Goal: Task Accomplishment & Management: Manage account settings

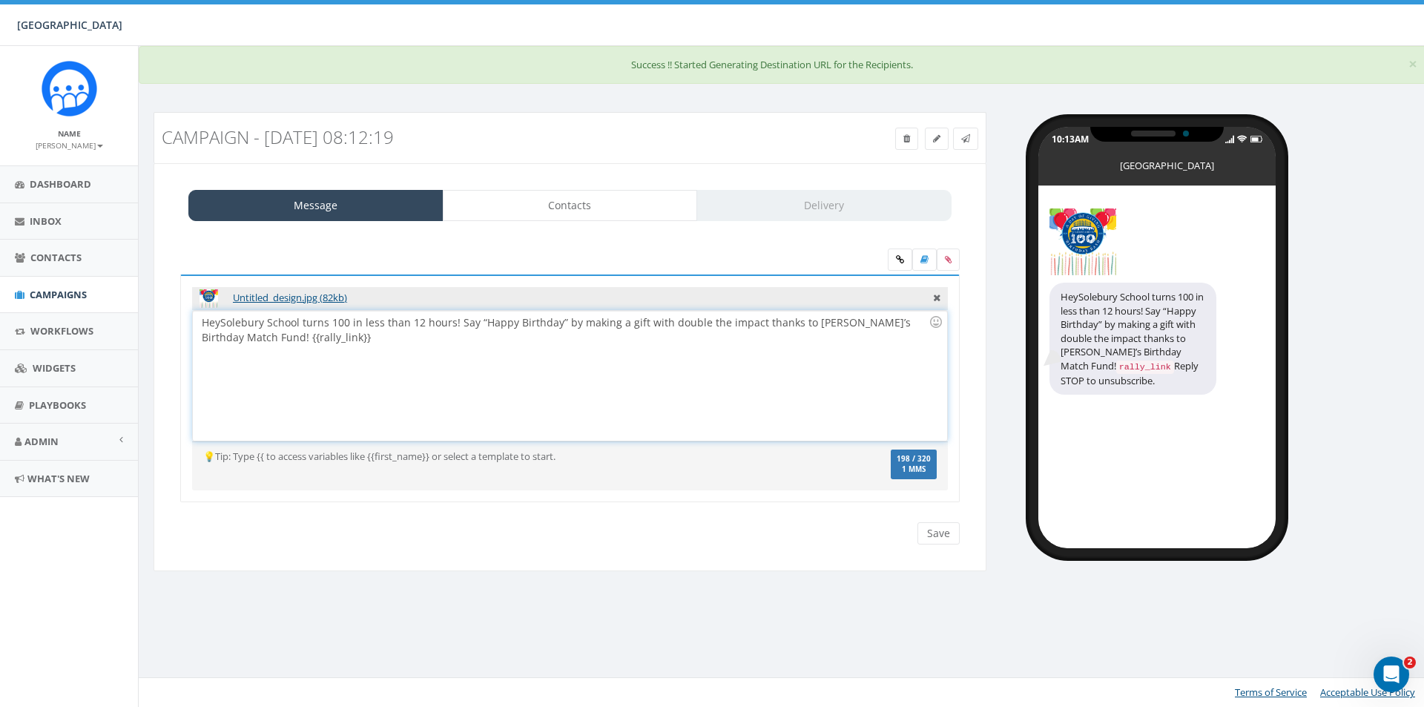
click at [218, 326] on div "HeySolebury School turns 100 in less than 12 hours! Say “Happy Birthday” by mak…" at bounding box center [570, 376] width 754 height 130
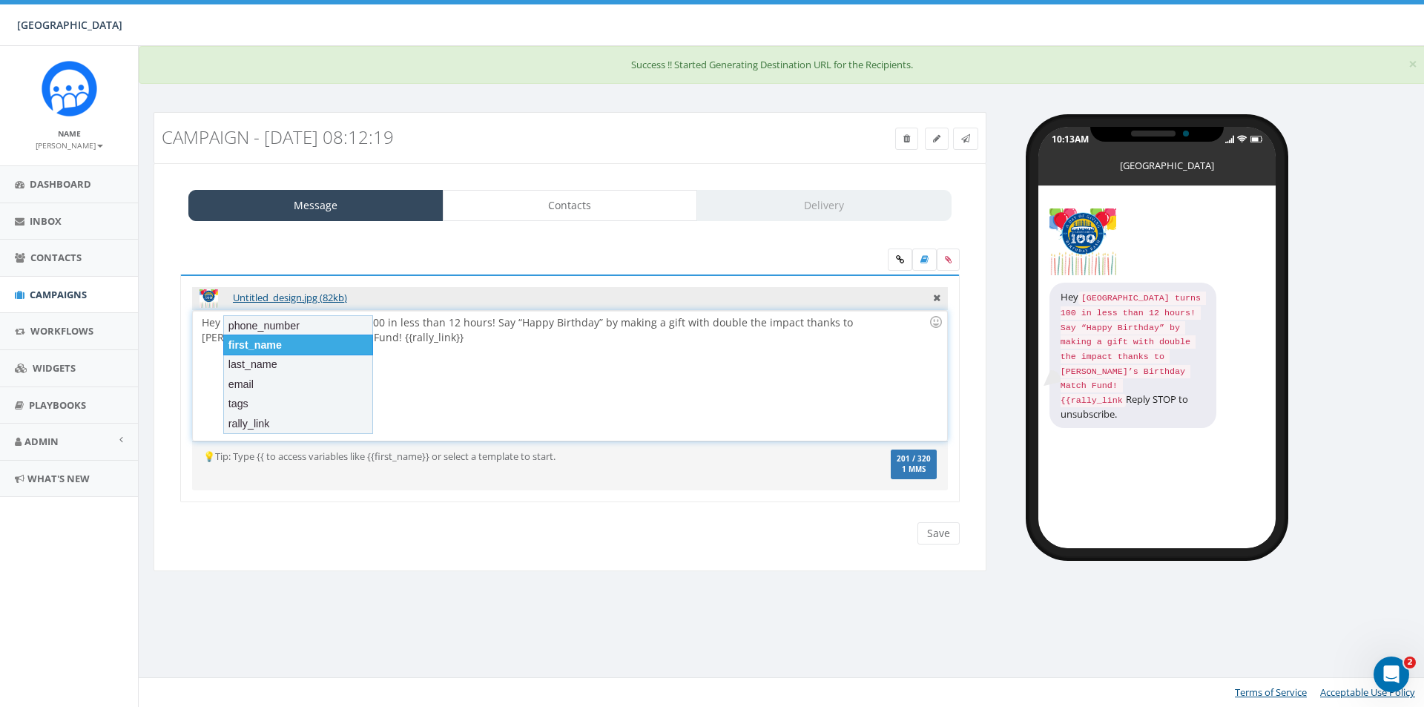
click at [309, 343] on div "first_name" at bounding box center [298, 344] width 150 height 21
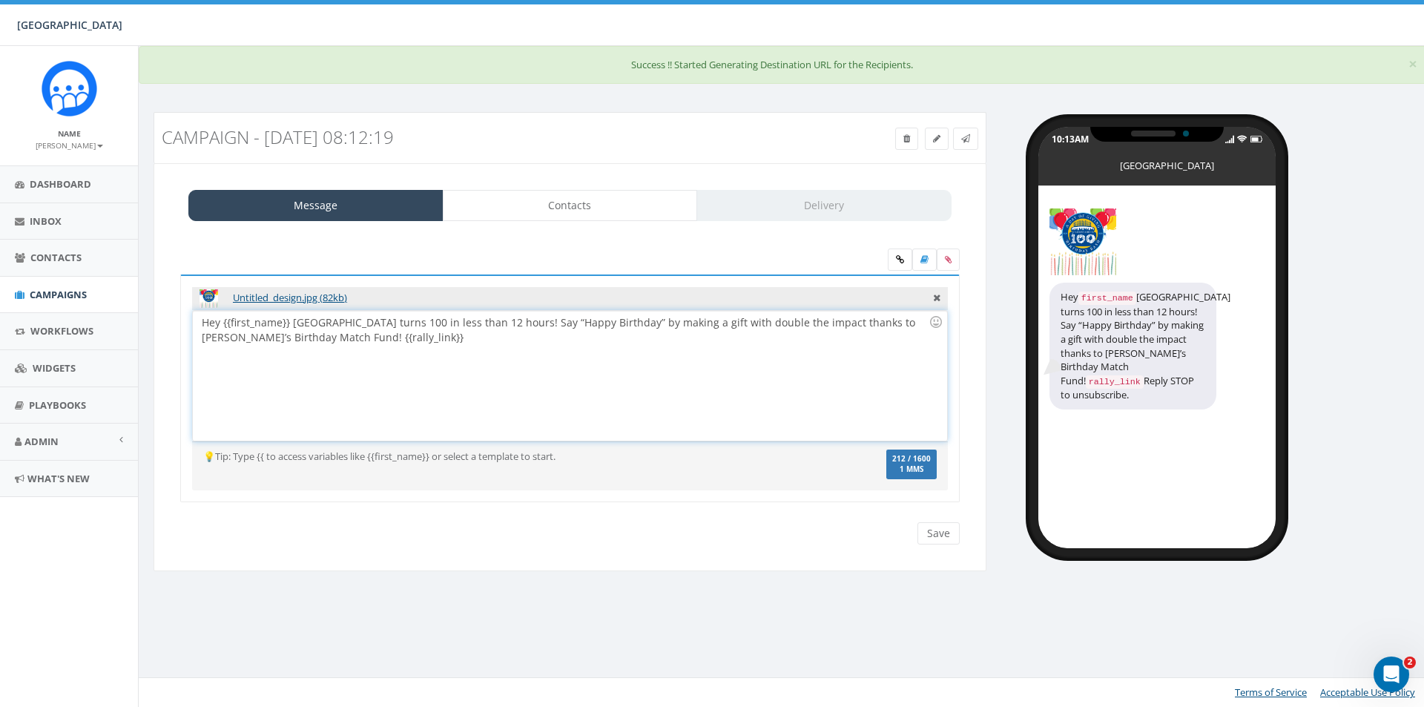
click at [291, 324] on div "Hey {{first_name}} Solebury School turns 100 in less than 12 hours! Say “Happy …" at bounding box center [570, 376] width 754 height 130
click at [294, 329] on div "Hey {{first_name}}! Solebury School turns 100 in less than 12 hours! Say “Happy…" at bounding box center [570, 376] width 754 height 130
click at [298, 326] on div "Hey {{first_name}}! Solebury School turns 100 in less than 12 hours! Say “Happy…" at bounding box center [570, 376] width 754 height 130
click at [295, 326] on div "Hey {{first_name}}! Solebury School turns 100 in less than 12 hours! Say “Happy…" at bounding box center [570, 376] width 754 height 130
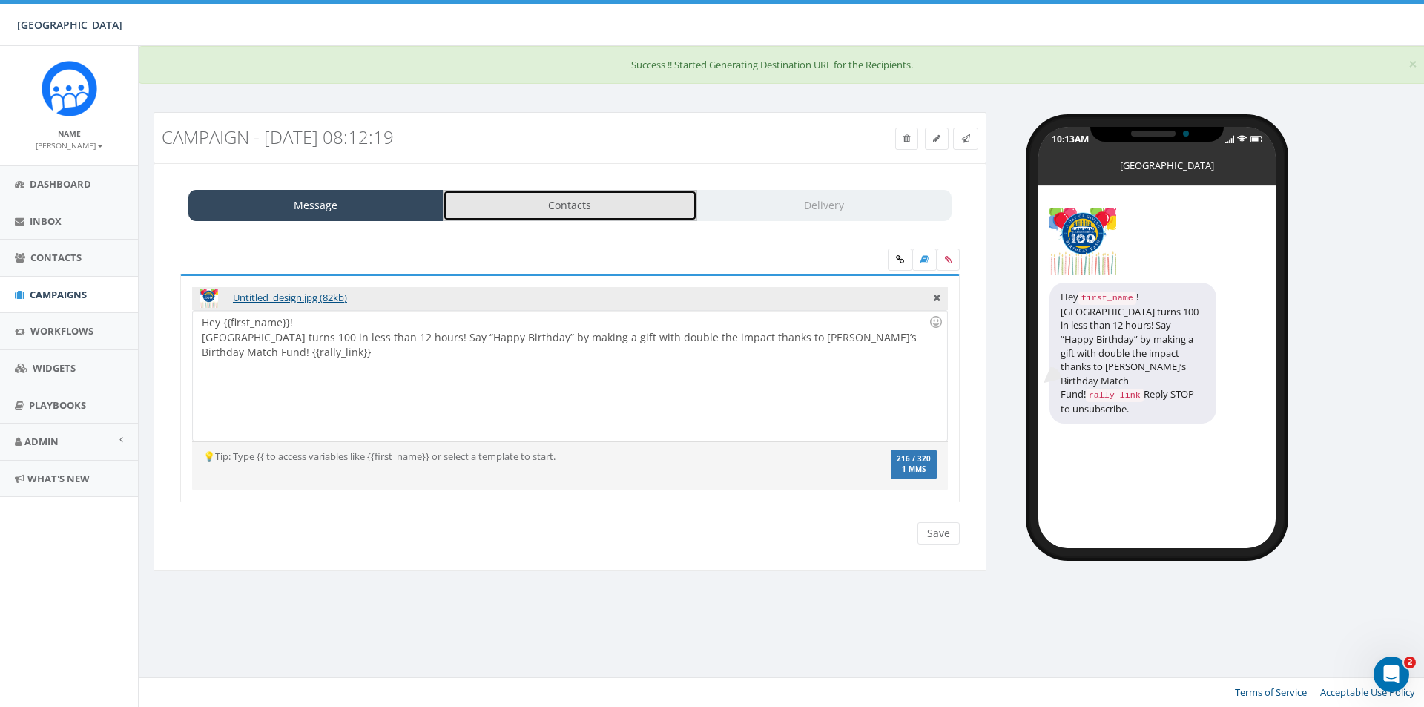
click at [580, 206] on link "Contacts" at bounding box center [570, 205] width 255 height 31
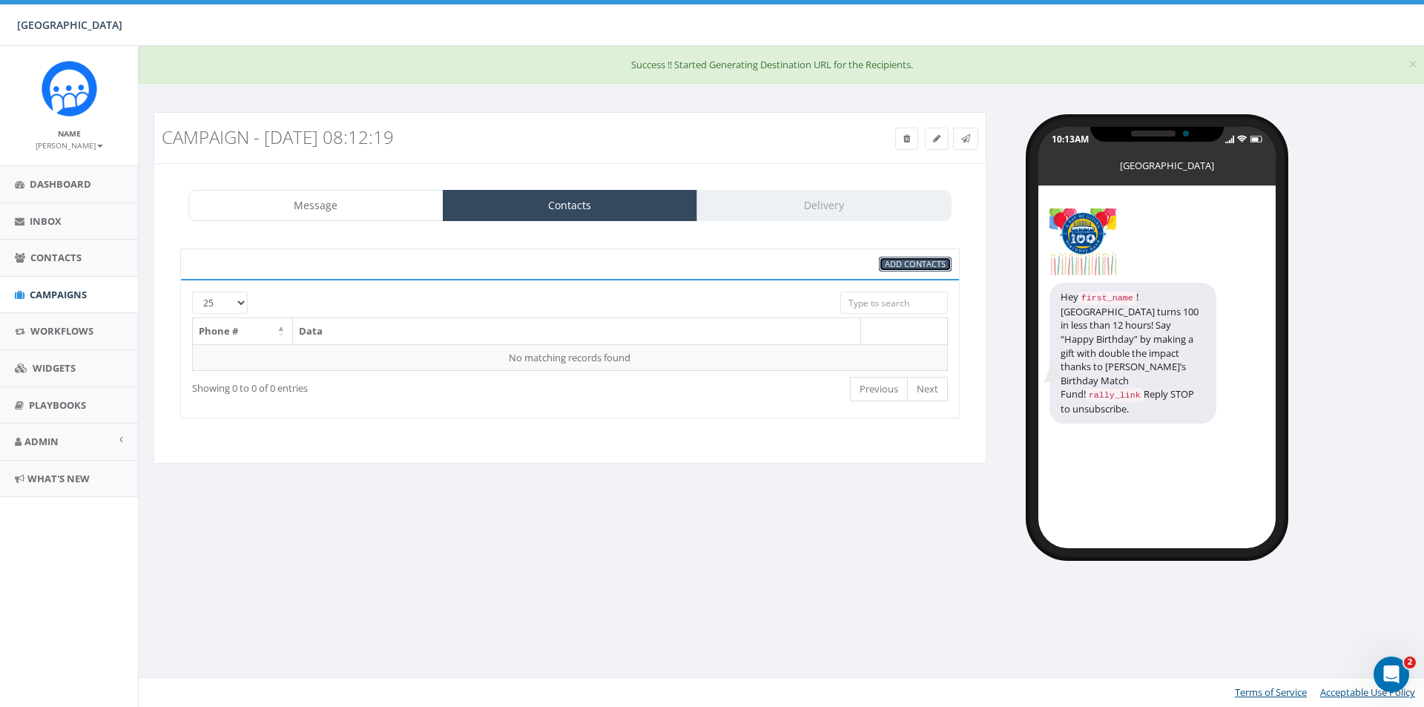
click at [903, 264] on span "Add Contacts" at bounding box center [915, 263] width 61 height 11
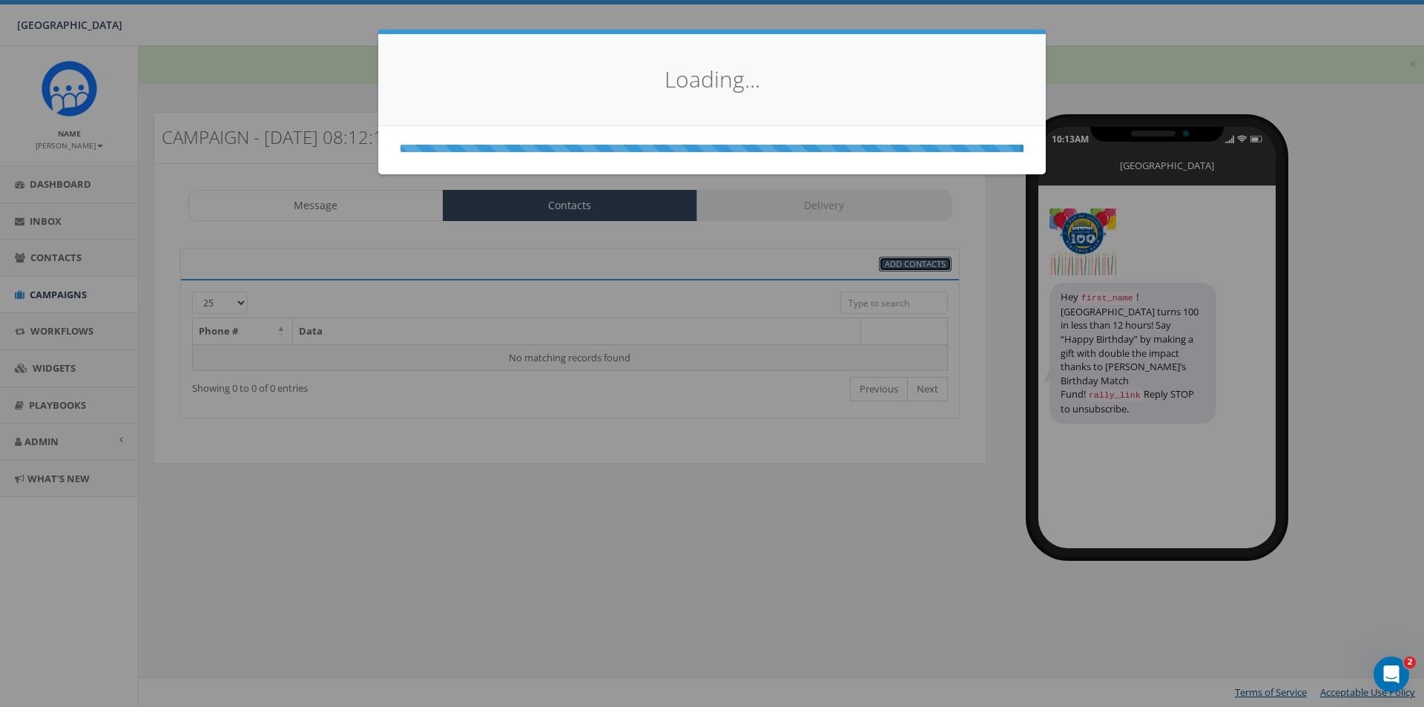
select select
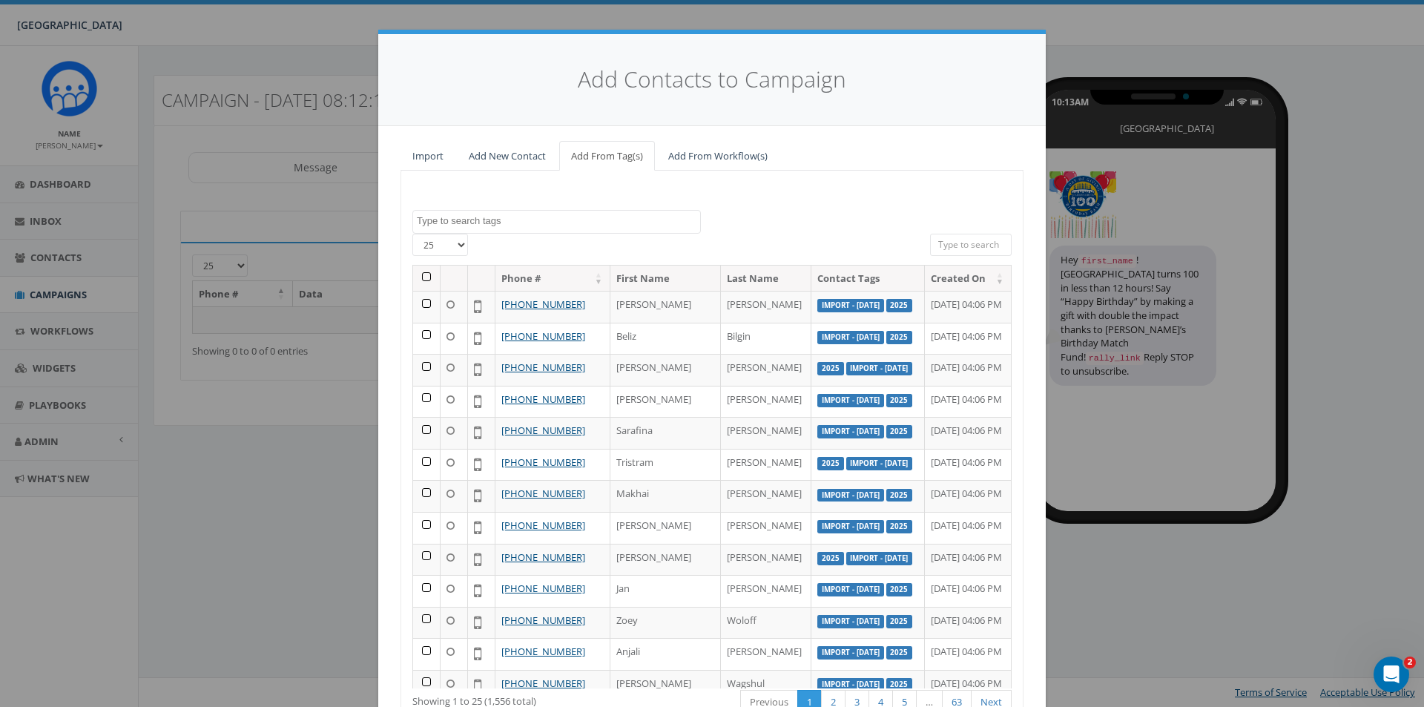
click at [421, 279] on th at bounding box center [426, 279] width 27 height 26
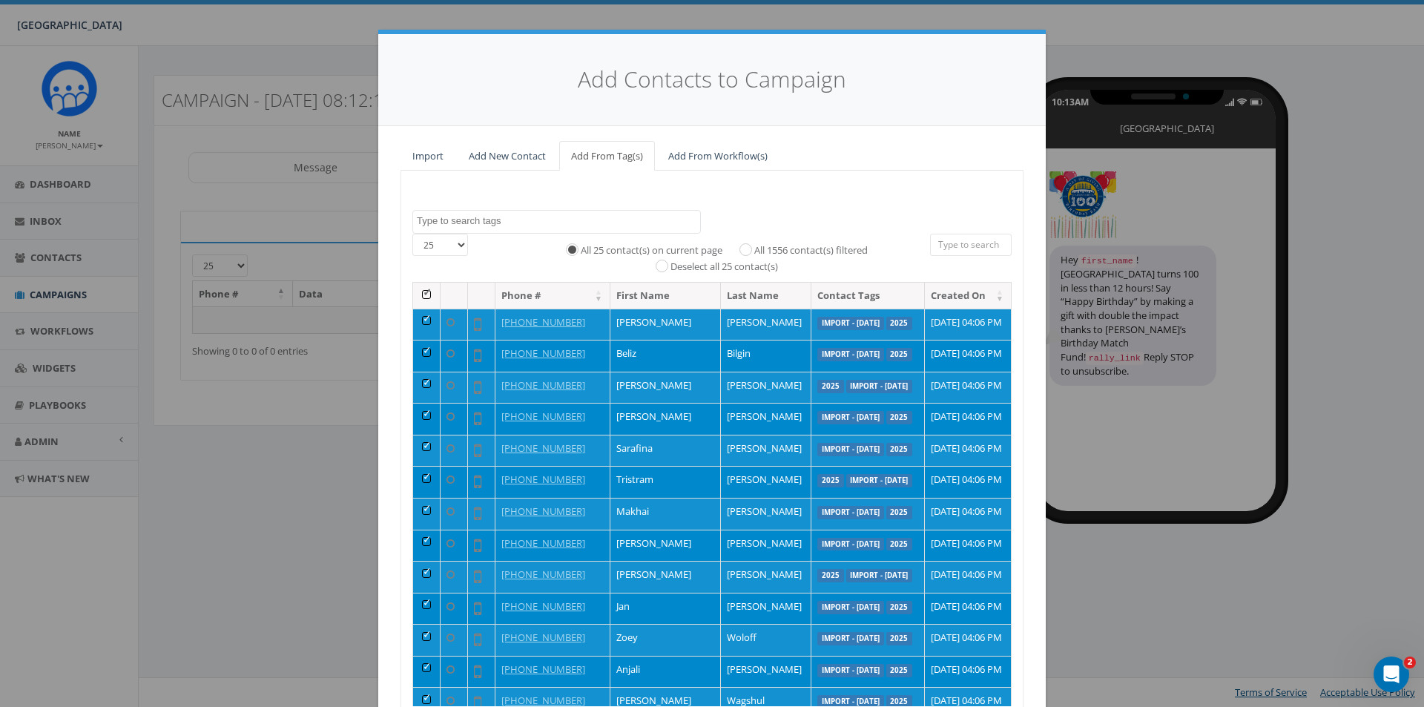
click at [421, 294] on th at bounding box center [426, 296] width 27 height 26
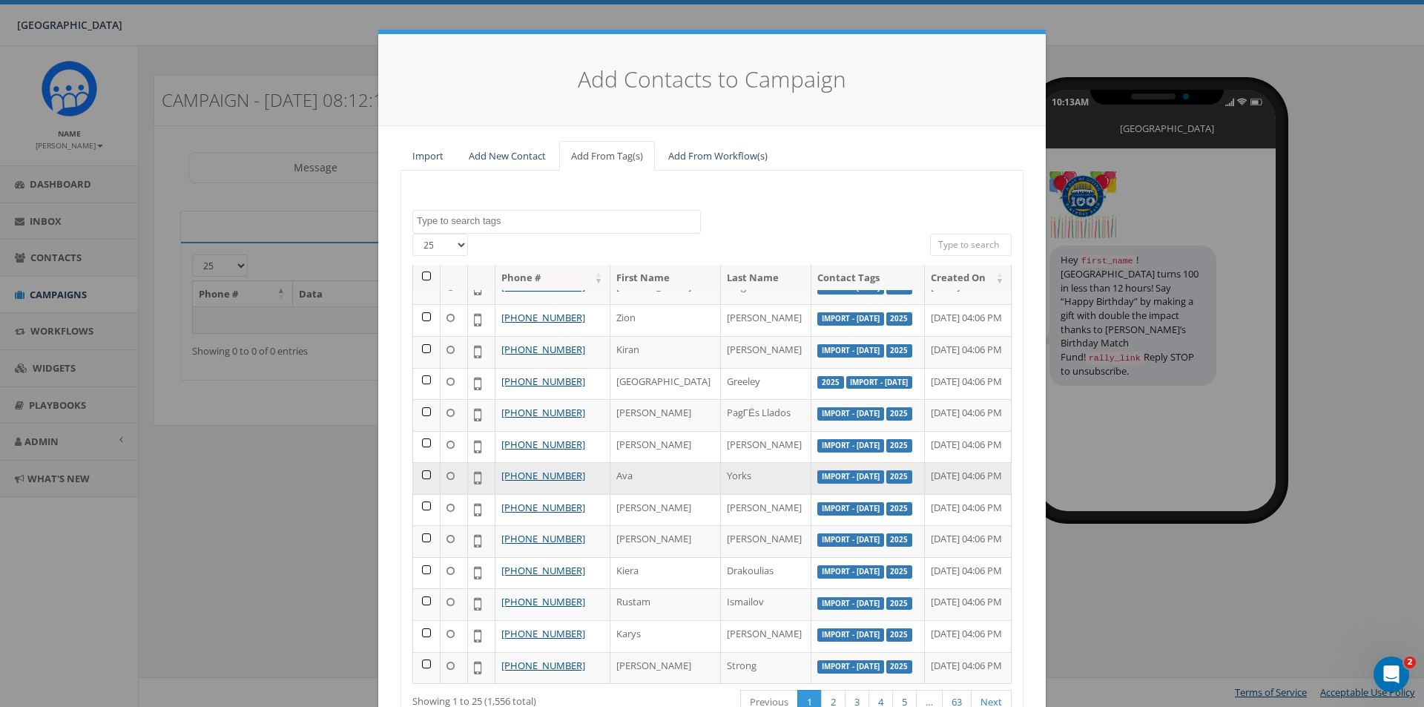
scroll to position [624, 0]
click at [825, 701] on link "2" at bounding box center [833, 702] width 24 height 24
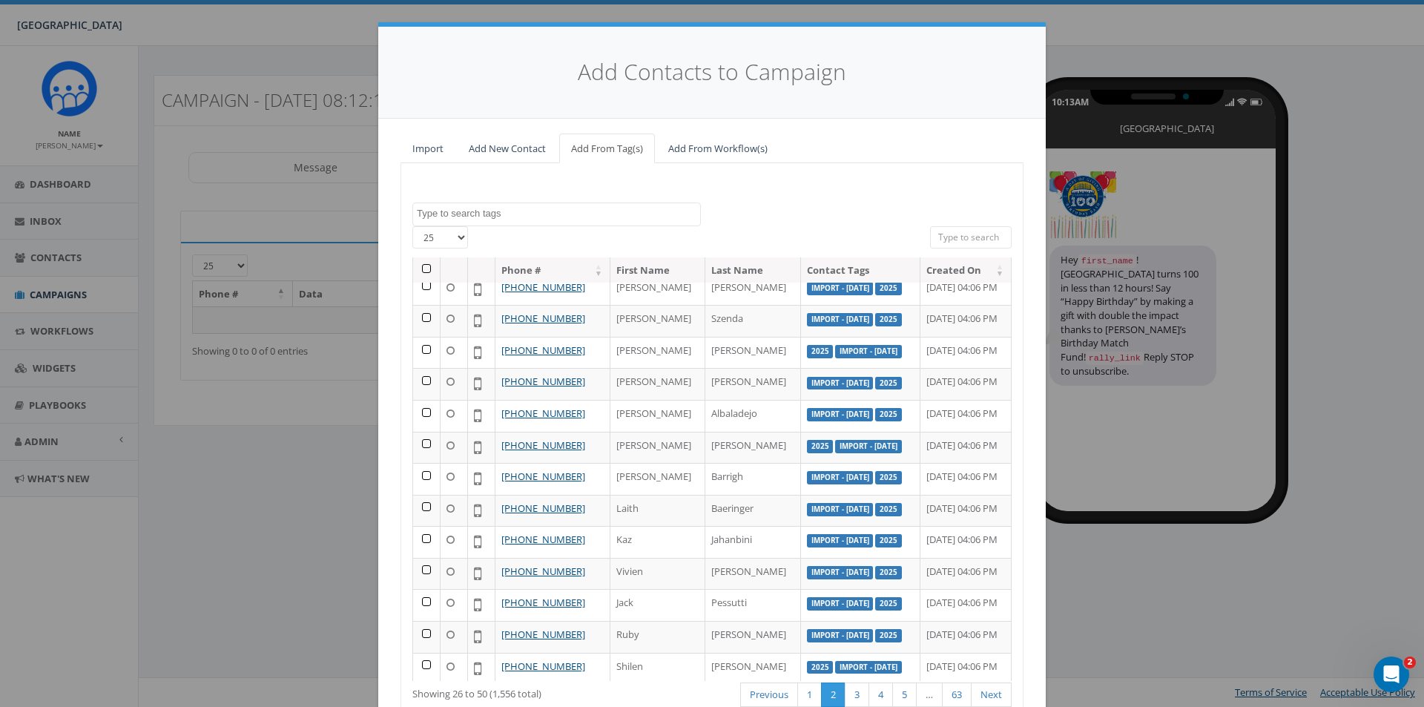
scroll to position [0, 0]
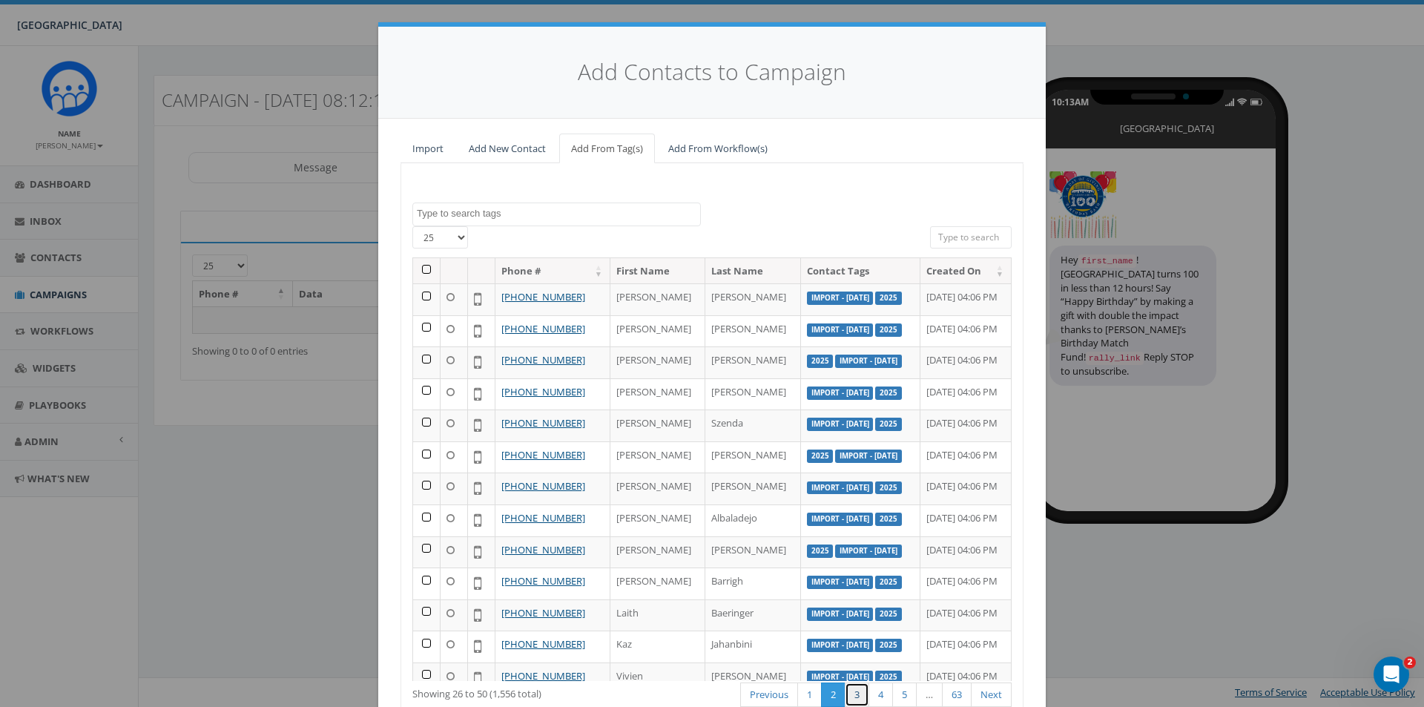
click at [852, 698] on link "3" at bounding box center [857, 694] width 24 height 24
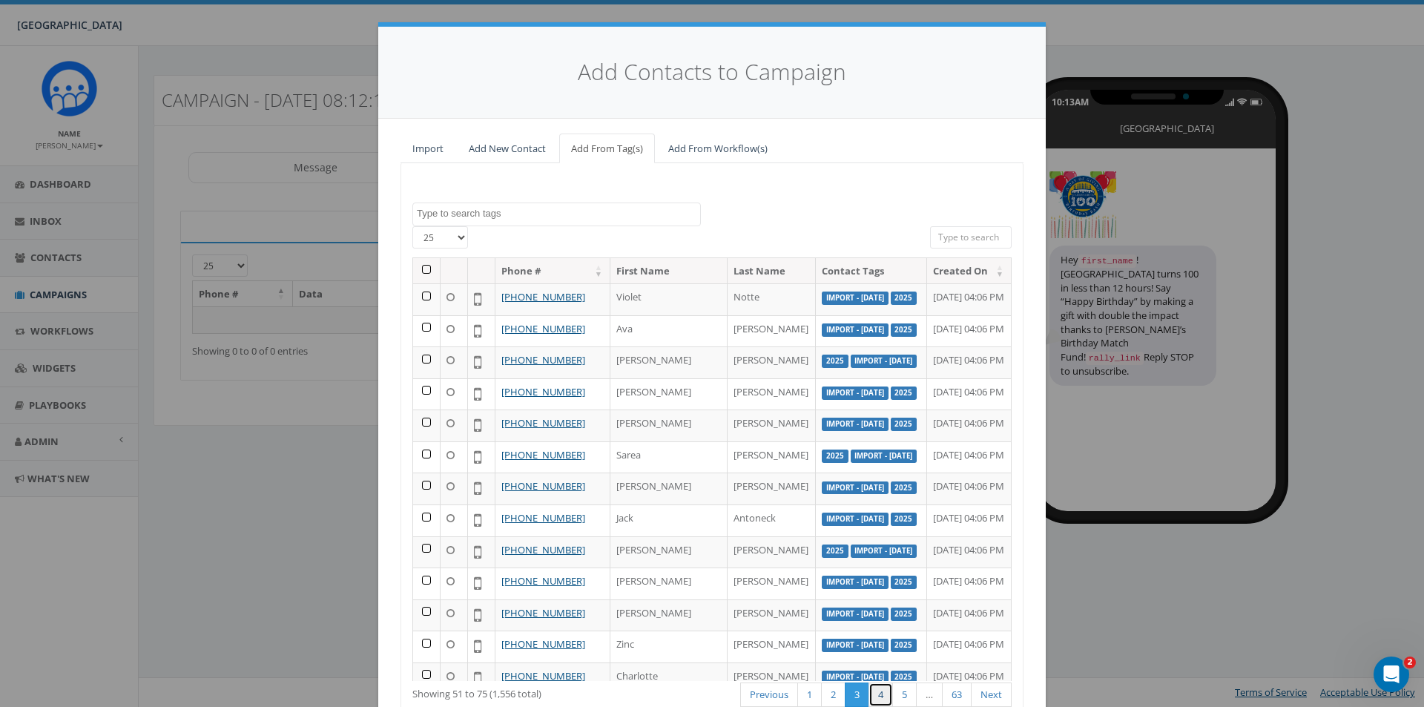
click at [868, 695] on link "4" at bounding box center [880, 694] width 24 height 24
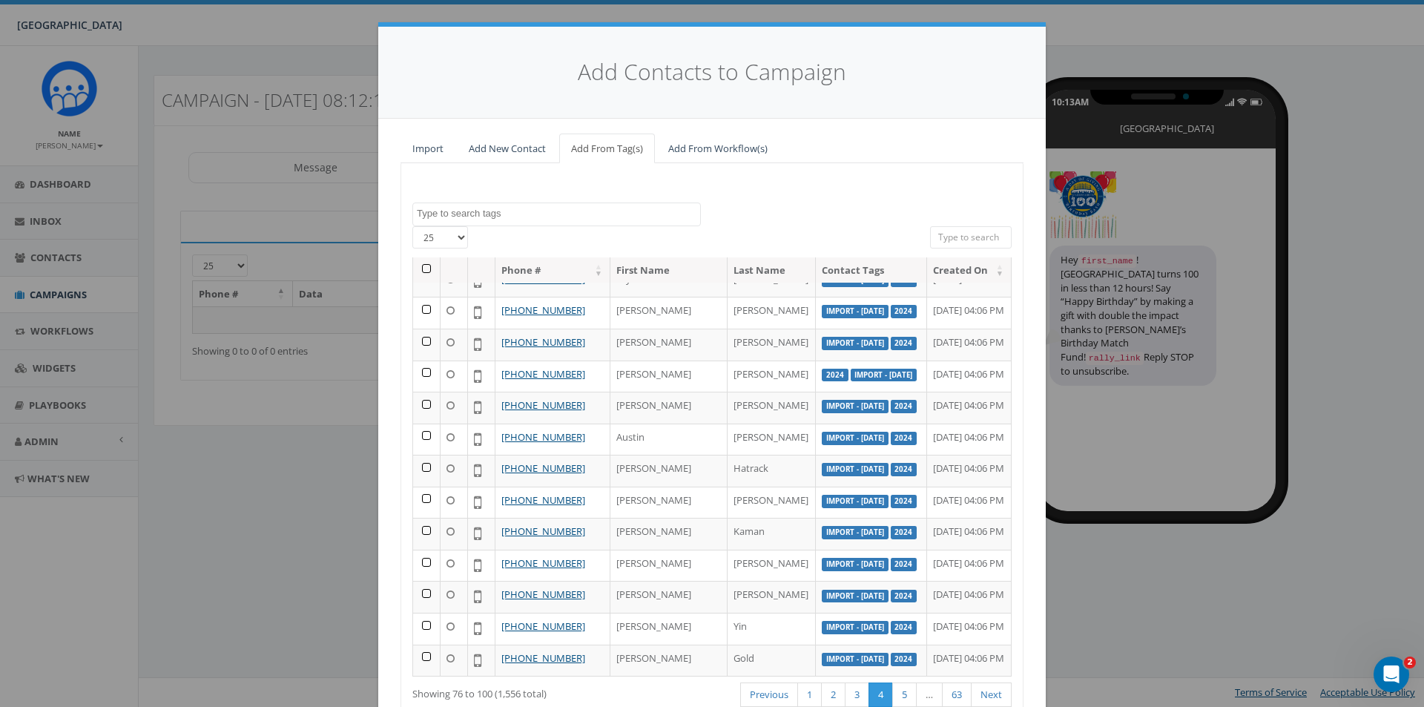
scroll to position [624, 0]
click at [892, 698] on link "5" at bounding box center [904, 694] width 24 height 24
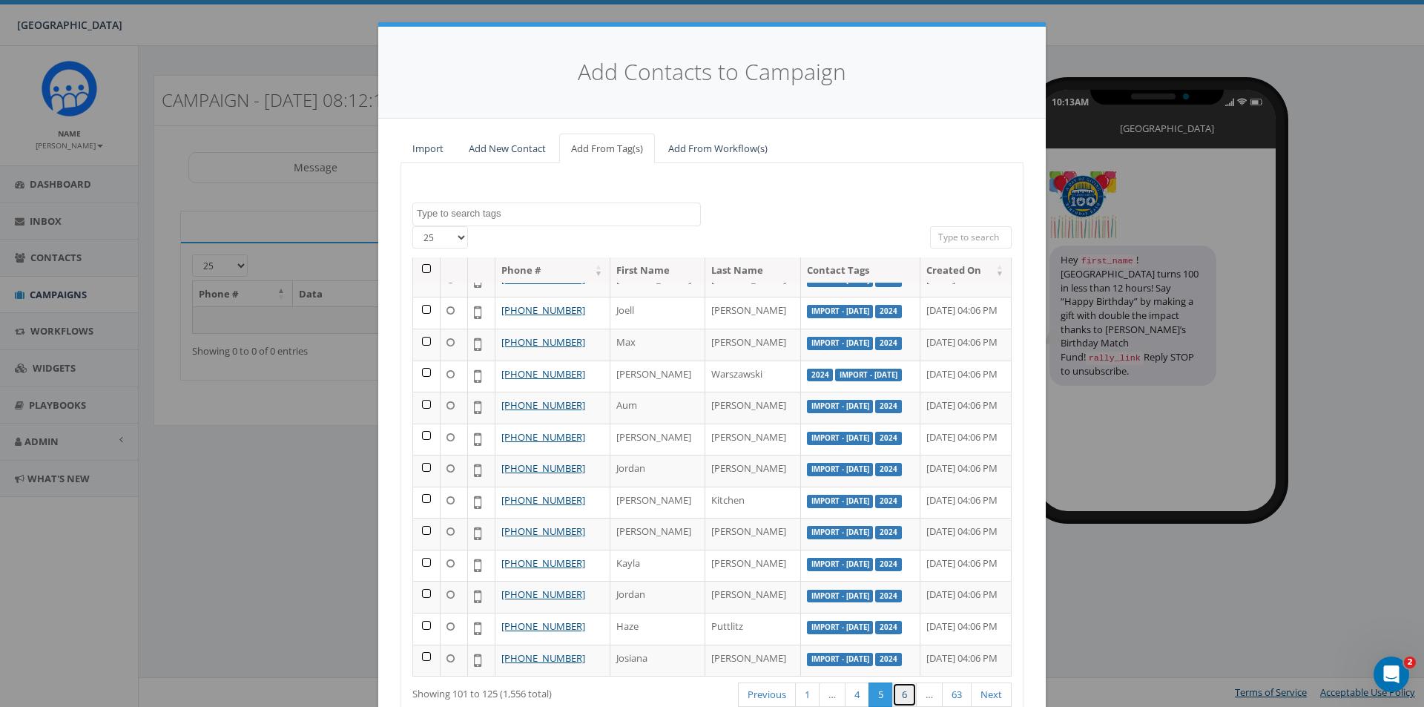
click at [897, 696] on link "6" at bounding box center [904, 694] width 24 height 24
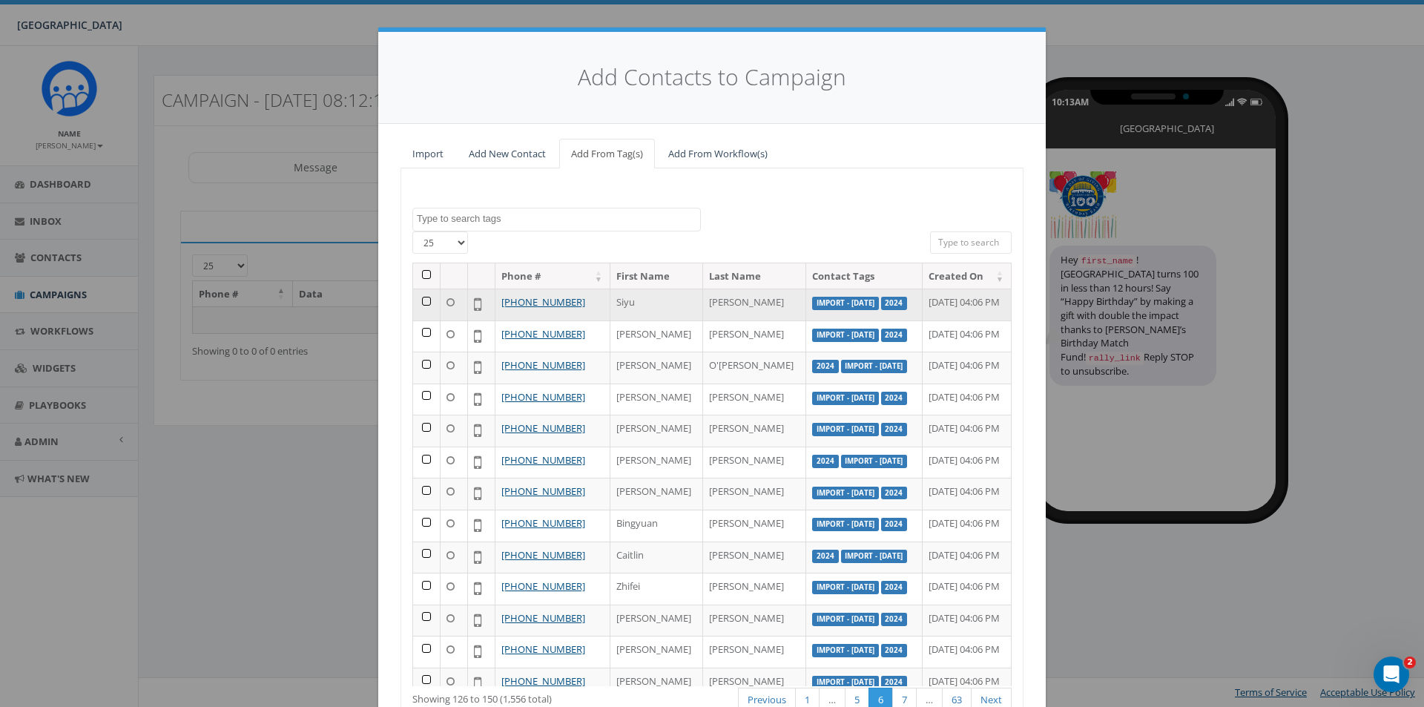
scroll to position [0, 0]
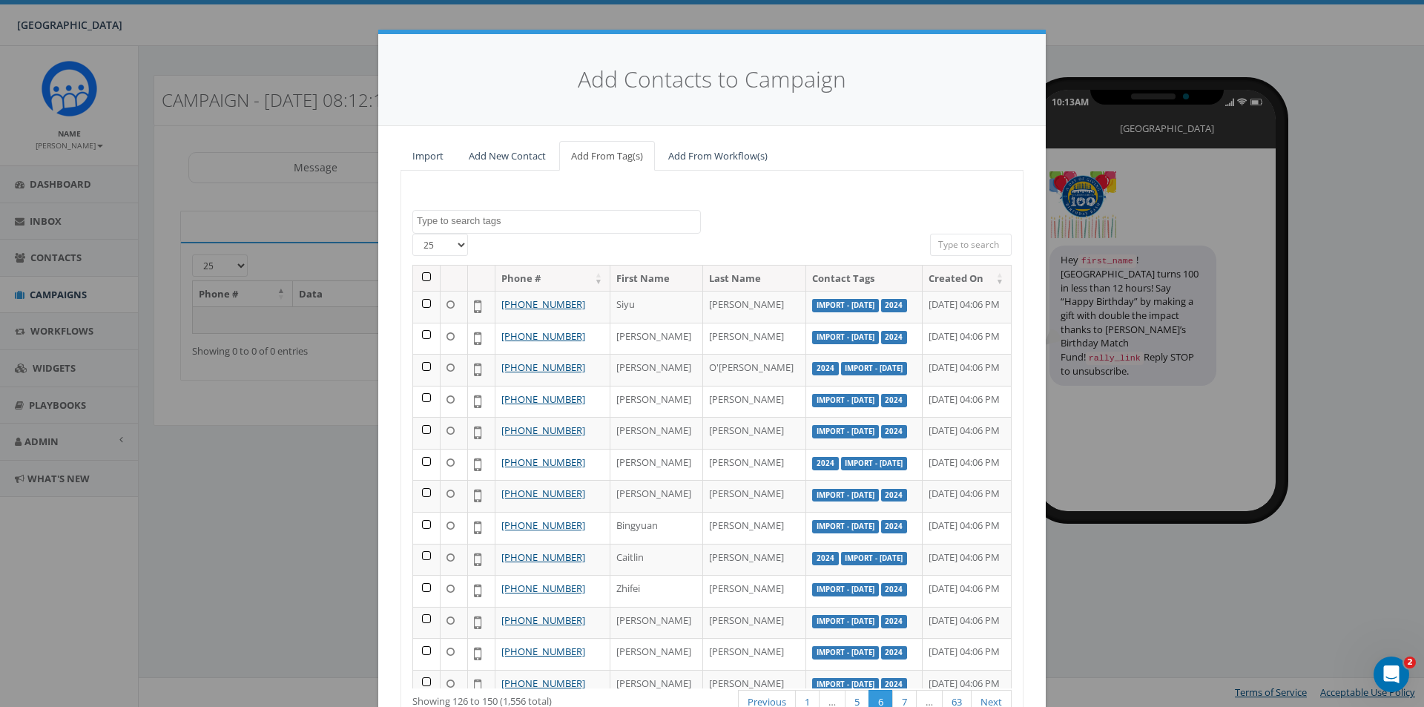
click at [418, 275] on th at bounding box center [426, 279] width 27 height 26
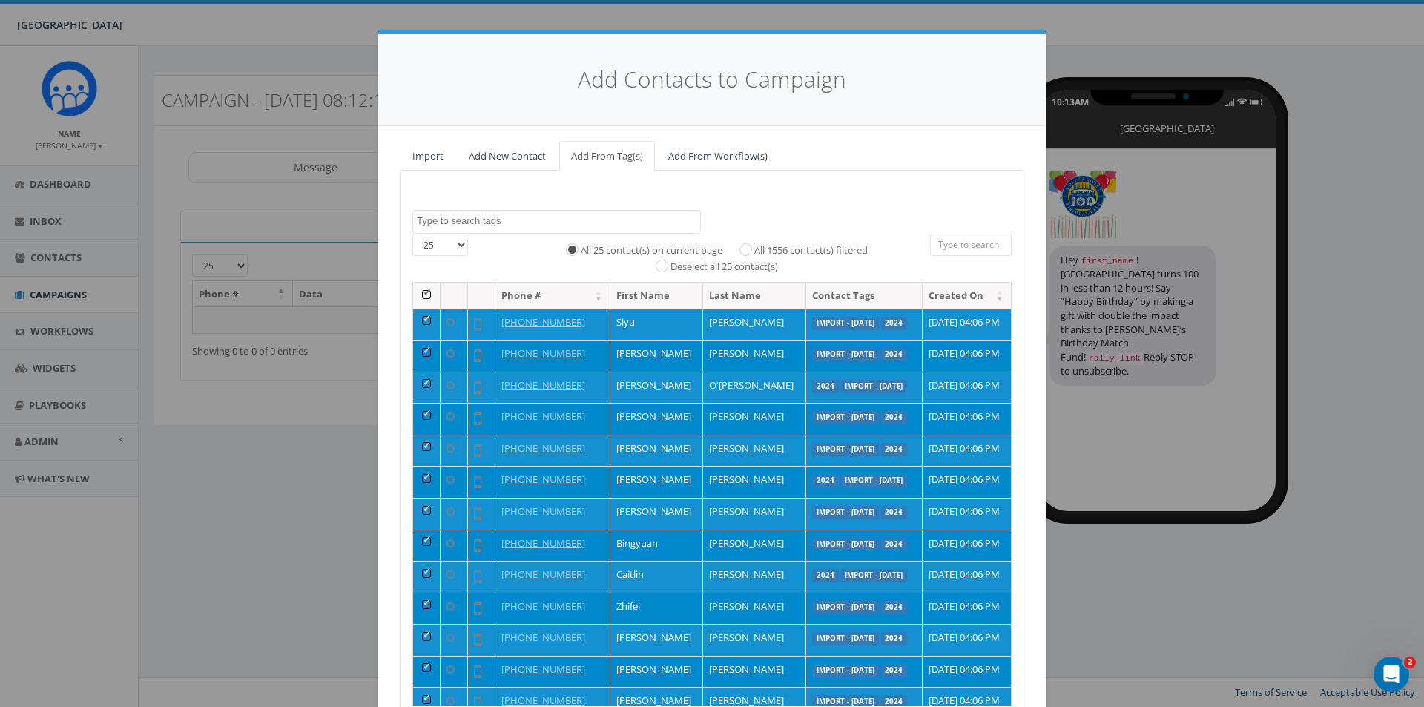
click at [754, 255] on label "All 1556 contact(s) filtered" at bounding box center [810, 250] width 113 height 15
click at [745, 254] on input "All 1556 contact(s) filtered" at bounding box center [750, 249] width 10 height 10
radio input "true"
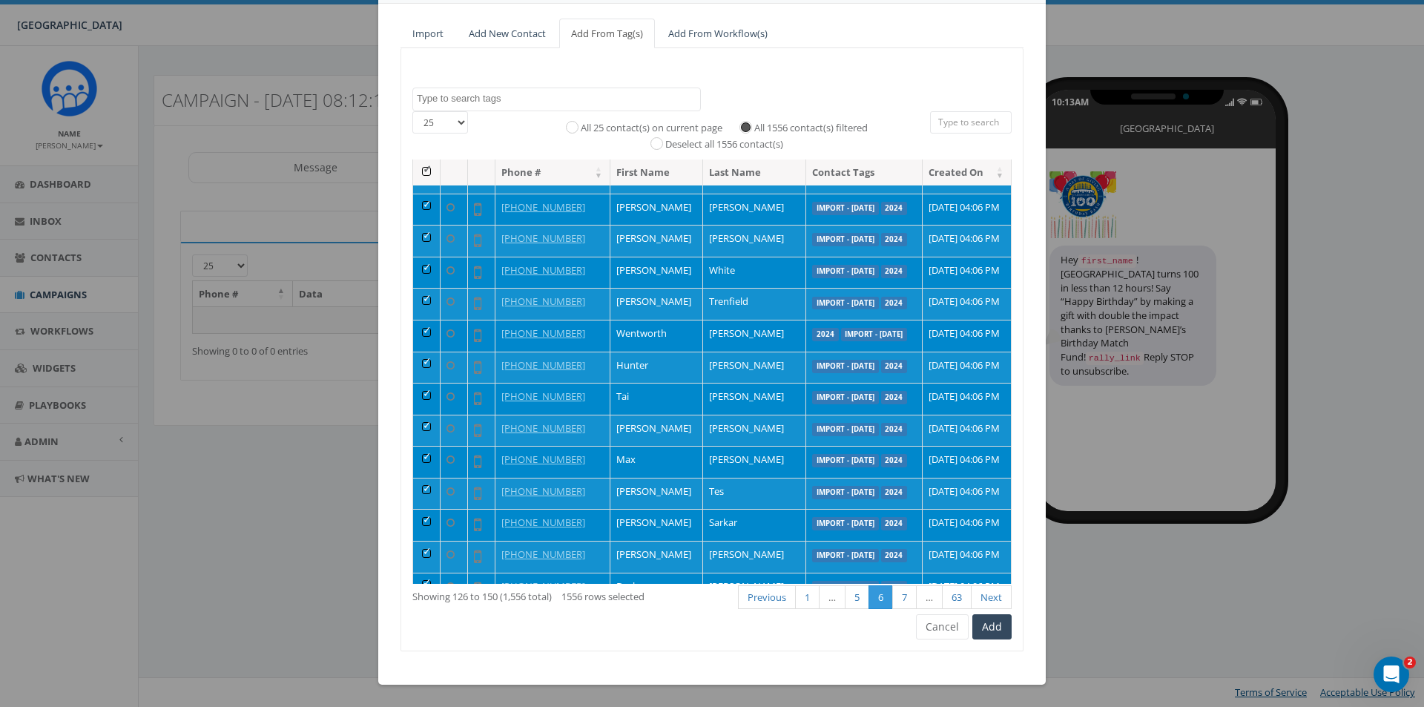
scroll to position [445, 0]
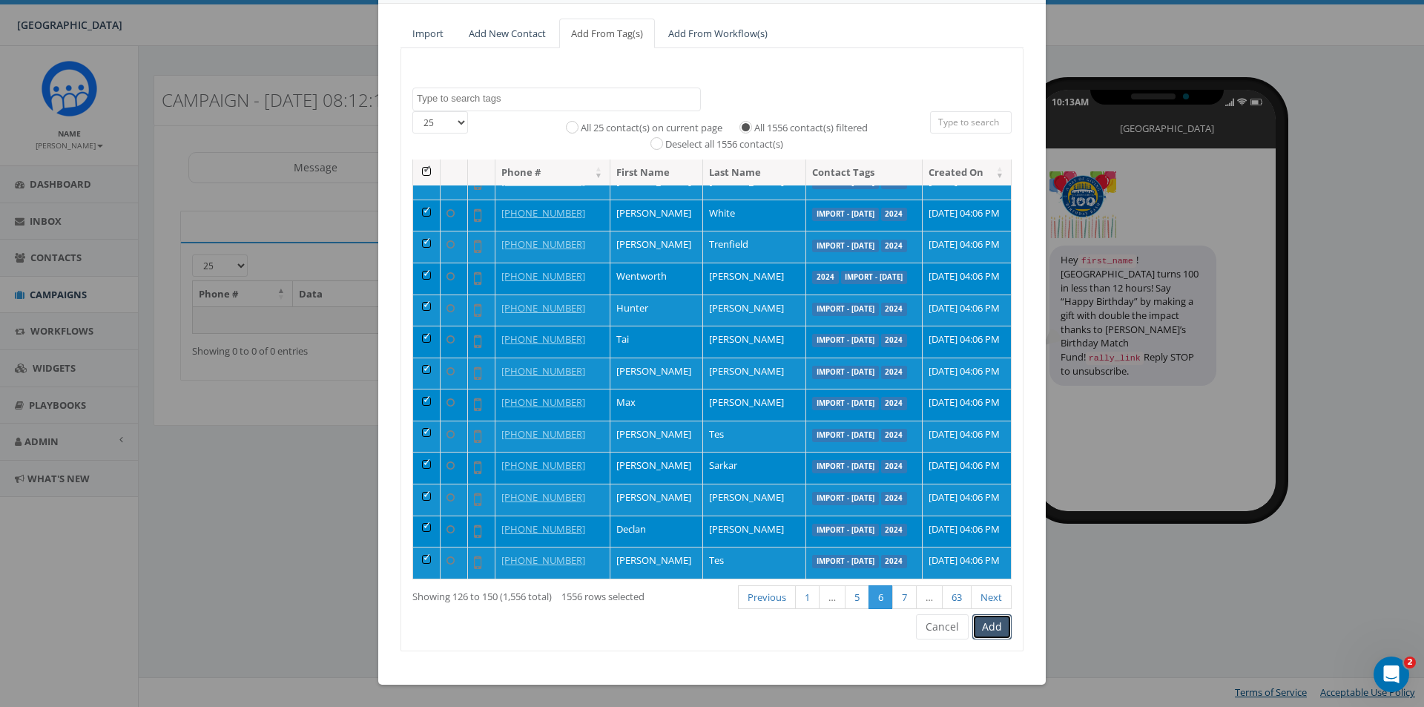
click at [992, 633] on button "Add" at bounding box center [991, 626] width 39 height 25
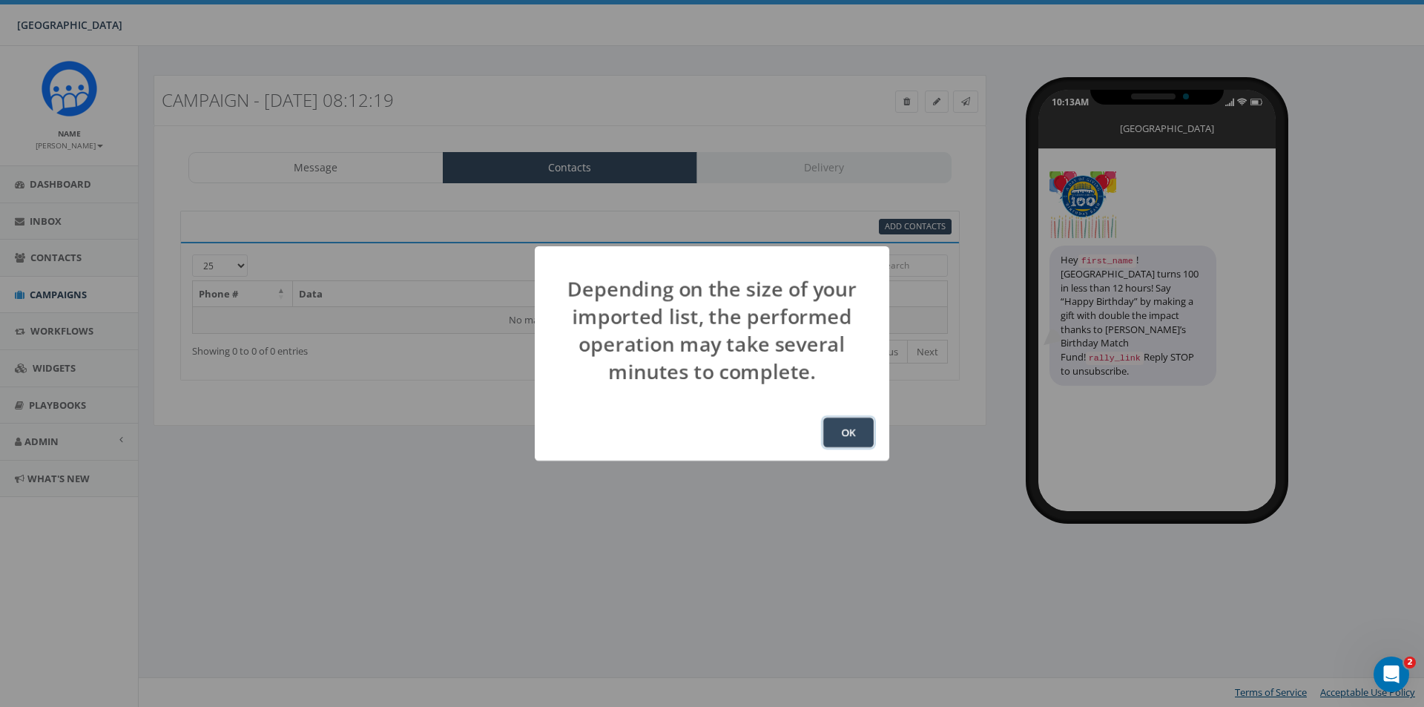
click at [833, 433] on button "OK" at bounding box center [848, 433] width 50 height 30
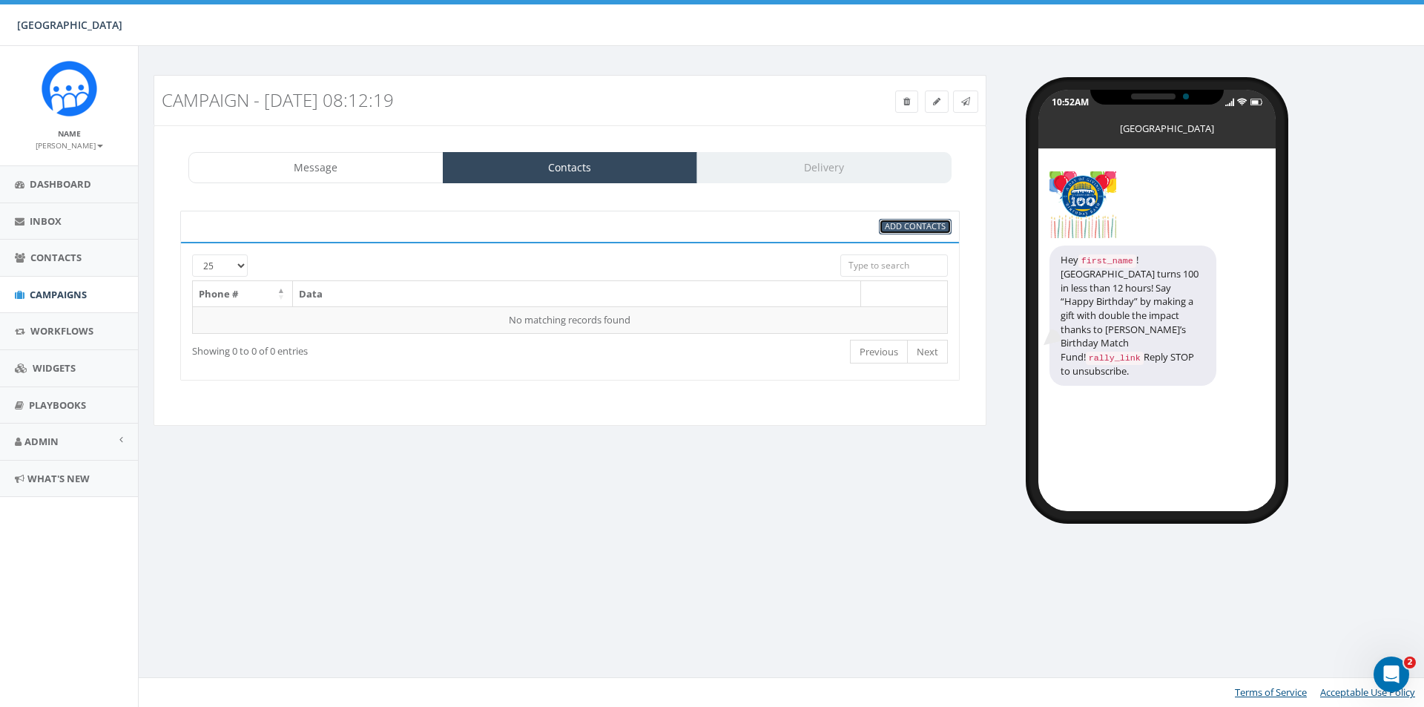
click at [890, 224] on span "Add Contacts" at bounding box center [915, 225] width 61 height 11
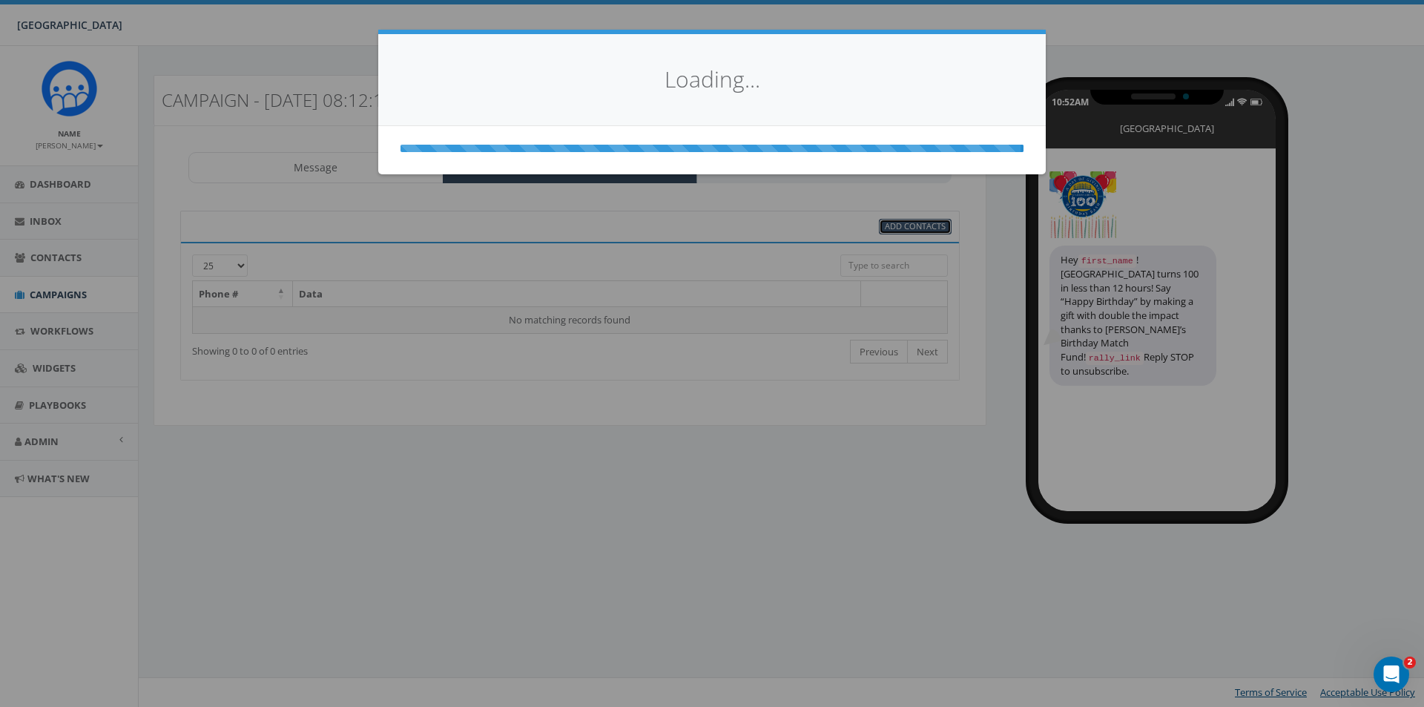
select select
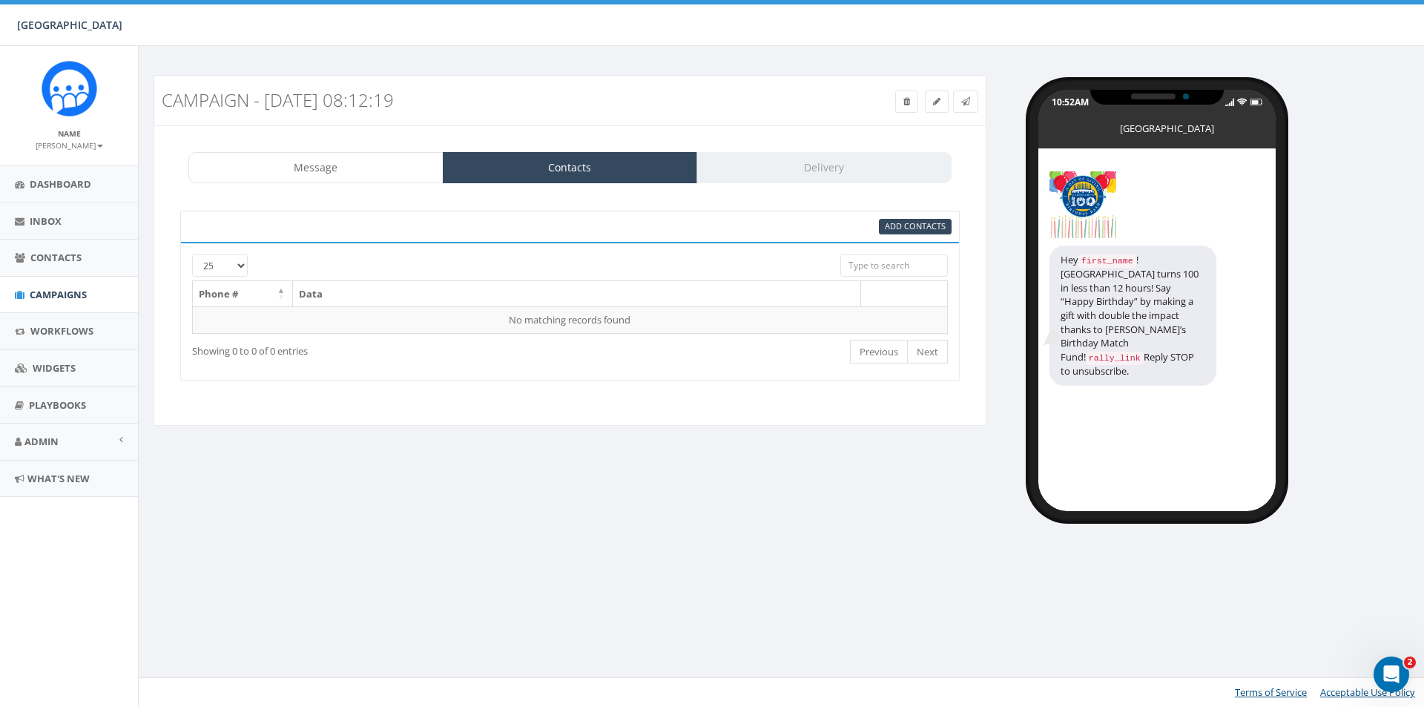
click at [240, 268] on select "25 50 100" at bounding box center [220, 265] width 56 height 22
select select "50"
click at [192, 254] on select "25 50 100" at bounding box center [220, 265] width 56 height 22
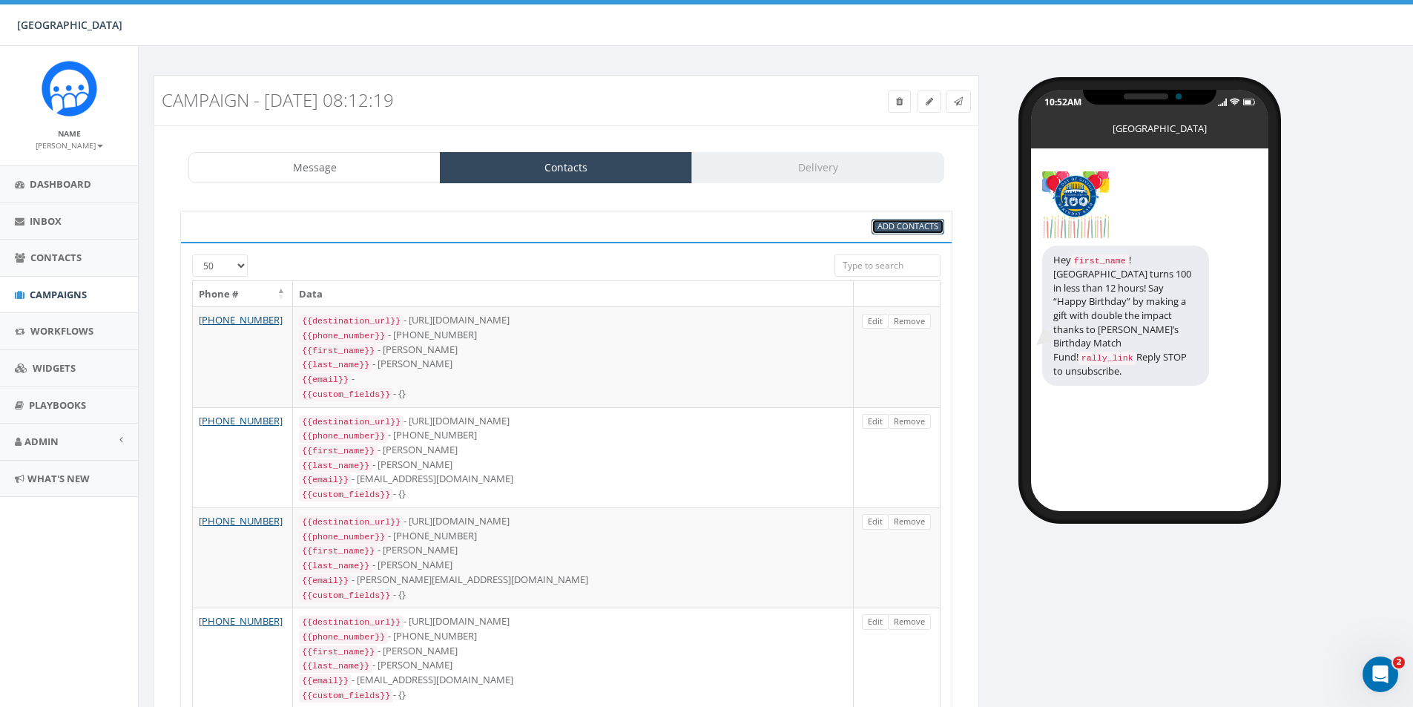
click at [911, 222] on span "Add Contacts" at bounding box center [907, 225] width 61 height 11
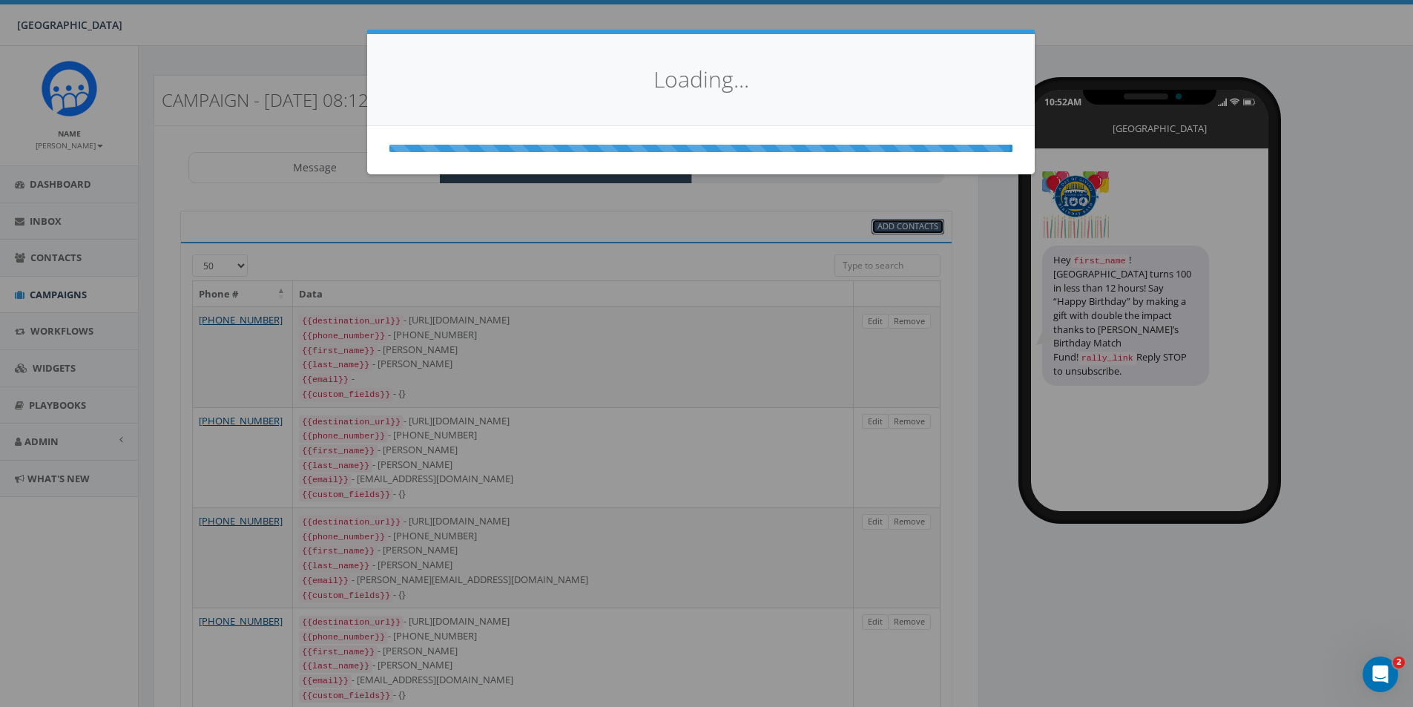
select select
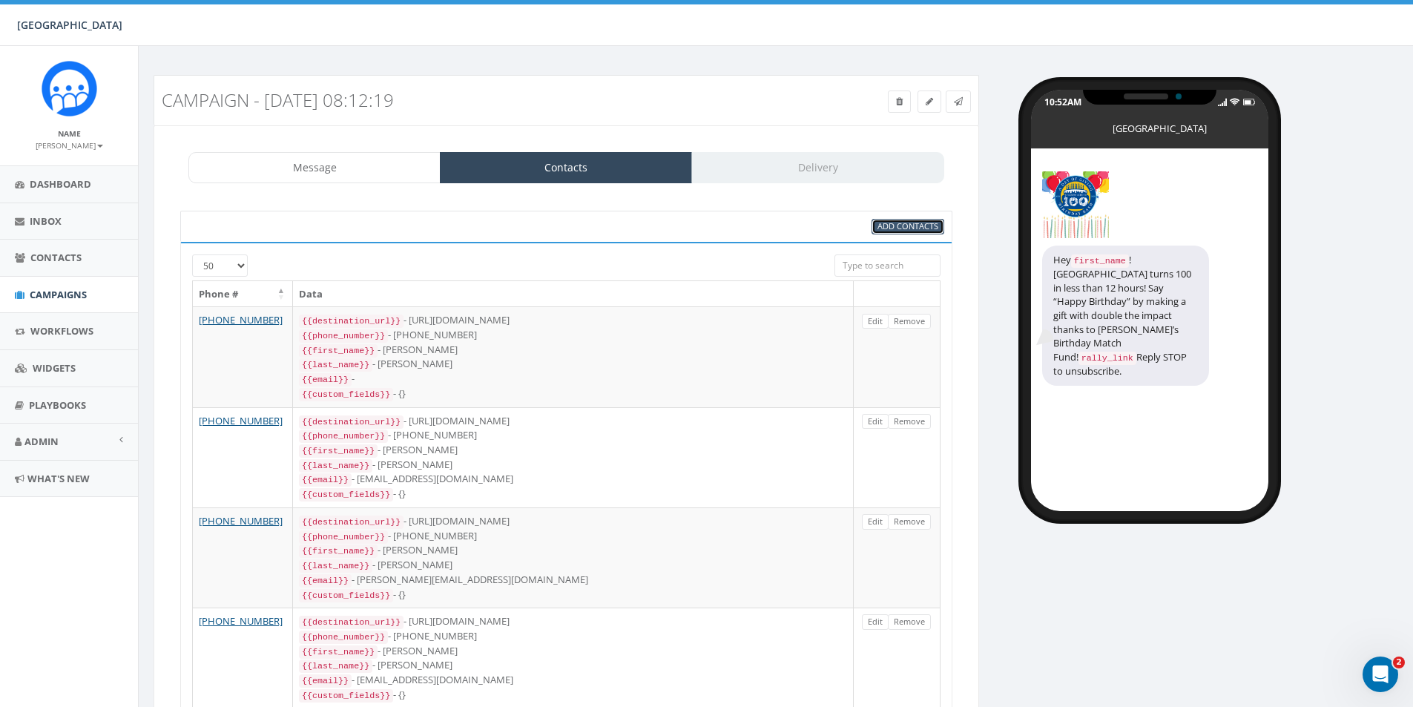
click at [900, 223] on span "Add Contacts" at bounding box center [907, 225] width 61 height 11
select select
click at [882, 258] on input "search" at bounding box center [887, 265] width 106 height 22
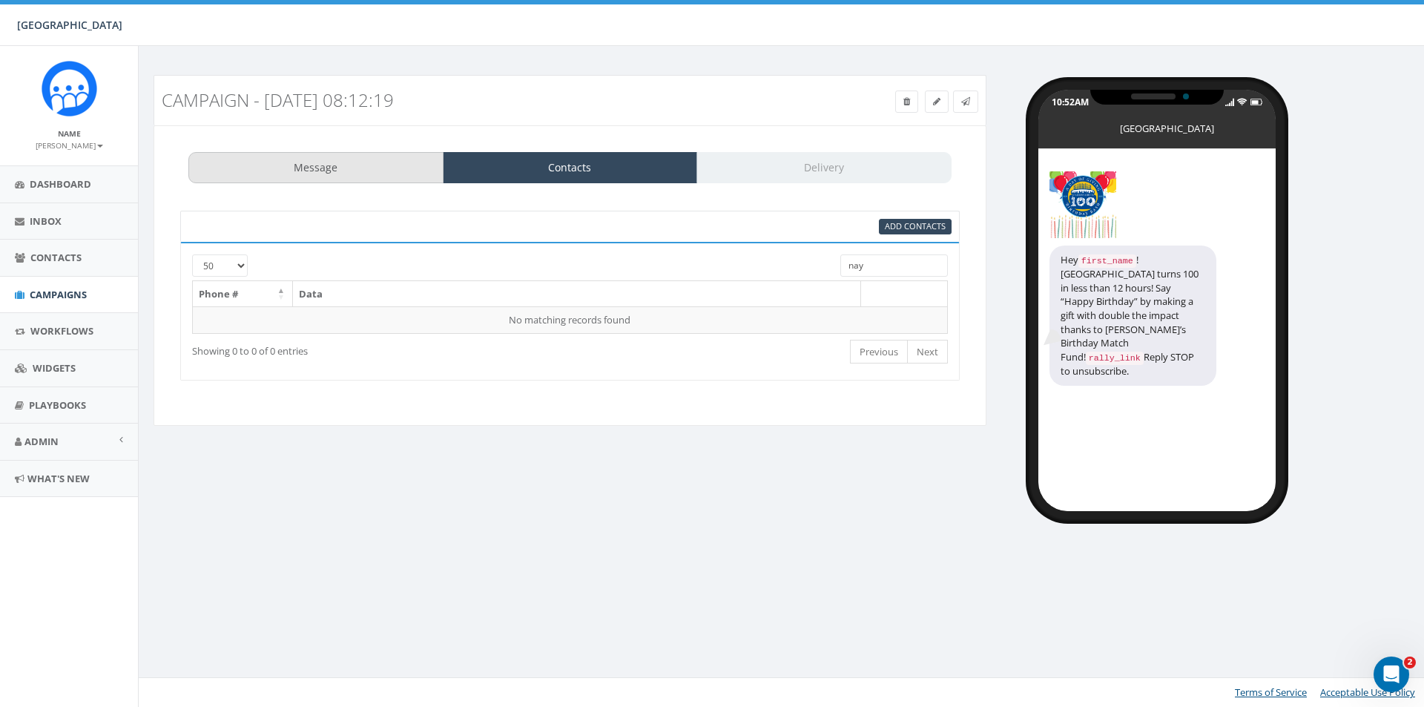
type input "nay"
click at [366, 160] on link "Message" at bounding box center [315, 167] width 255 height 31
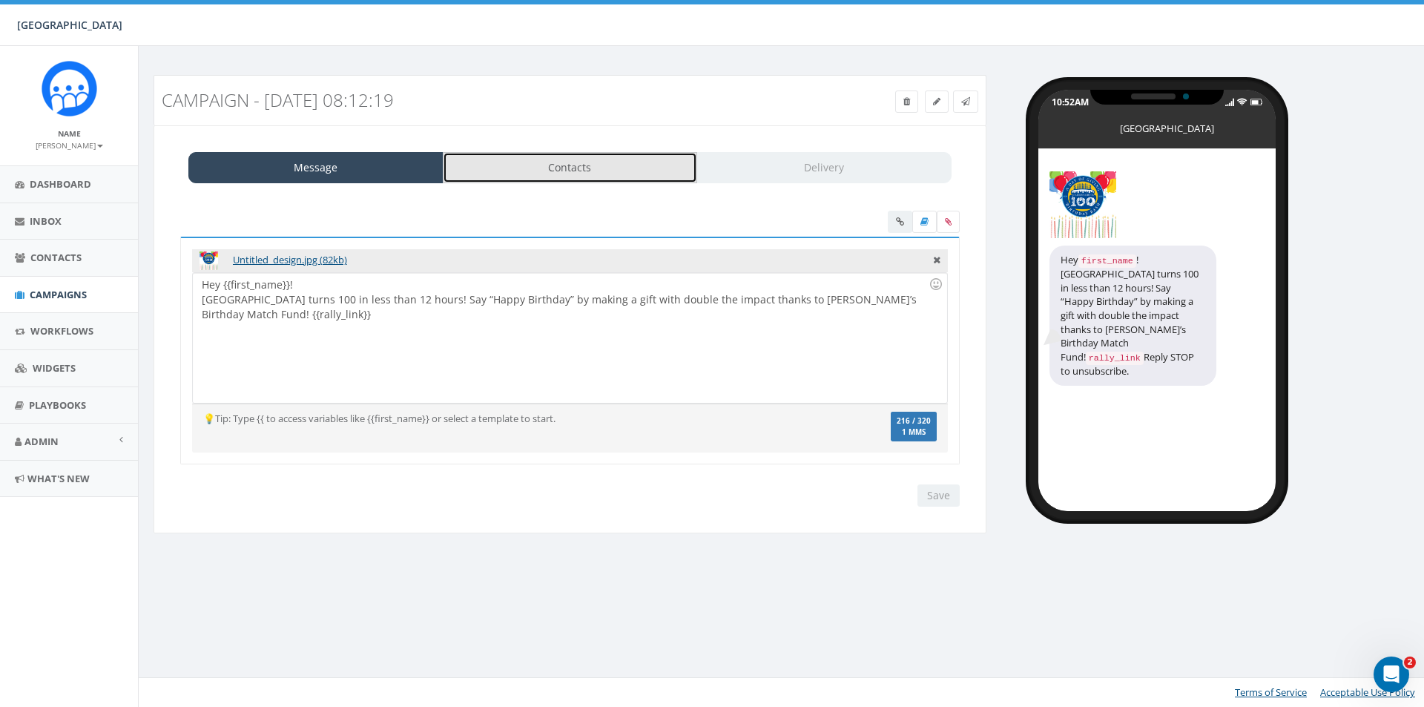
click at [498, 171] on link "Contacts" at bounding box center [570, 167] width 255 height 31
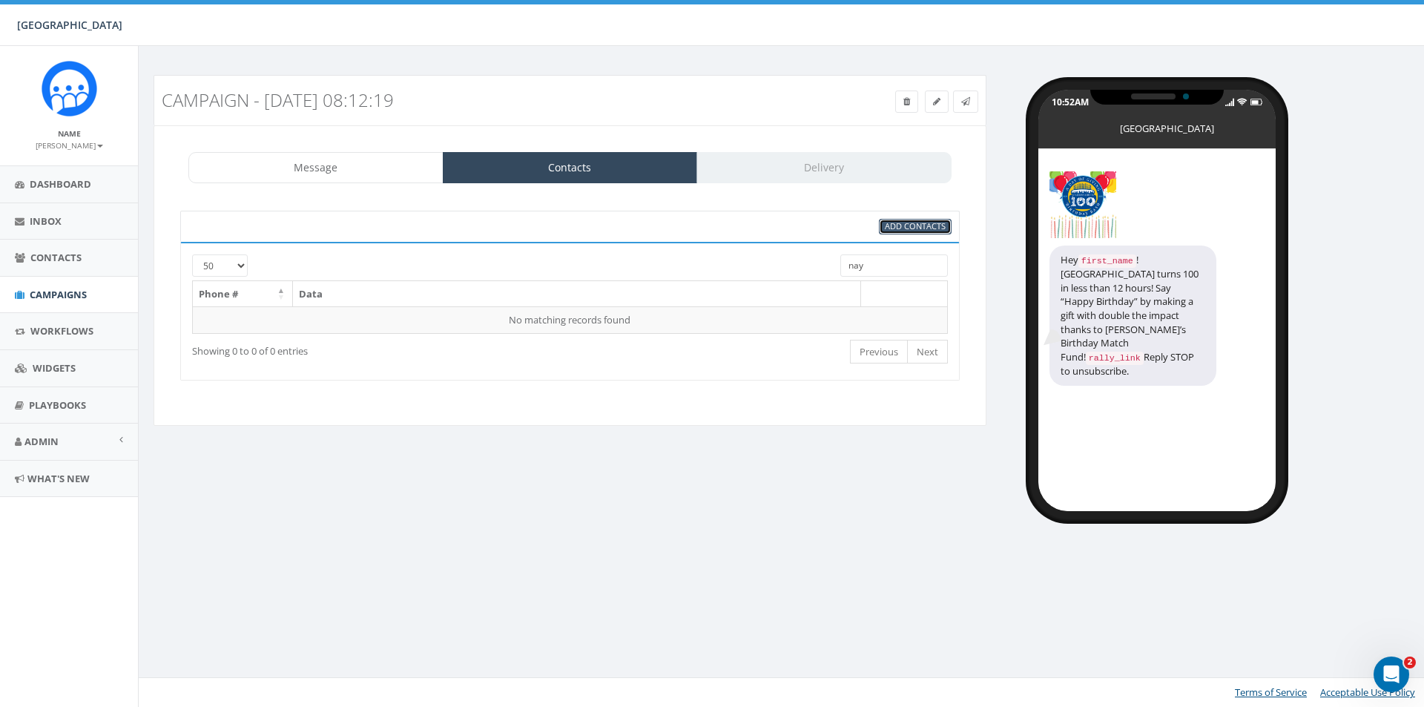
click at [916, 221] on span "Add Contacts" at bounding box center [915, 225] width 61 height 11
select select
click at [65, 261] on span "Contacts" at bounding box center [55, 257] width 51 height 13
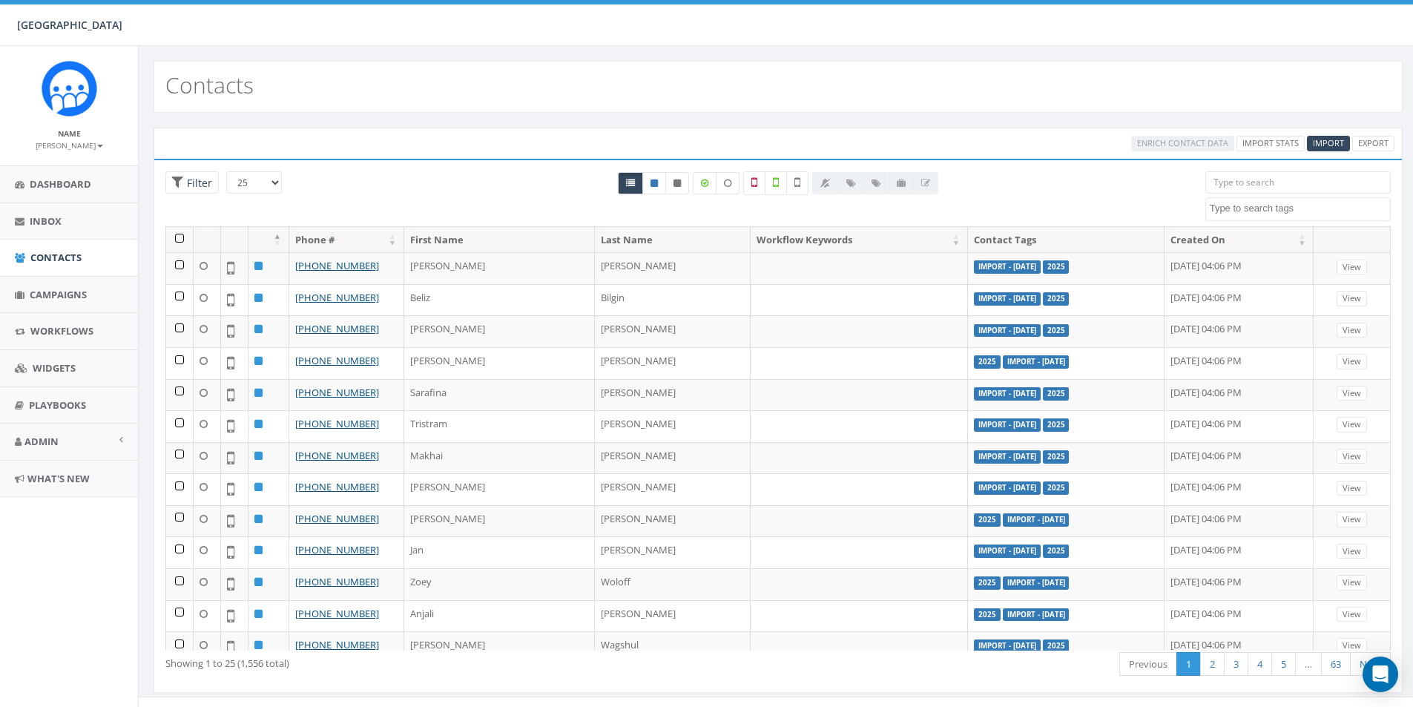
select select
click at [49, 265] on link "Contacts" at bounding box center [69, 258] width 138 height 36
select select
click at [1326, 146] on span "Import" at bounding box center [1328, 142] width 31 height 11
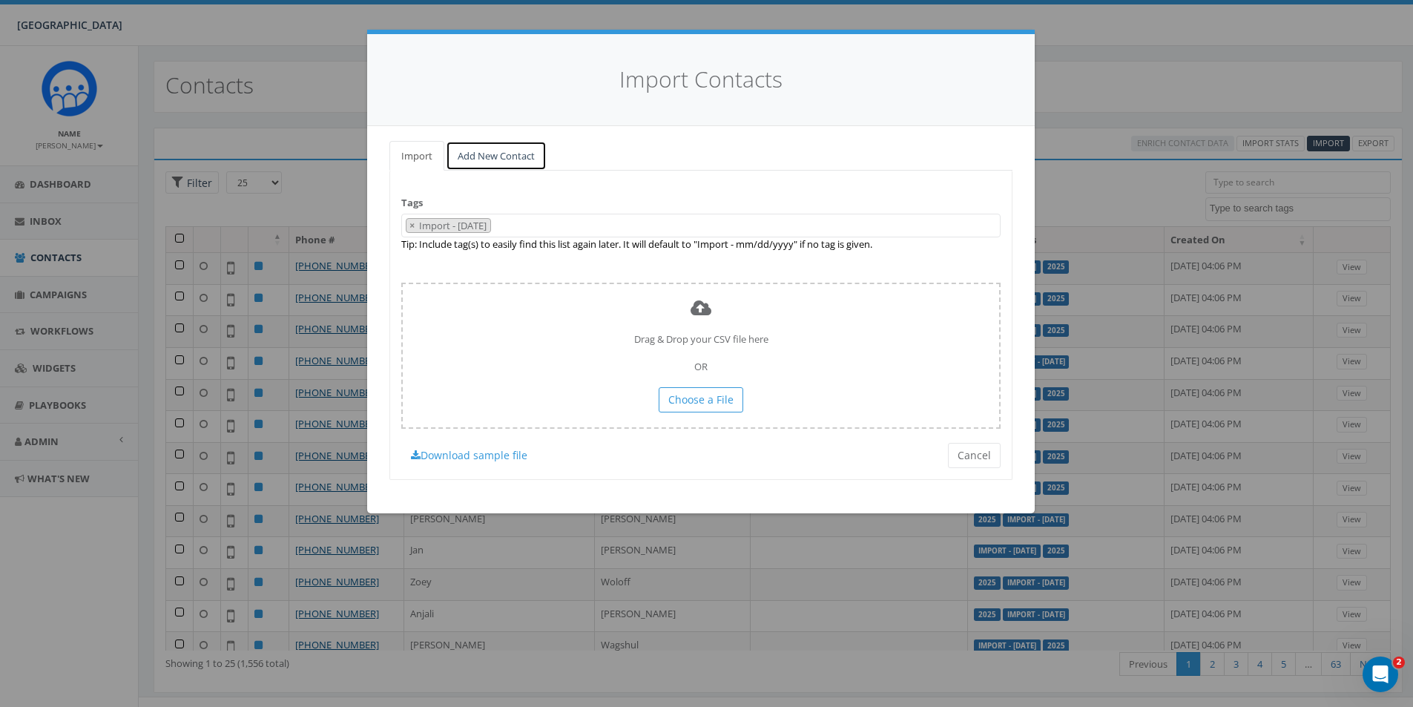
click at [505, 152] on link "Add New Contact" at bounding box center [496, 156] width 101 height 30
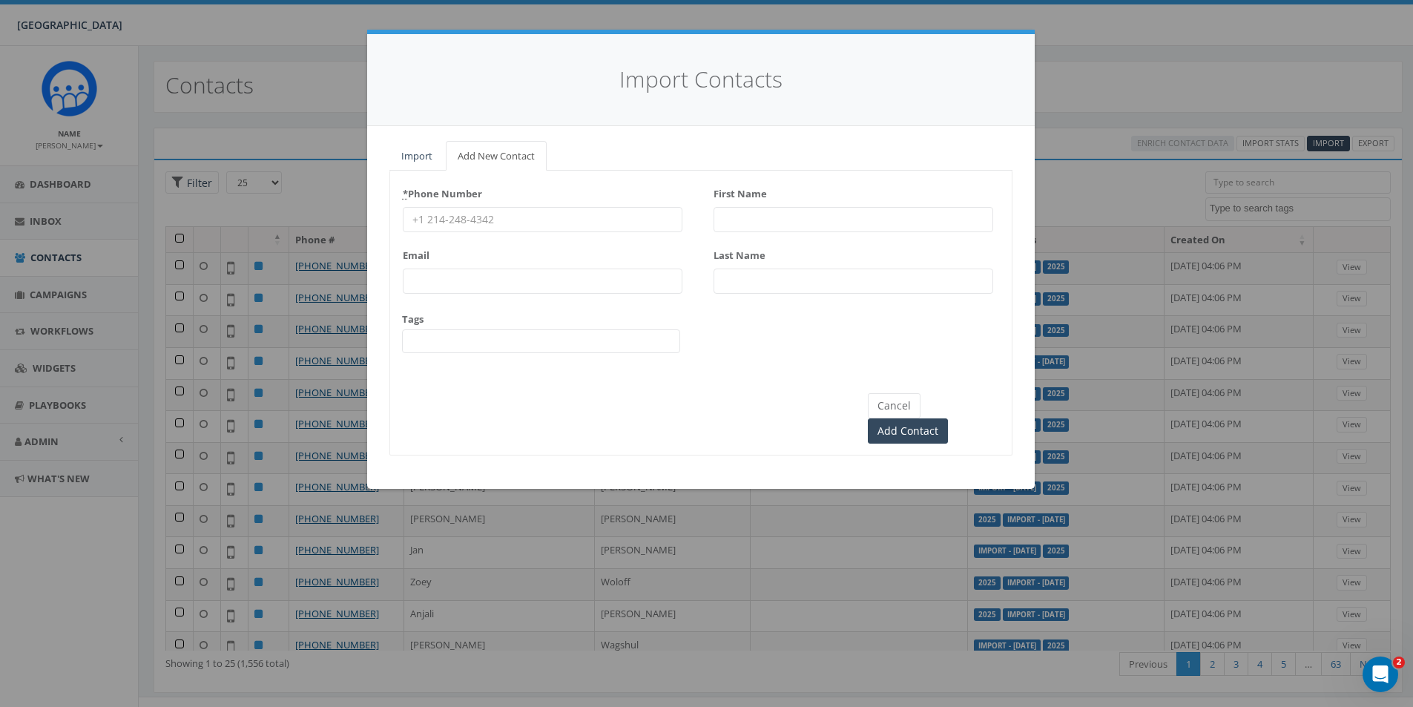
click at [519, 222] on input "* Phone Number" at bounding box center [543, 219] width 280 height 25
click at [861, 218] on input "First Name" at bounding box center [853, 219] width 280 height 25
type input "[PERSON_NAME]"
type input "Nay"
click at [590, 274] on input "Email" at bounding box center [543, 280] width 280 height 25
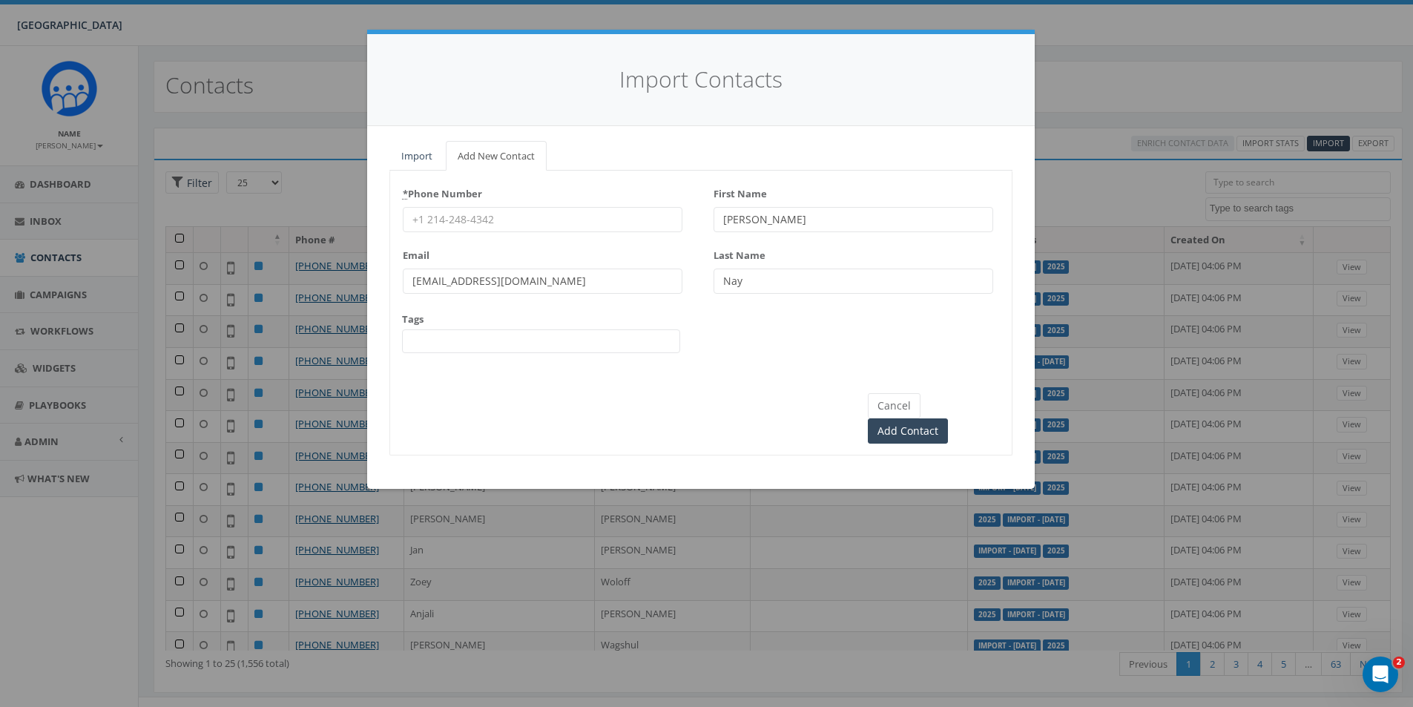
type input "jnay@solebury.org"
click at [526, 221] on input "* Phone Number" at bounding box center [543, 219] width 280 height 25
type input "2155169404"
click at [725, 354] on div "* Phone Number 2155169404 Email jnay@solebury.org Tags 1949 1950 1951 1952 1953…" at bounding box center [701, 274] width 622 height 184
click at [520, 214] on input "2155169404" at bounding box center [543, 219] width 280 height 25
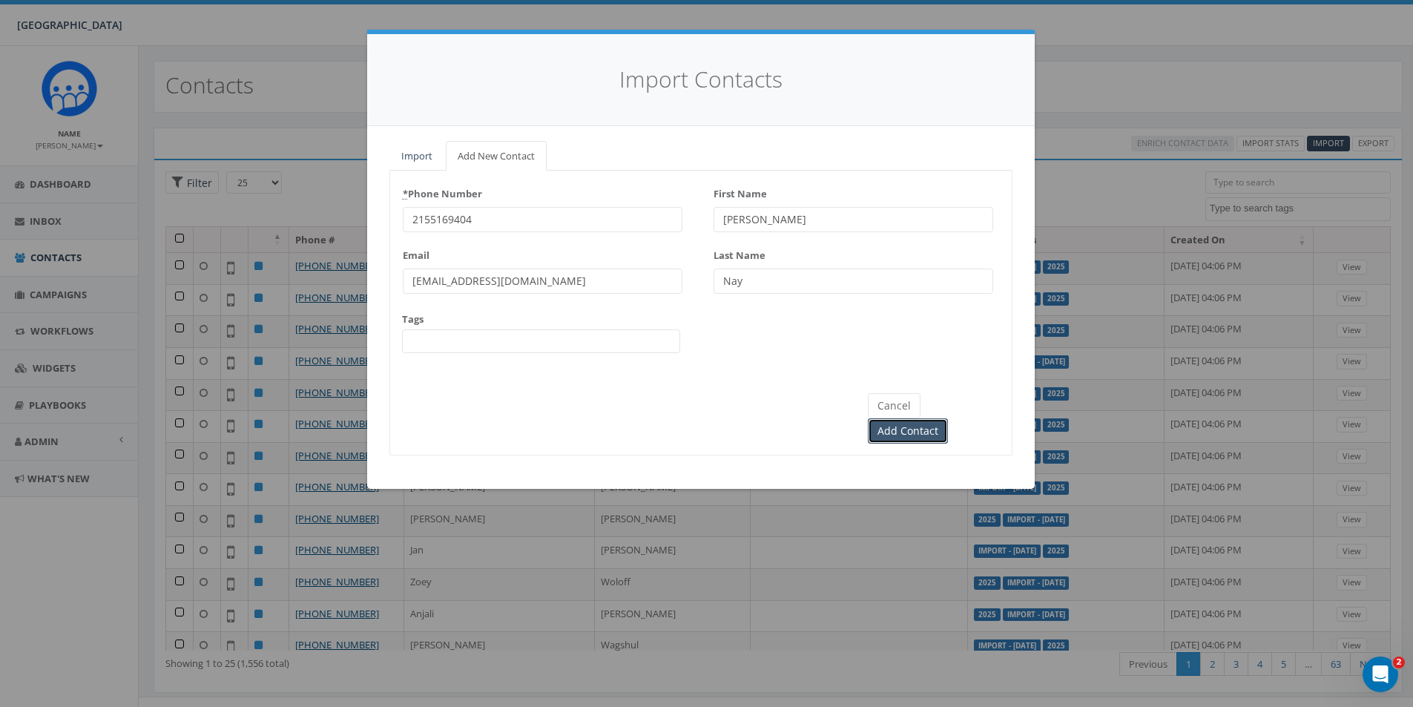
click at [942, 418] on input "Add Contact" at bounding box center [908, 430] width 80 height 25
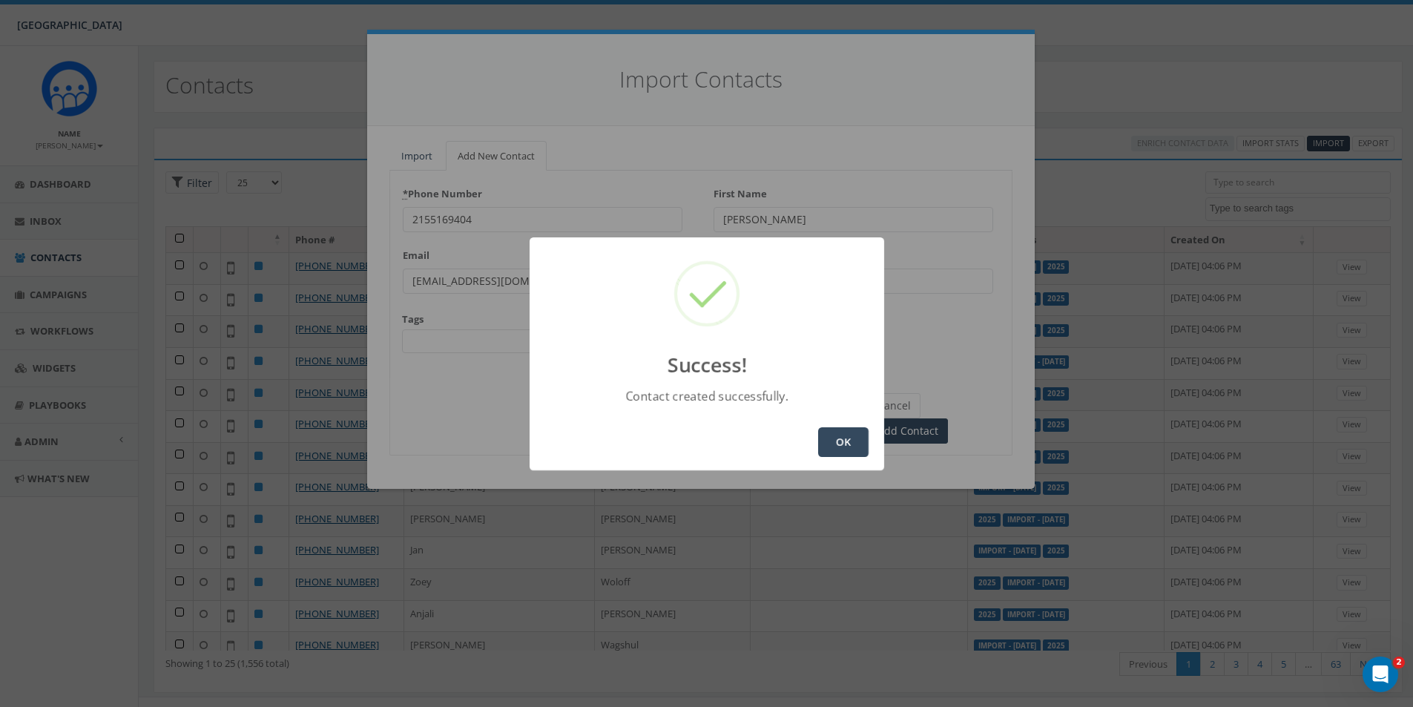
click at [839, 436] on button "OK" at bounding box center [843, 442] width 50 height 30
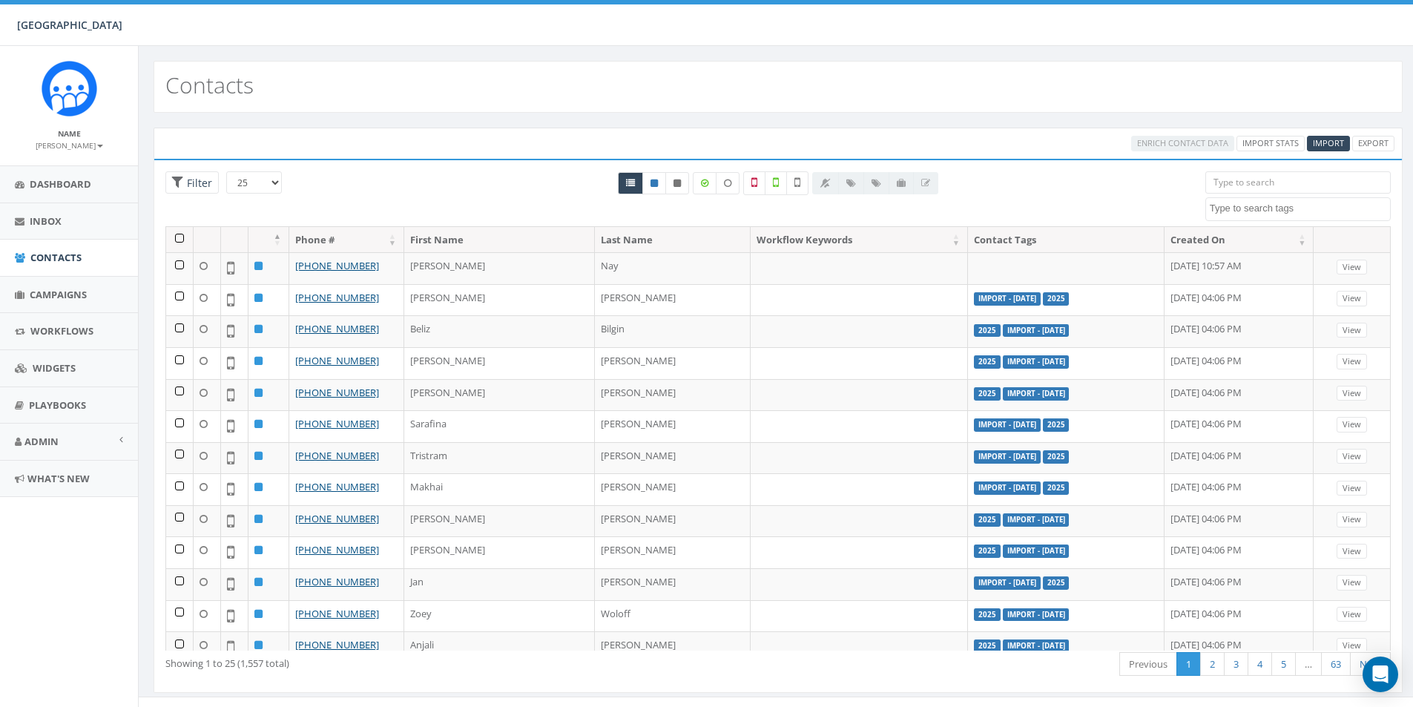
select select
click at [65, 297] on span "Campaigns" at bounding box center [58, 294] width 57 height 13
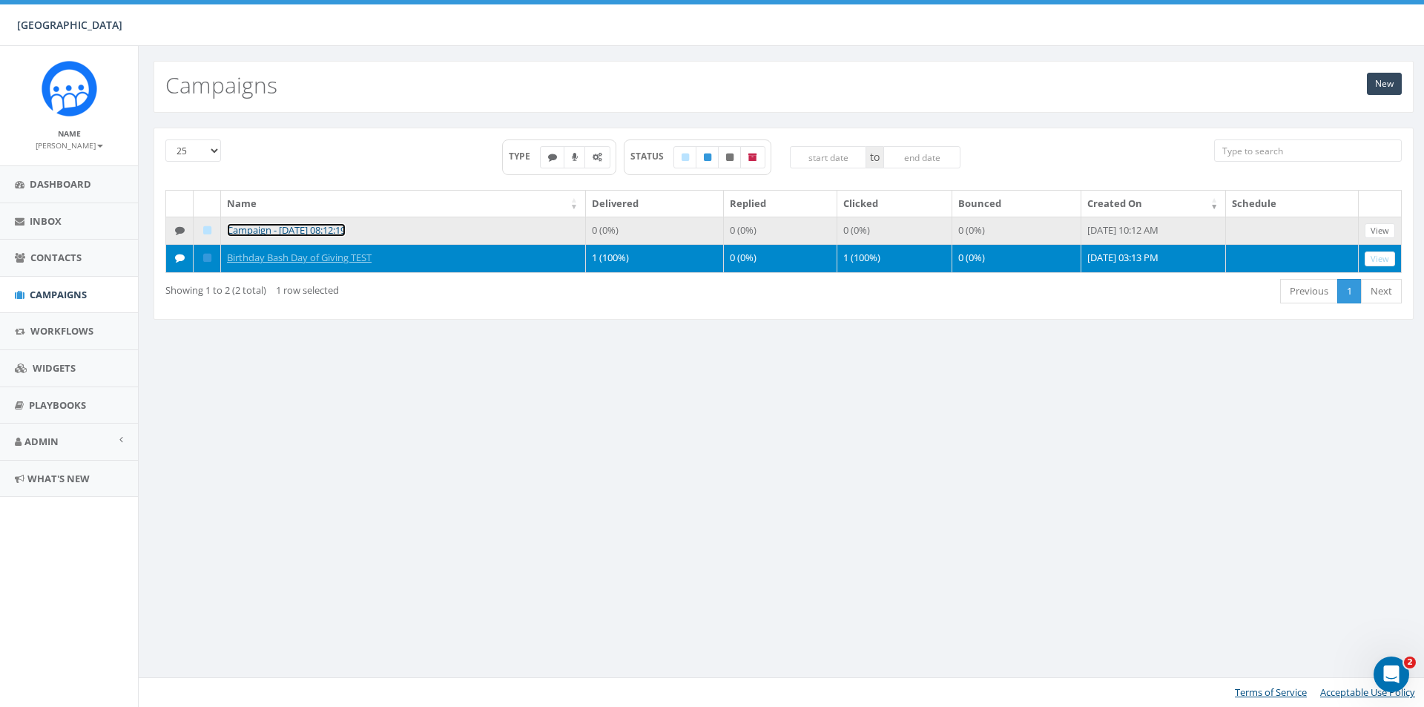
click at [311, 228] on link "Campaign - [DATE] 08:12:19" at bounding box center [286, 229] width 119 height 13
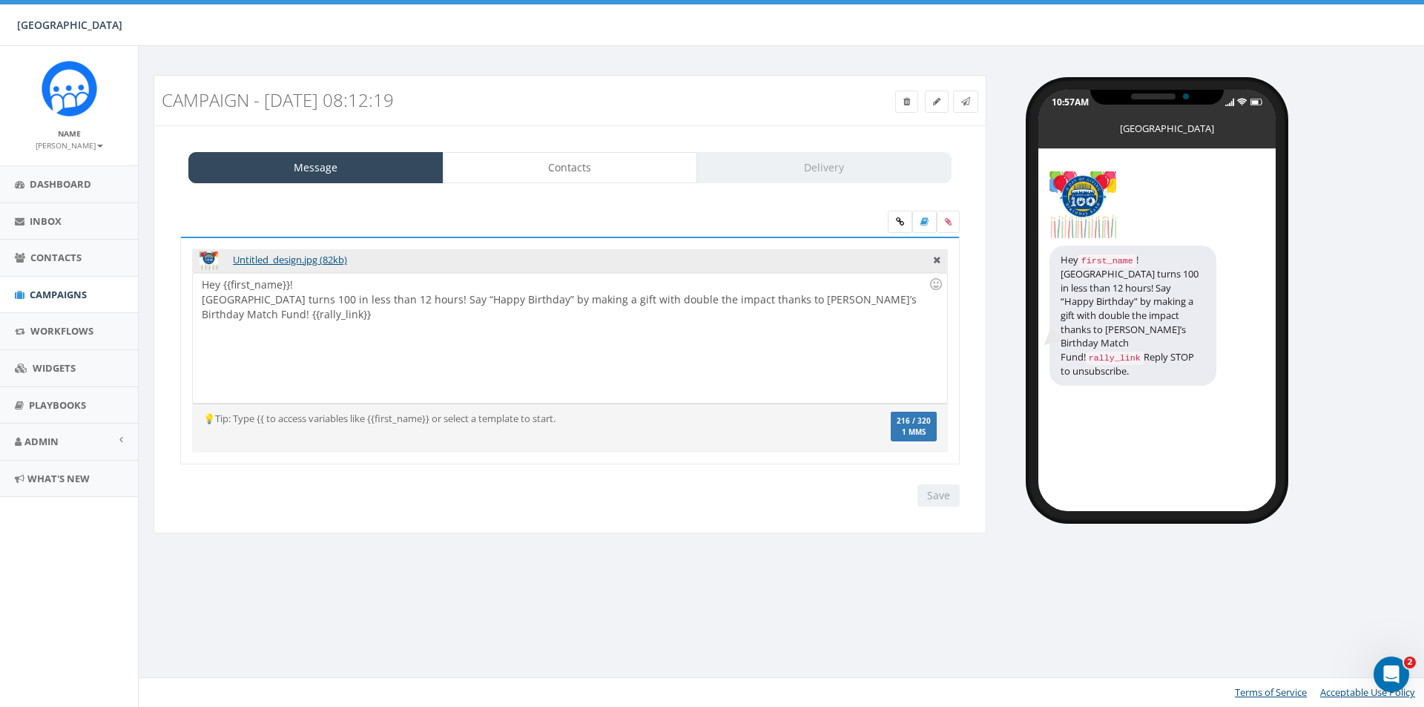
click at [380, 96] on h3 "Campaign - [DATE] 08:12:19" at bounding box center [465, 99] width 607 height 19
click at [59, 302] on link "Campaigns" at bounding box center [69, 295] width 138 height 36
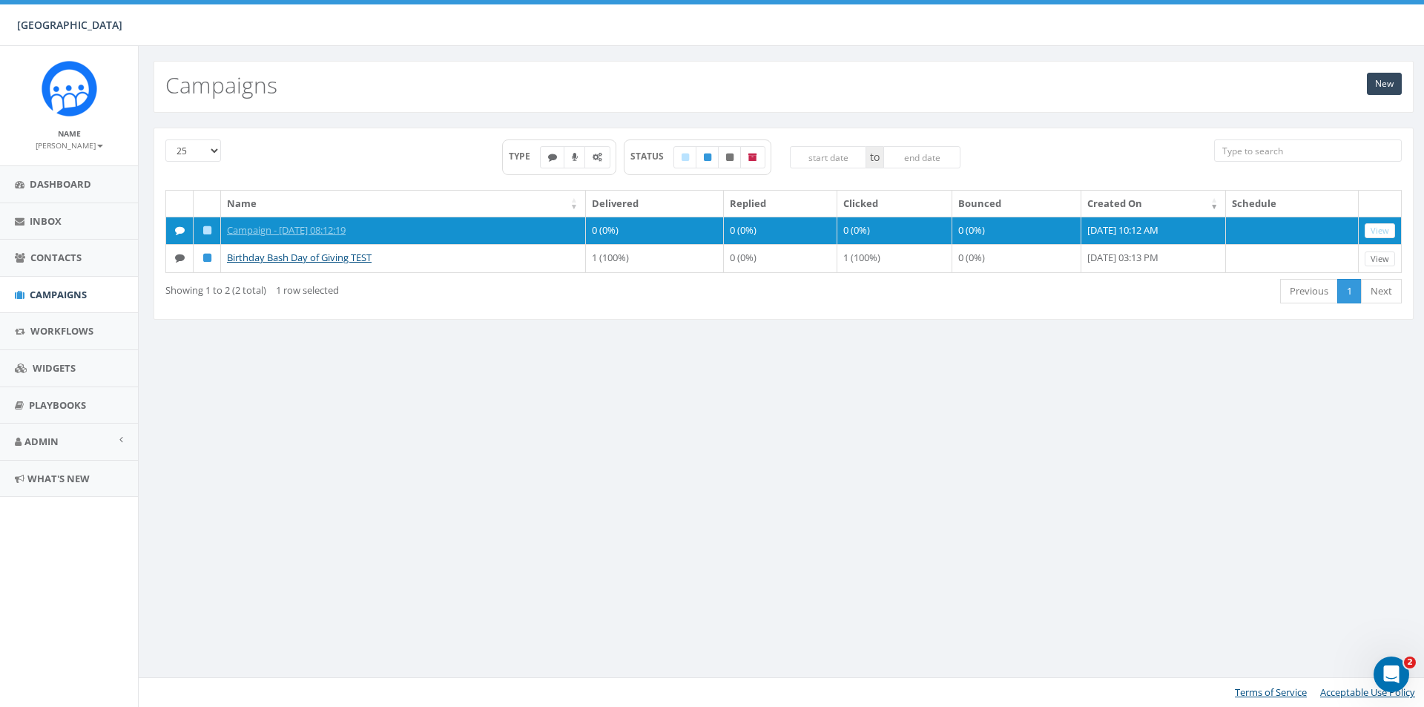
drag, startPoint x: 280, startPoint y: 228, endPoint x: 267, endPoint y: 177, distance: 52.7
click at [267, 177] on div "TYPE STATUS to" at bounding box center [731, 164] width 944 height 50
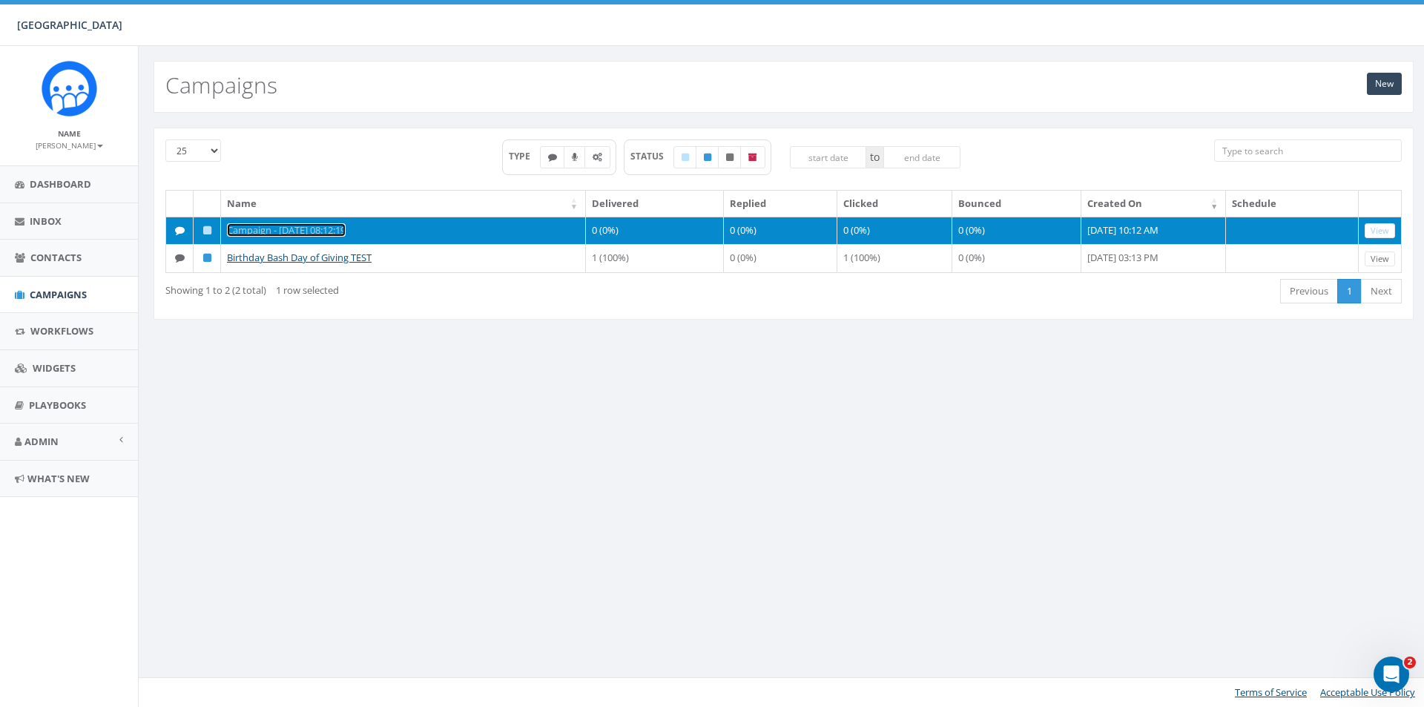
click at [342, 231] on link "Campaign - [DATE] 08:12:19" at bounding box center [286, 229] width 119 height 13
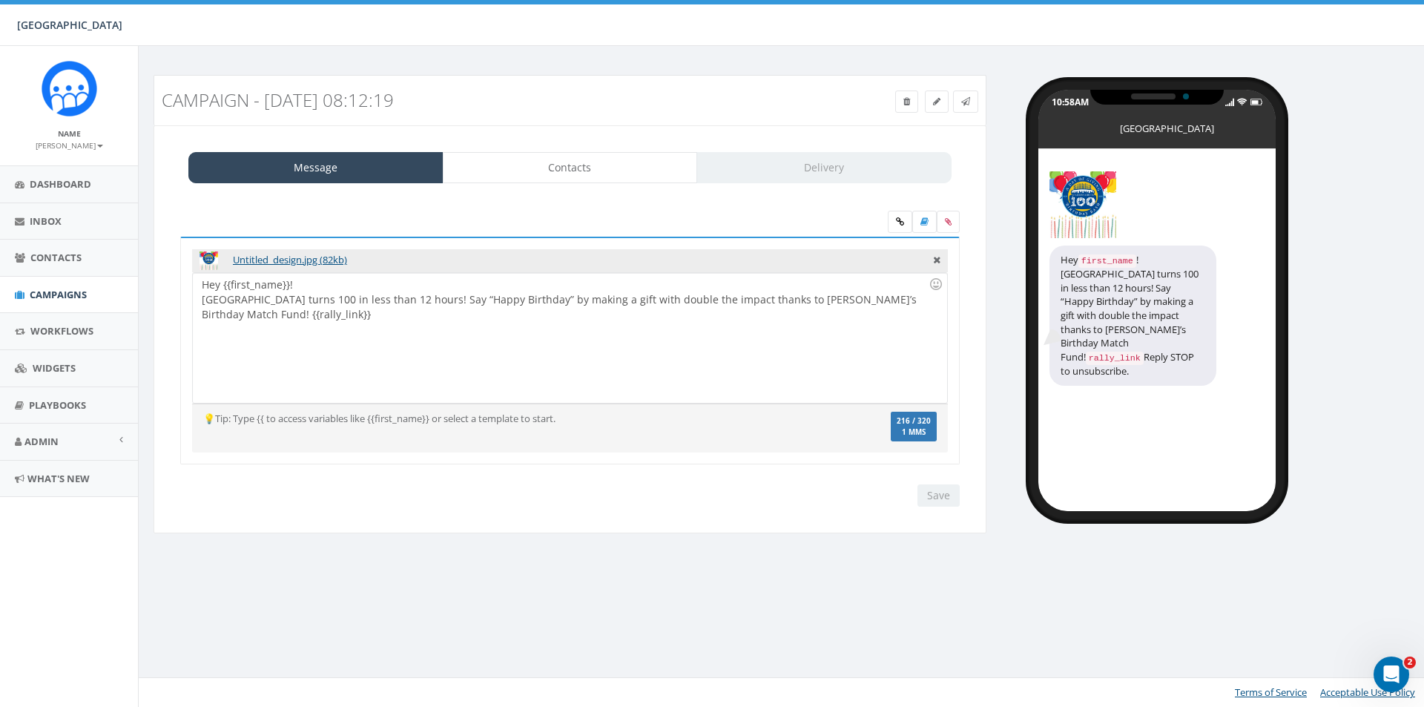
click at [328, 100] on h3 "Campaign - [DATE] 08:12:19" at bounding box center [465, 99] width 607 height 19
click at [930, 104] on link at bounding box center [937, 101] width 24 height 22
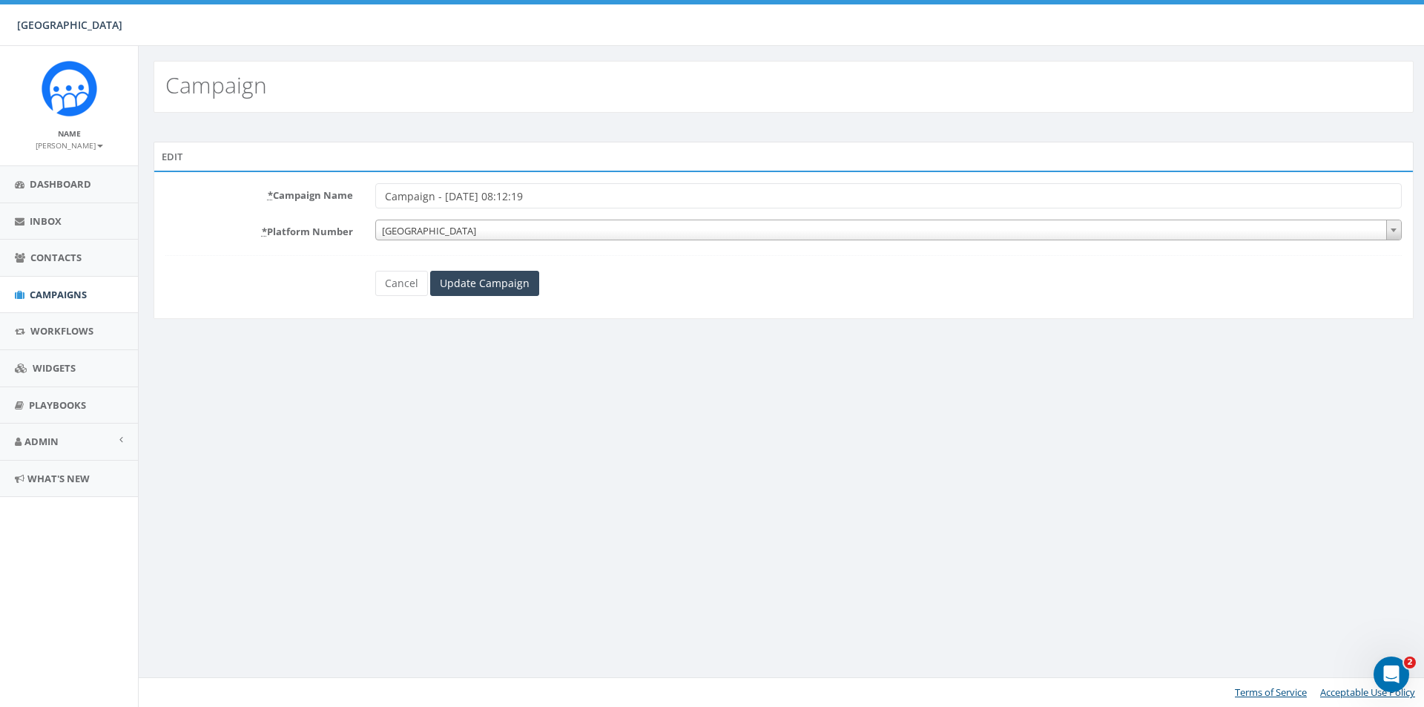
click at [513, 194] on input "Campaign - [DATE] 08:12:19" at bounding box center [888, 195] width 1026 height 25
click at [513, 194] on input "Campaign - 09/30/2025, 08:12:19" at bounding box center [888, 195] width 1026 height 25
type input "Birthday Bash | [DATE] is Giving Day"
click at [483, 289] on input "Update Campaign" at bounding box center [484, 283] width 109 height 25
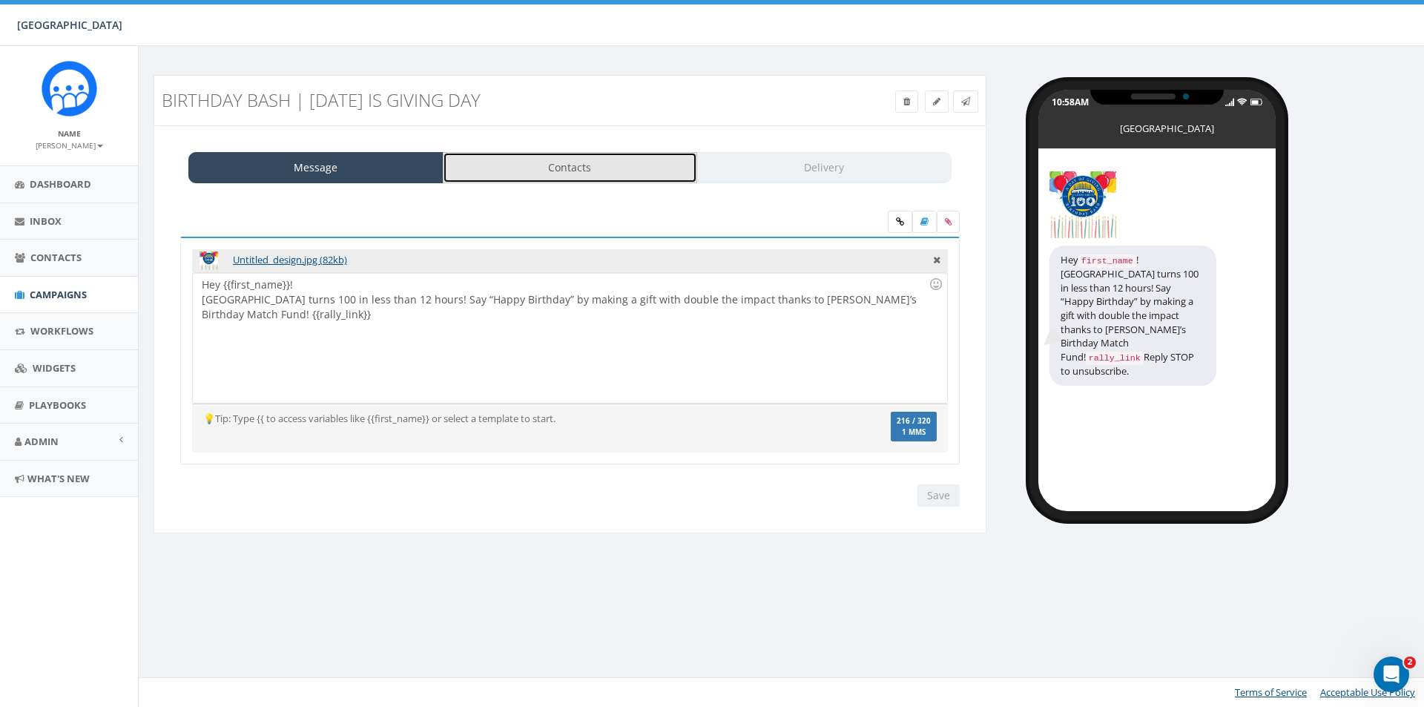
click at [509, 168] on link "Contacts" at bounding box center [570, 167] width 255 height 31
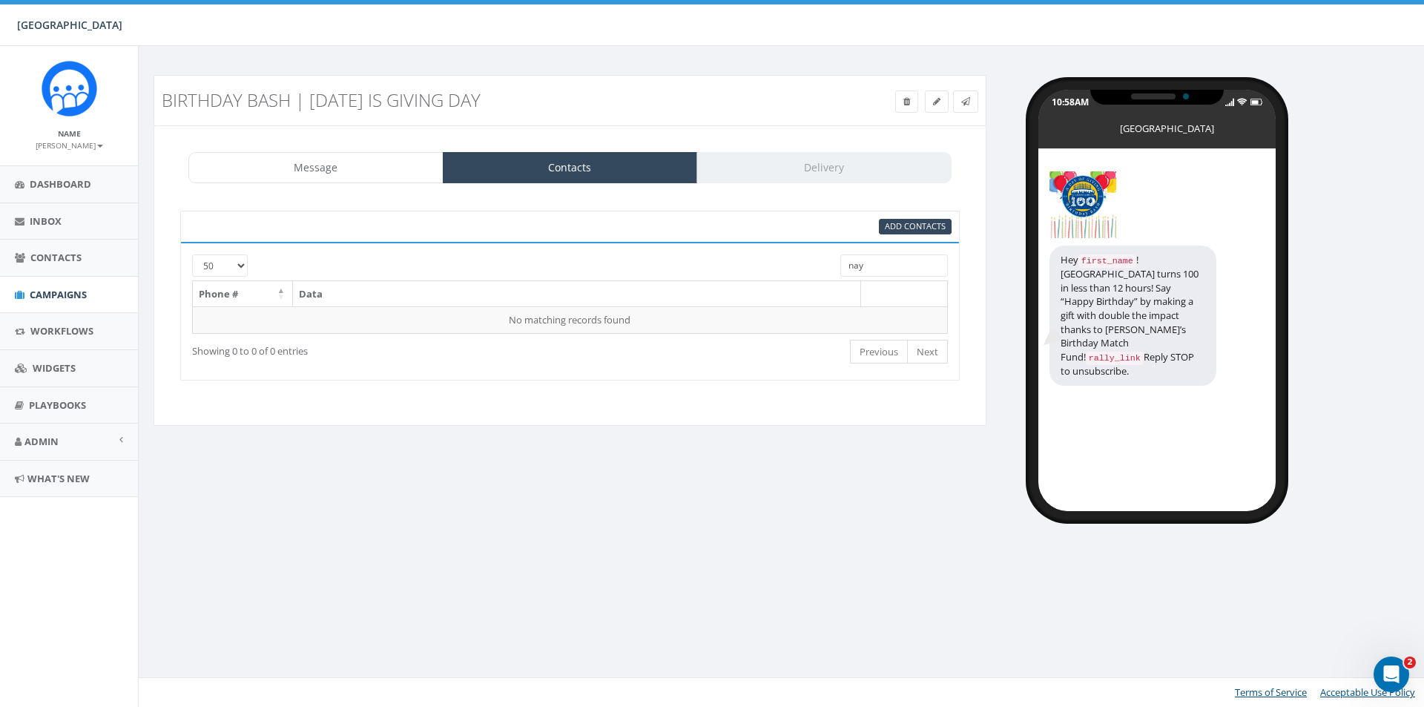
click at [870, 264] on input "nay" at bounding box center [894, 265] width 108 height 22
click at [883, 222] on link "Add Contacts" at bounding box center [915, 227] width 73 height 16
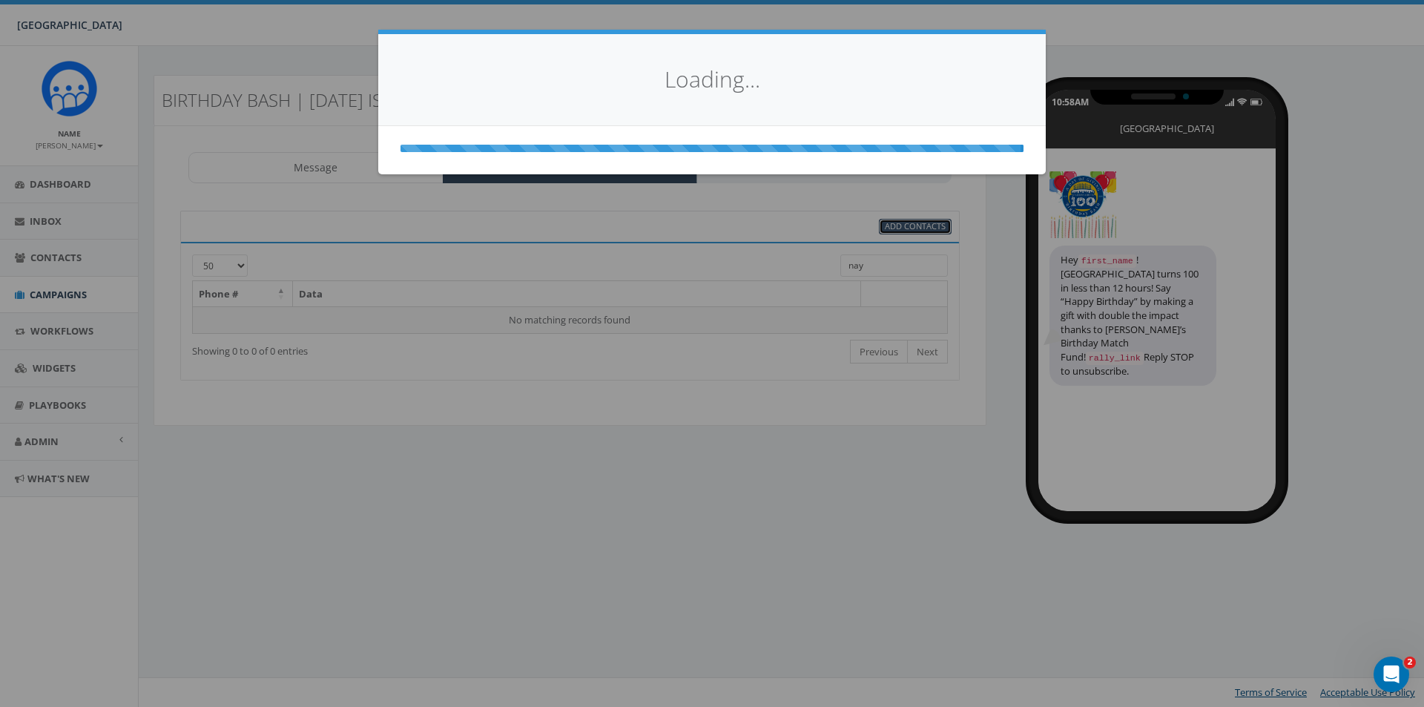
select select
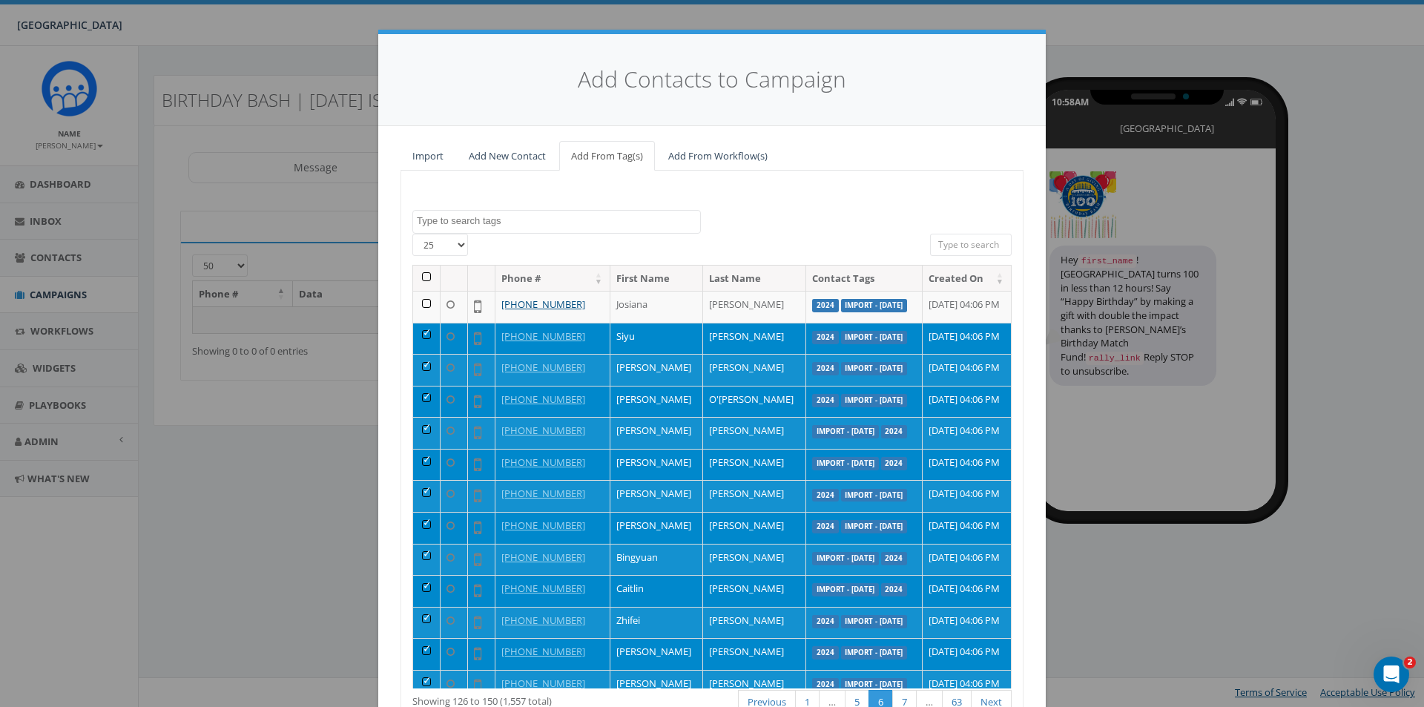
click at [526, 222] on textarea "Search" at bounding box center [558, 220] width 283 height 13
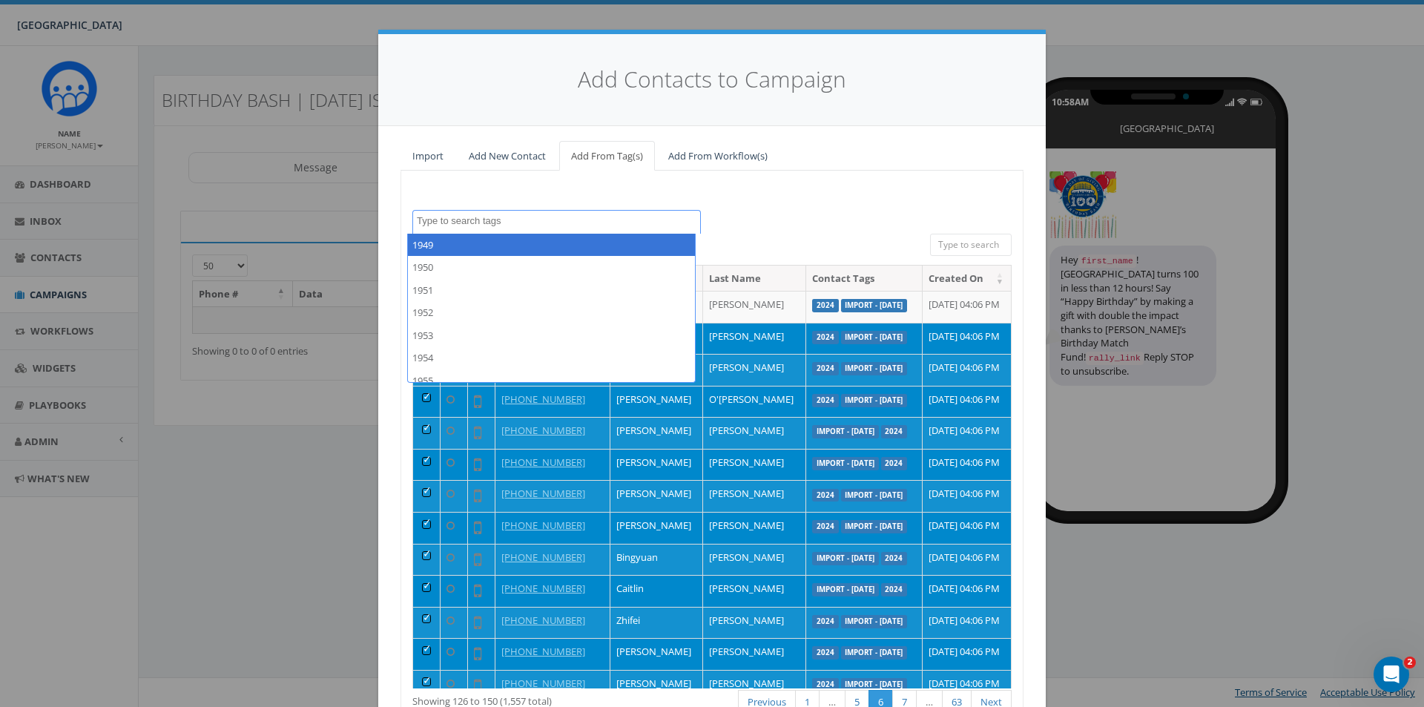
click at [960, 245] on input "search" at bounding box center [971, 245] width 82 height 22
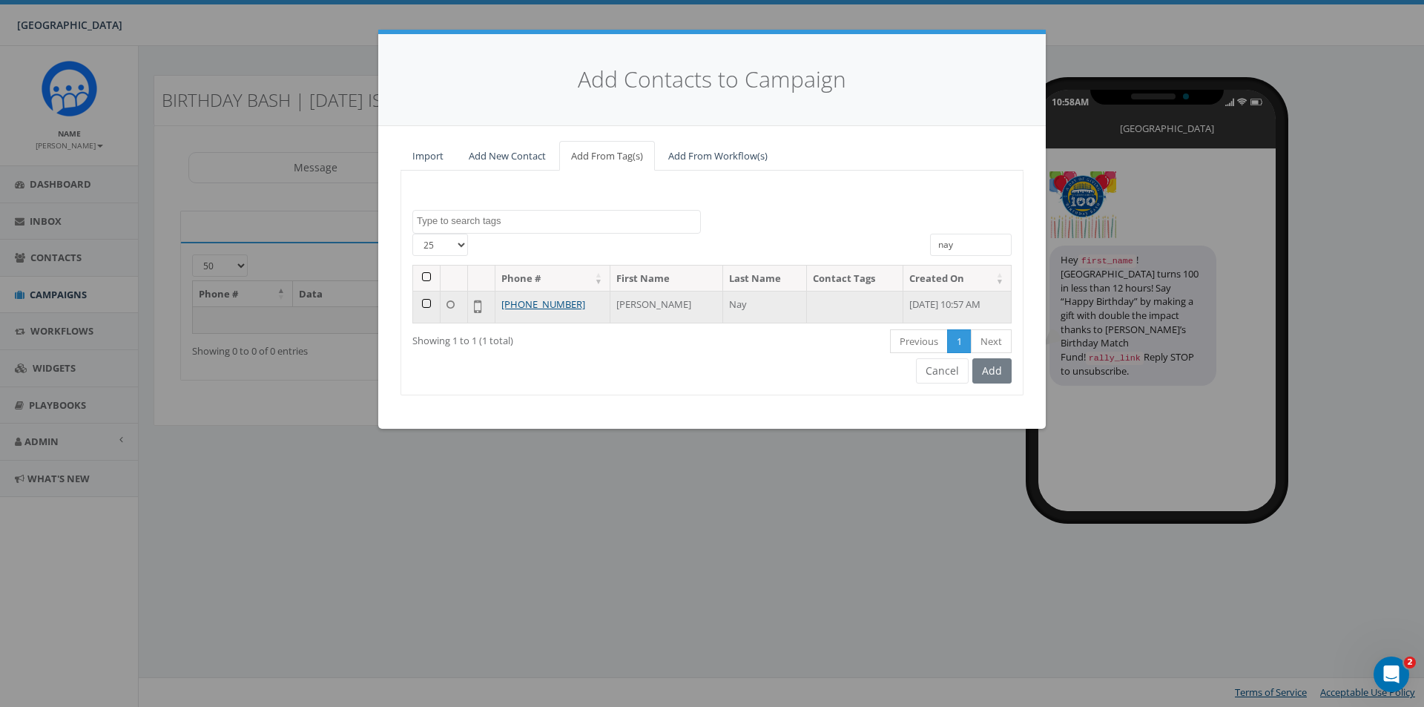
type input "nay"
click at [429, 303] on td at bounding box center [426, 307] width 27 height 32
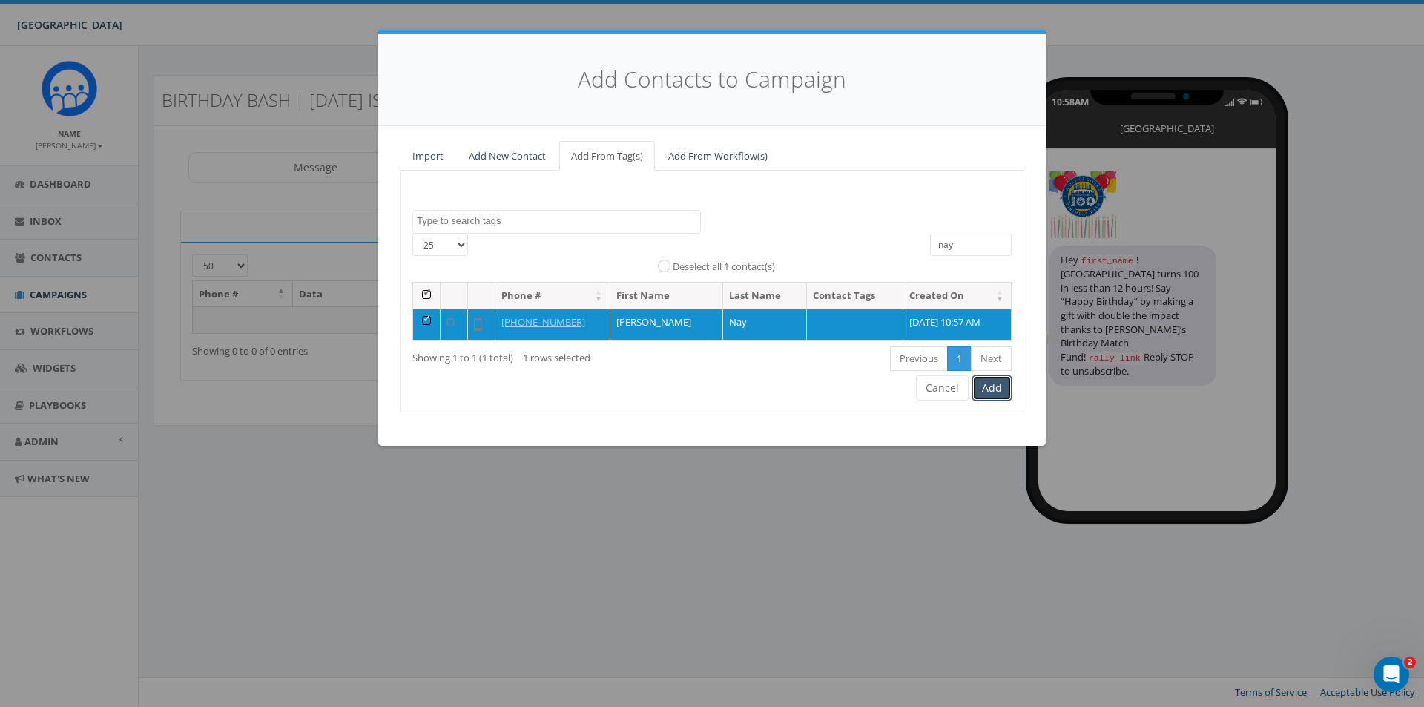
click at [1000, 392] on button "Add" at bounding box center [991, 387] width 39 height 25
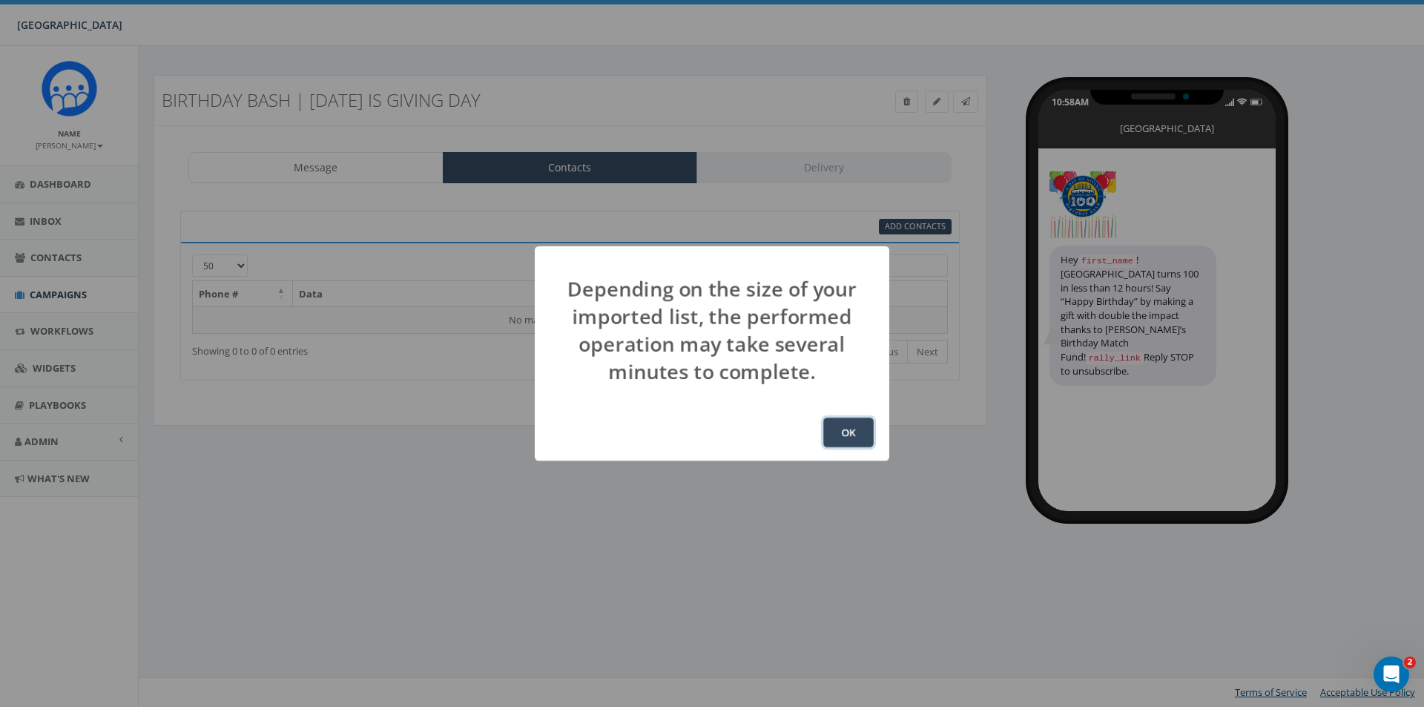
click at [848, 441] on button "OK" at bounding box center [848, 433] width 50 height 30
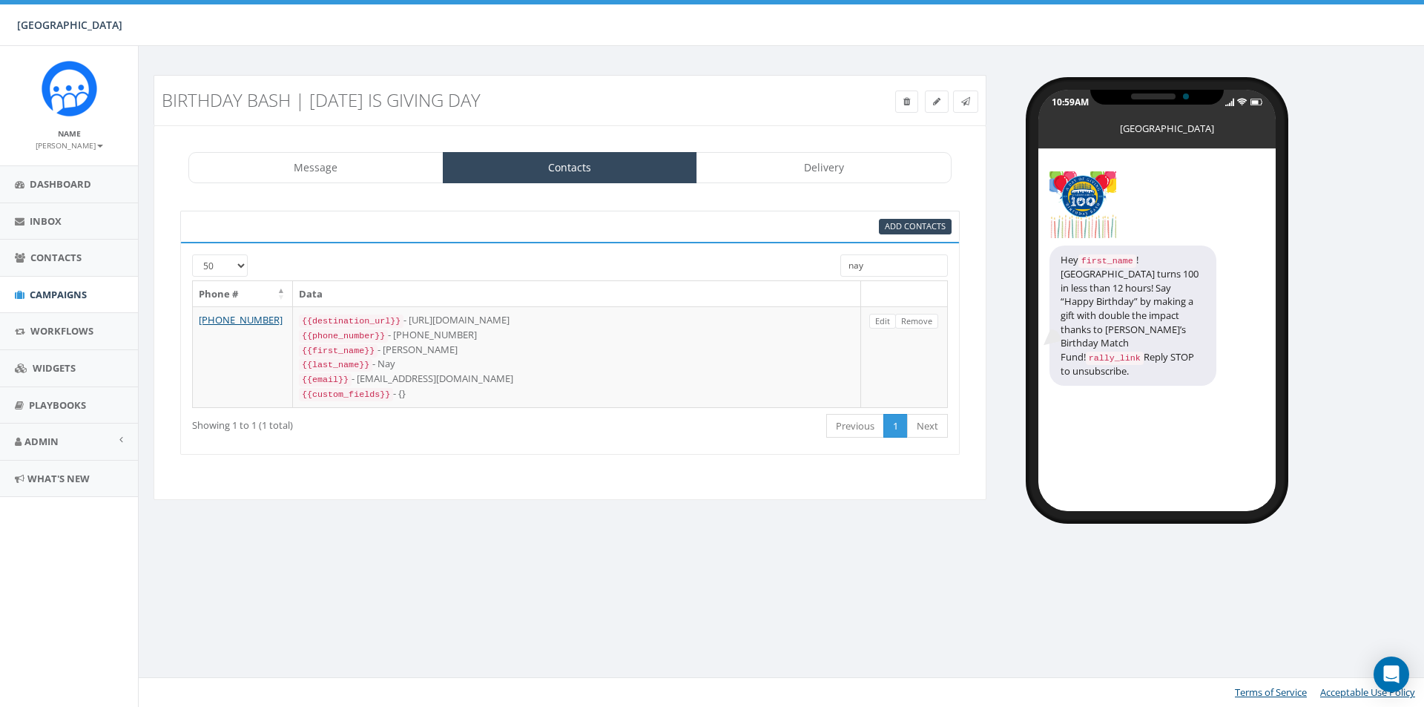
select select "50"
click at [852, 263] on input "nay" at bounding box center [894, 265] width 108 height 22
click at [853, 263] on input "nay" at bounding box center [894, 265] width 108 height 22
click at [235, 268] on select "25 50 100" at bounding box center [220, 265] width 56 height 22
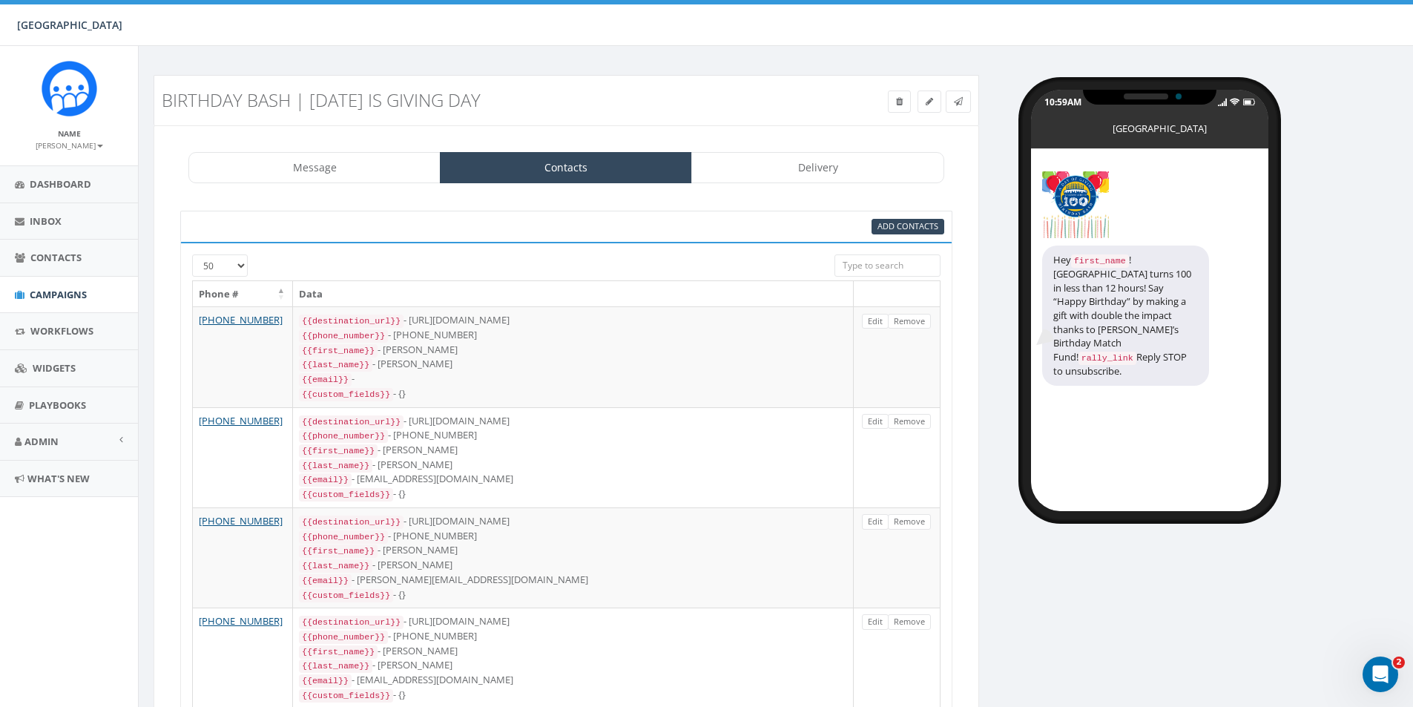
select select "100"
click at [192, 254] on select "25 50 100" at bounding box center [220, 265] width 56 height 22
click at [877, 268] on input "search" at bounding box center [887, 265] width 106 height 22
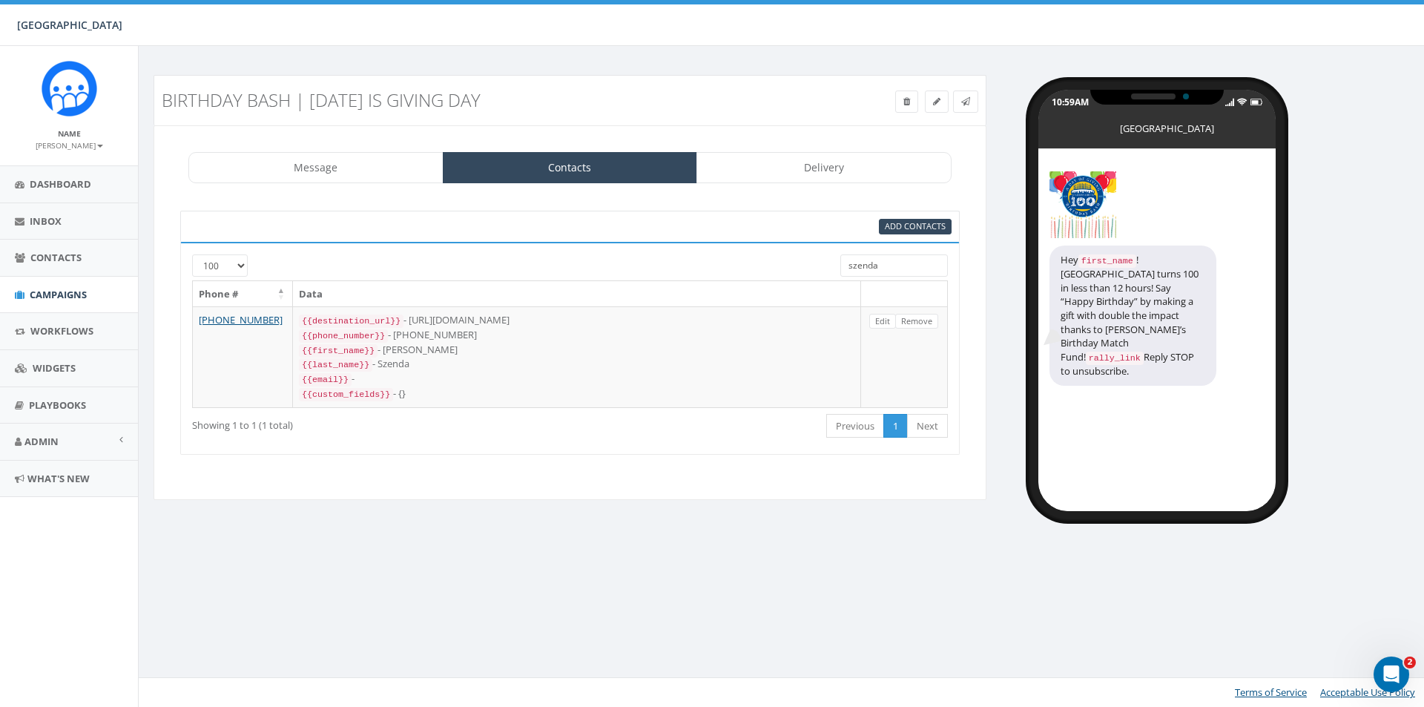
type input "szenda"
click at [883, 263] on input "szenda" at bounding box center [894, 265] width 108 height 22
click at [770, 180] on link "Delivery" at bounding box center [823, 167] width 255 height 31
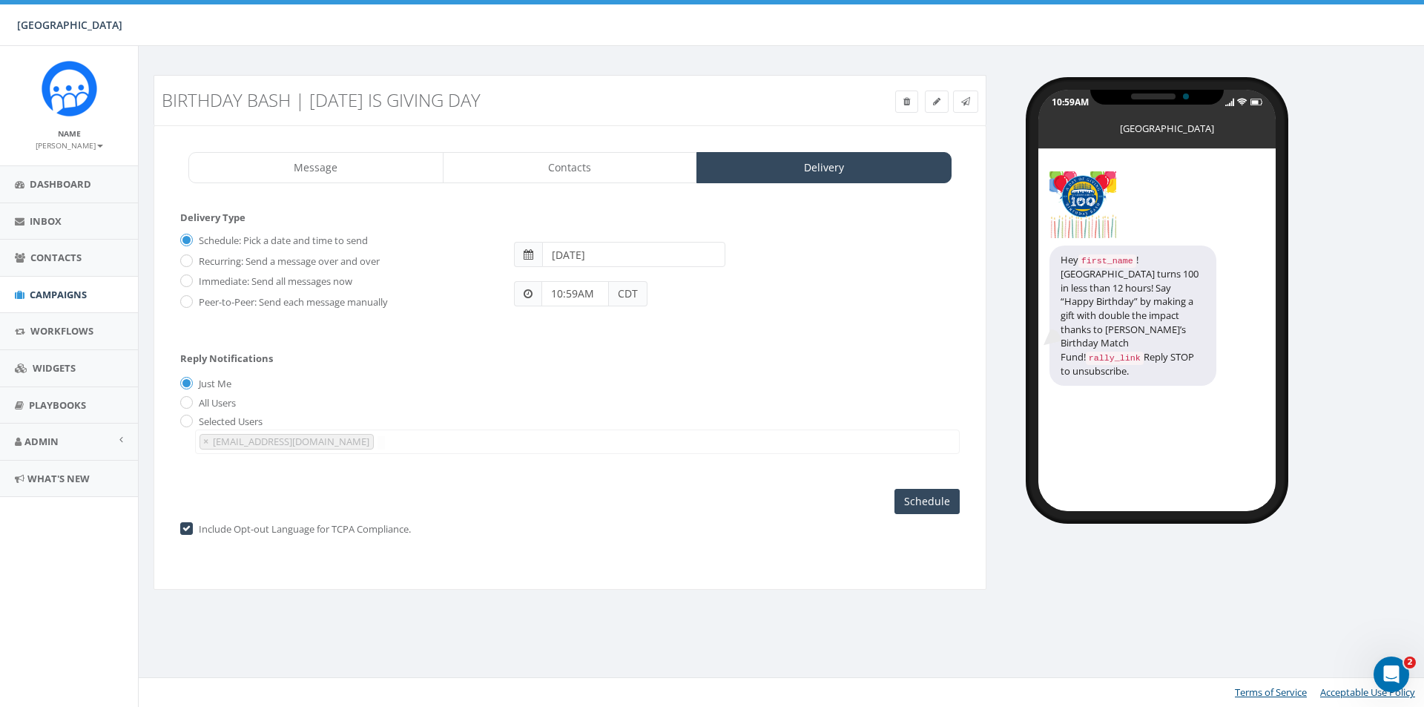
click at [584, 258] on input "[DATE]" at bounding box center [633, 254] width 183 height 25
click at [558, 289] on th "«" at bounding box center [557, 283] width 22 height 22
click at [603, 417] on td "30" at bounding box center [601, 417] width 22 height 22
type input "[DATE]"
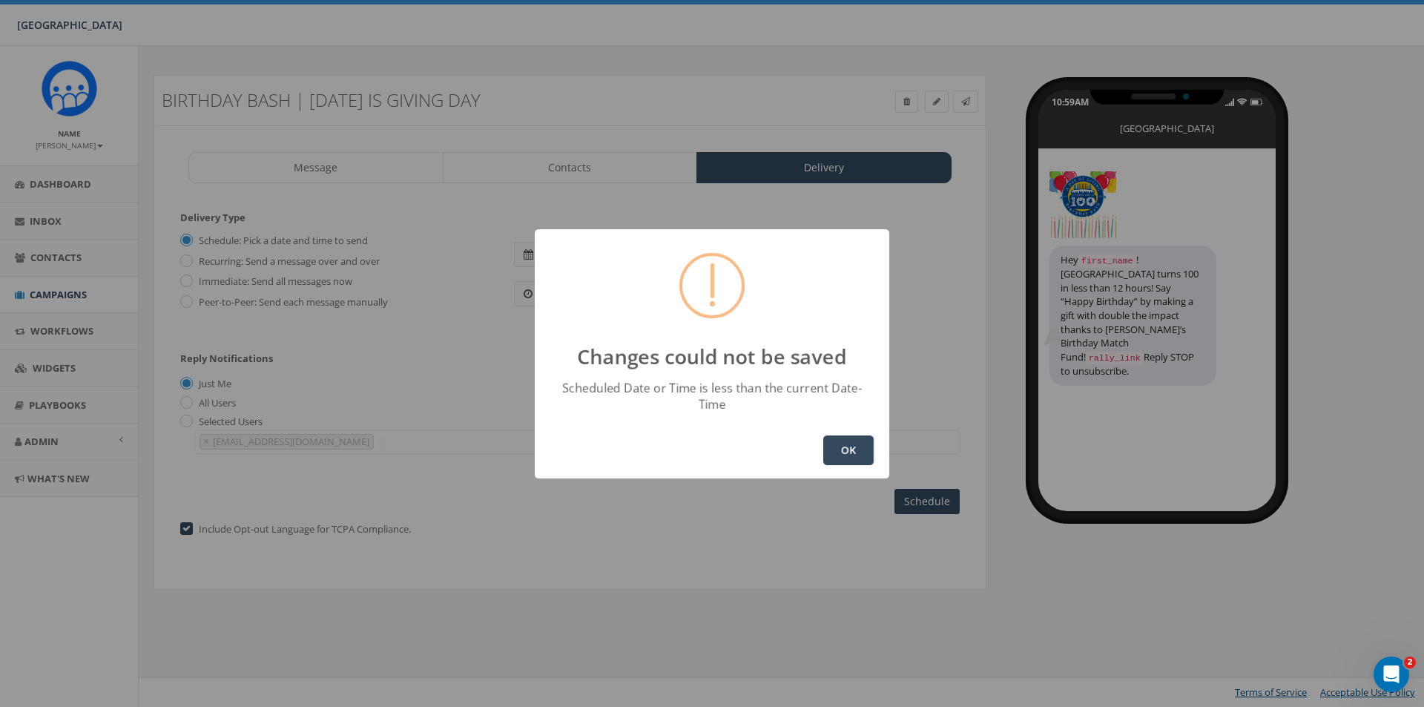
click at [855, 439] on button "OK" at bounding box center [848, 450] width 50 height 30
click at [848, 435] on button "OK" at bounding box center [848, 450] width 50 height 30
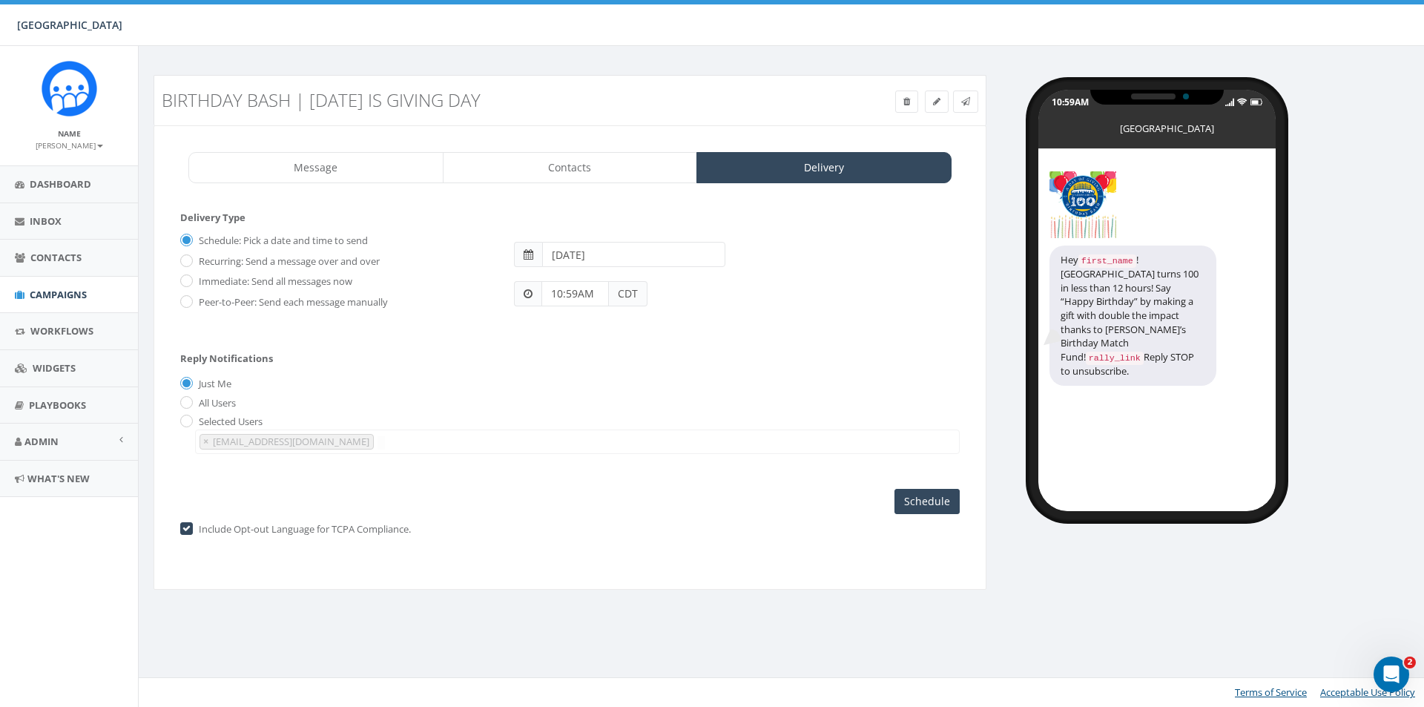
click at [578, 295] on input "10:59AM" at bounding box center [574, 293] width 67 height 25
click at [624, 55] on div "10 : 00" at bounding box center [626, 64] width 166 height 35
click at [624, 54] on div "10 : 00" at bounding box center [626, 64] width 166 height 35
drag, startPoint x: 599, startPoint y: 147, endPoint x: 591, endPoint y: 162, distance: 16.9
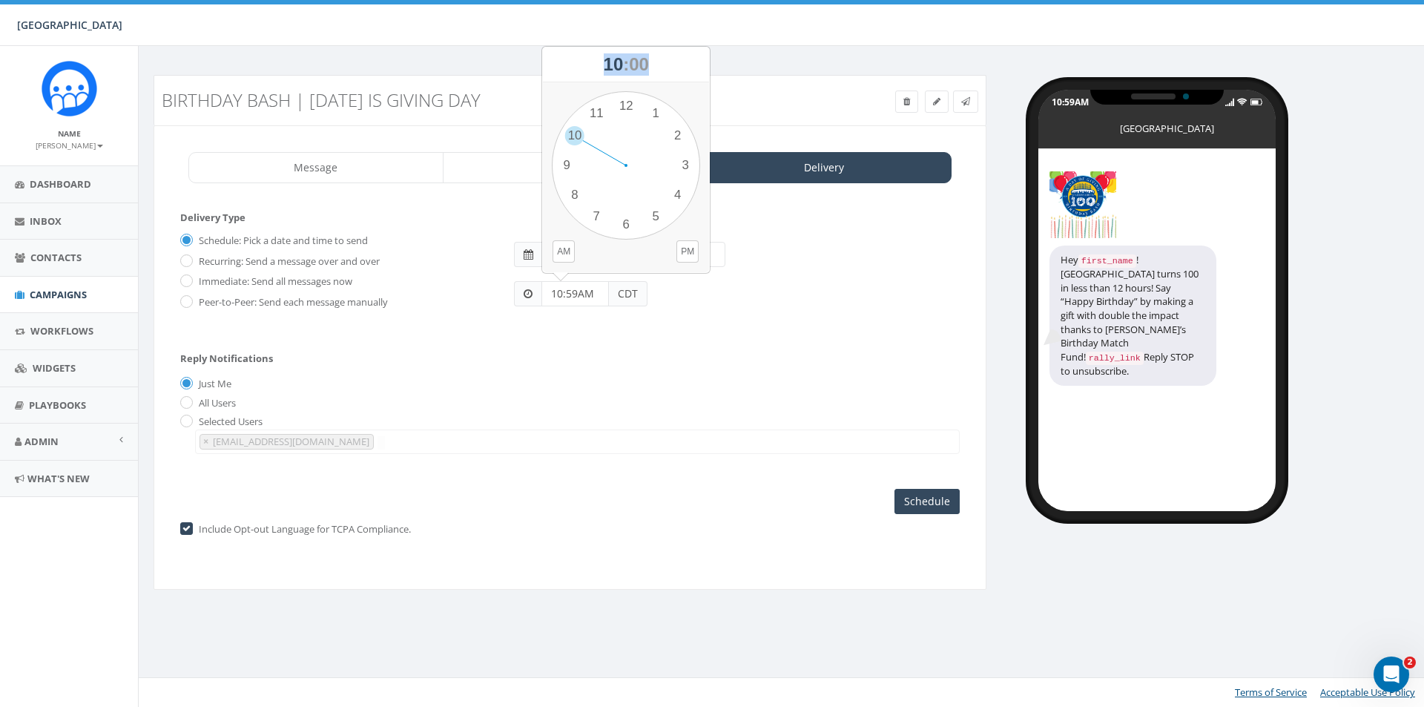
click at [591, 162] on div "1 2 3 4 5 6 7 8 9 10 11 12" at bounding box center [626, 165] width 148 height 148
click at [614, 54] on span "10" at bounding box center [614, 64] width 20 height 20
click at [613, 62] on span "10" at bounding box center [614, 64] width 20 height 20
click at [619, 65] on div "10 : 00" at bounding box center [626, 64] width 166 height 35
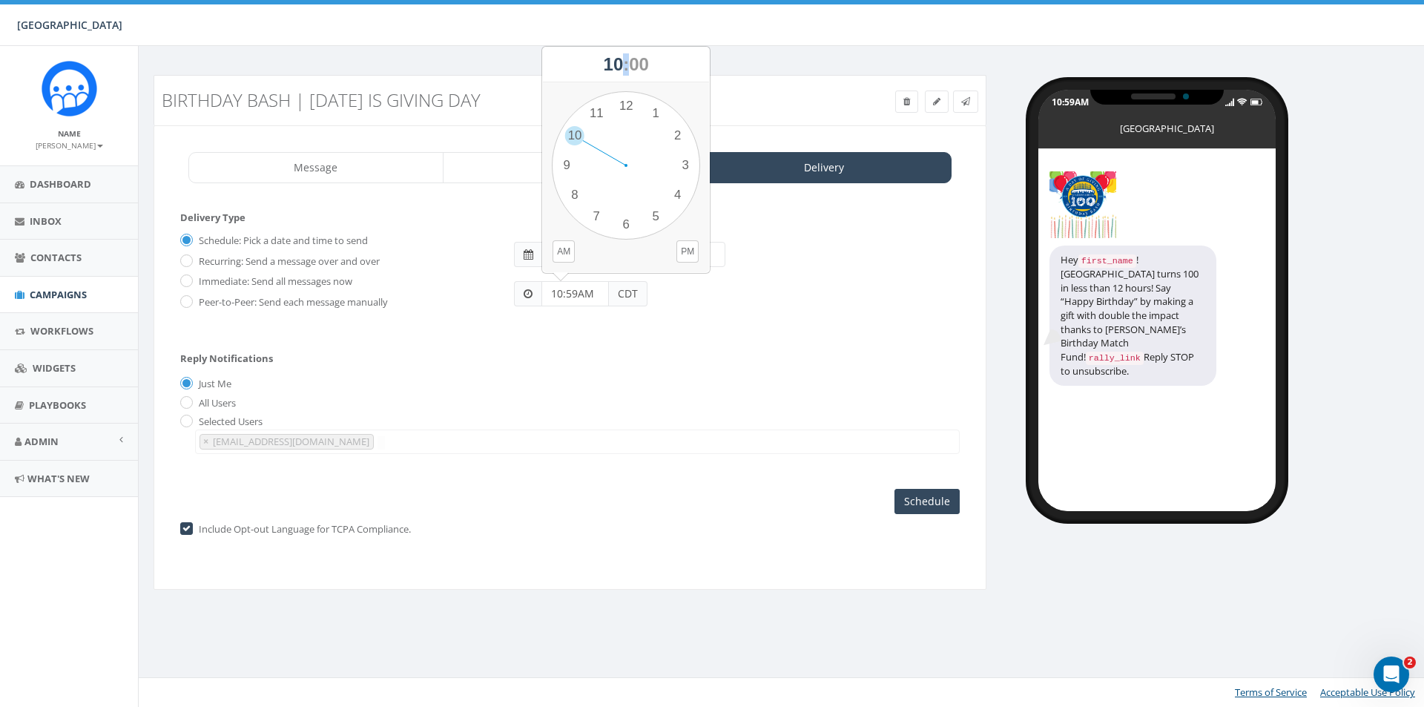
click at [619, 65] on div "10 : 00" at bounding box center [626, 64] width 166 height 35
click at [575, 294] on input "10:59AM" at bounding box center [574, 293] width 67 height 25
type input "5:30 PM"
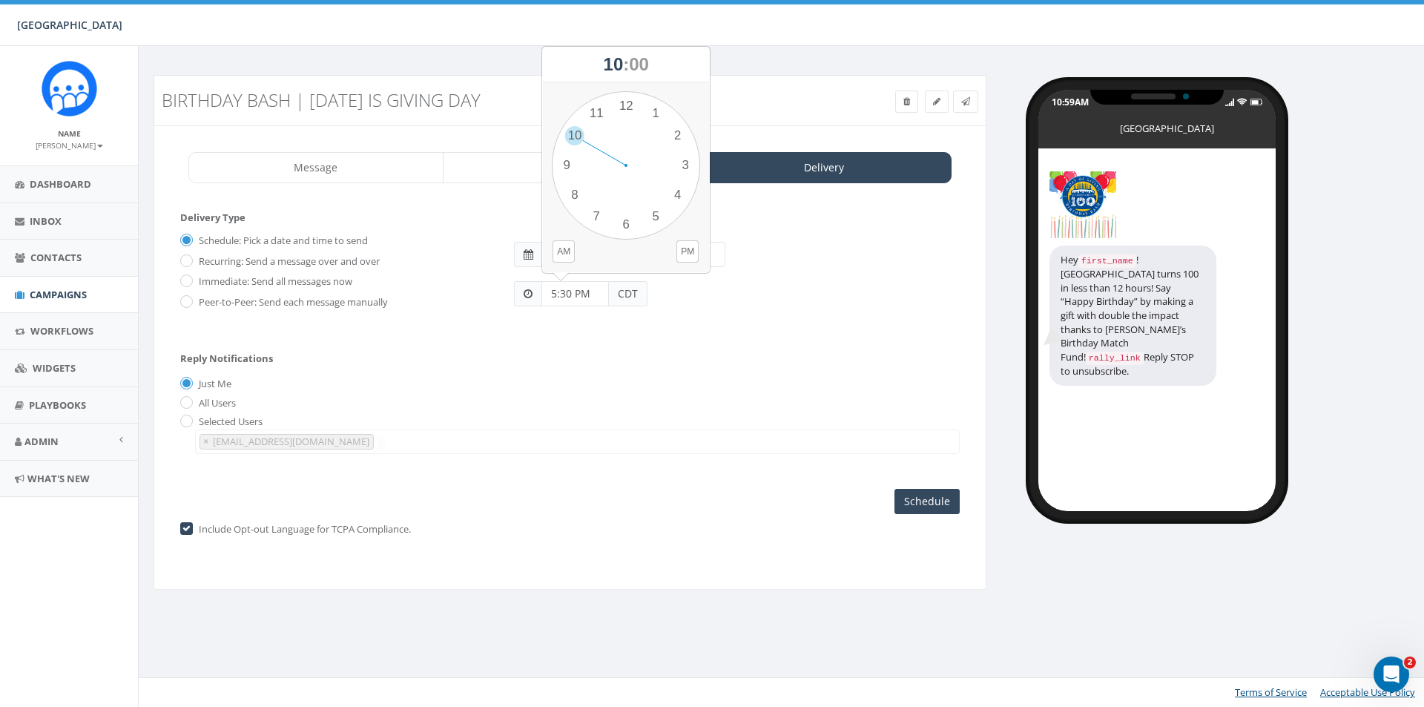
click at [624, 296] on span "CDT" at bounding box center [628, 293] width 39 height 25
click at [627, 294] on span "CDT" at bounding box center [628, 293] width 39 height 25
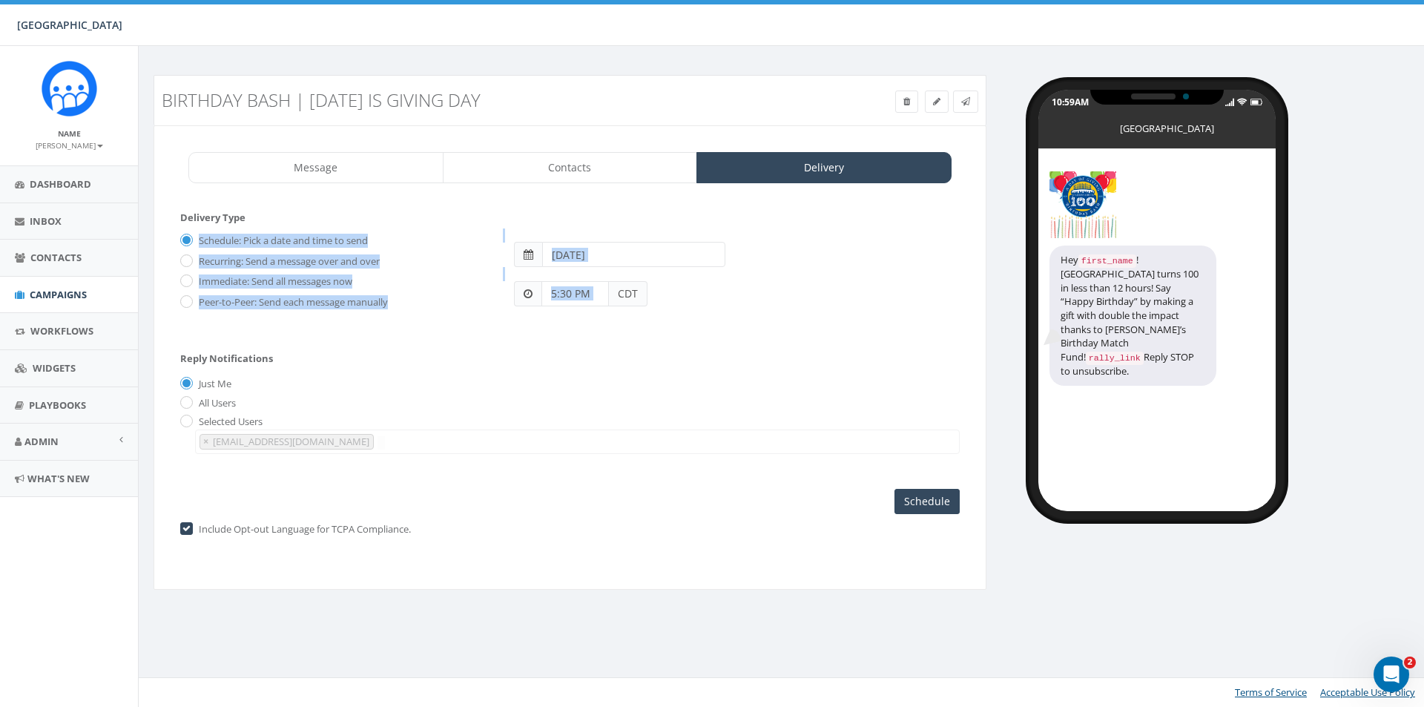
click at [627, 294] on span "CDT" at bounding box center [628, 293] width 39 height 25
click at [643, 292] on span "CDT" at bounding box center [628, 293] width 39 height 25
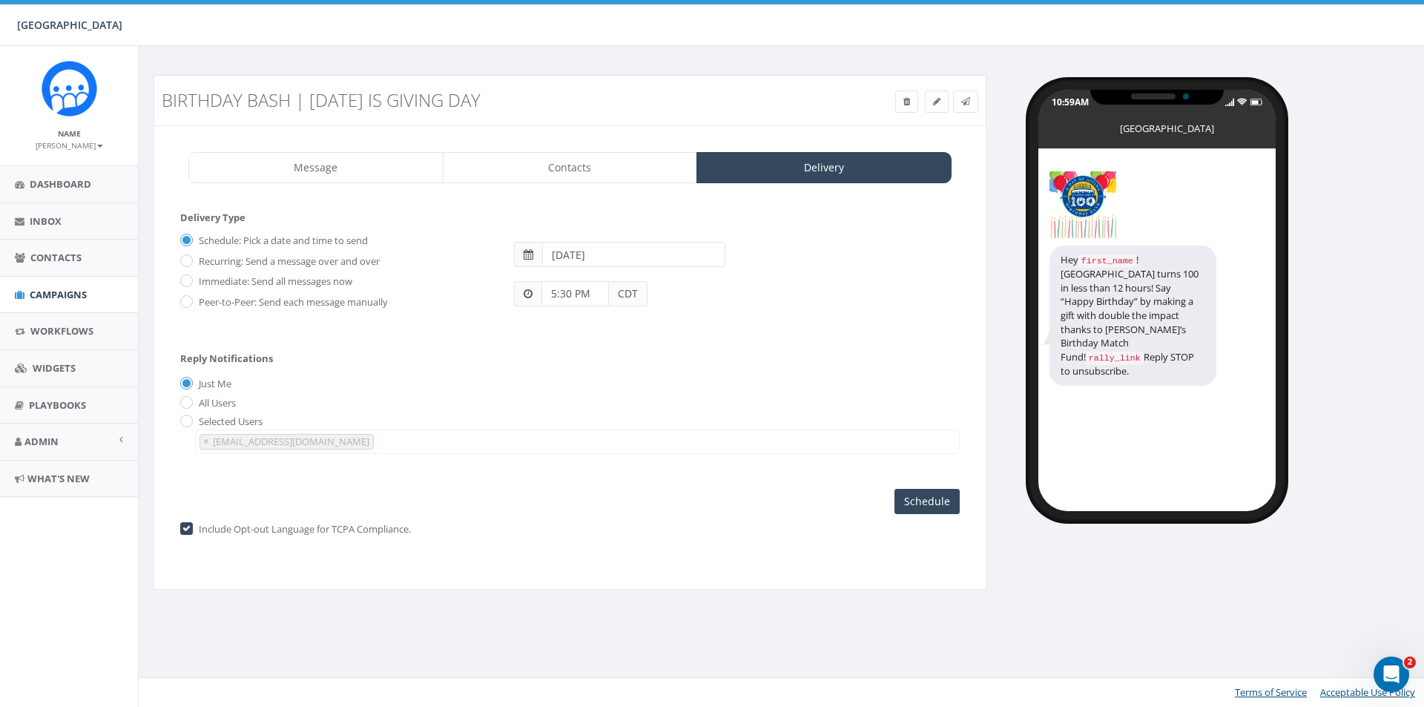
click at [642, 293] on span "CDT" at bounding box center [628, 293] width 39 height 25
click at [624, 300] on span "CDT" at bounding box center [628, 293] width 39 height 25
click at [534, 299] on span at bounding box center [527, 293] width 27 height 25
click at [636, 300] on span "CDT" at bounding box center [628, 293] width 39 height 25
click at [625, 297] on span "CDT" at bounding box center [628, 293] width 39 height 25
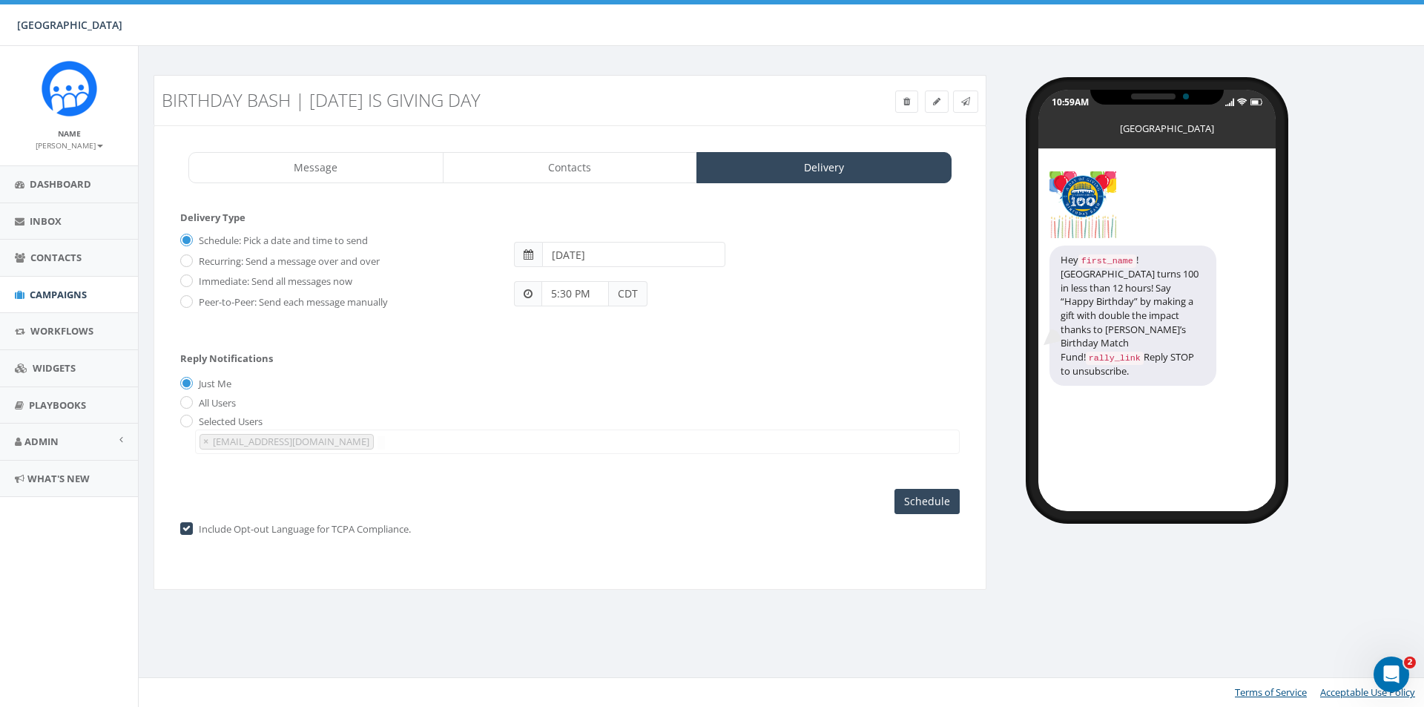
click at [625, 292] on span "CDT" at bounding box center [628, 293] width 39 height 25
click at [620, 297] on span "CDT" at bounding box center [628, 293] width 39 height 25
click at [531, 297] on span at bounding box center [528, 294] width 9 height 10
click at [570, 297] on input "5:30 PM" at bounding box center [574, 293] width 67 height 25
click at [683, 255] on button "PM" at bounding box center [687, 251] width 22 height 22
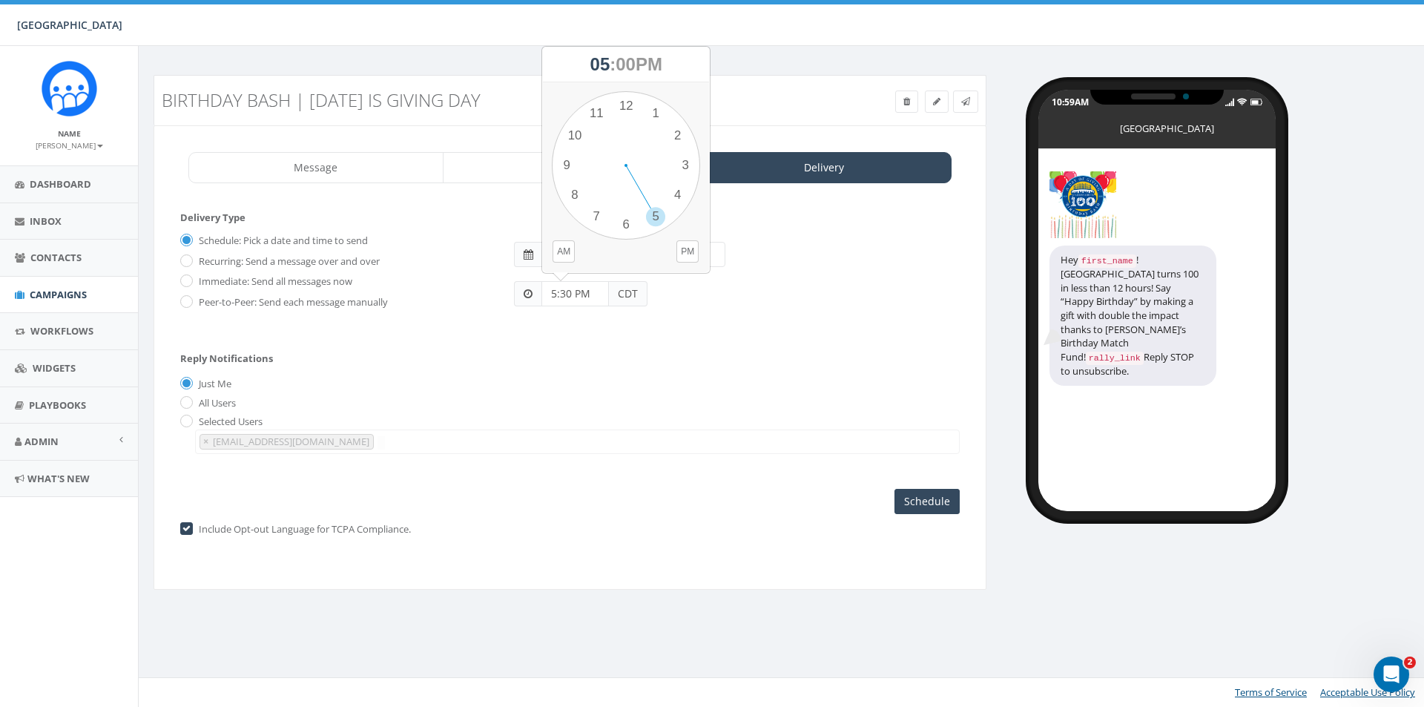
click at [755, 315] on div "Schedule: Pick a date and time to send Recurring: Send a message over and over …" at bounding box center [569, 276] width 779 height 96
click at [937, 504] on input "Schedule" at bounding box center [926, 501] width 65 height 25
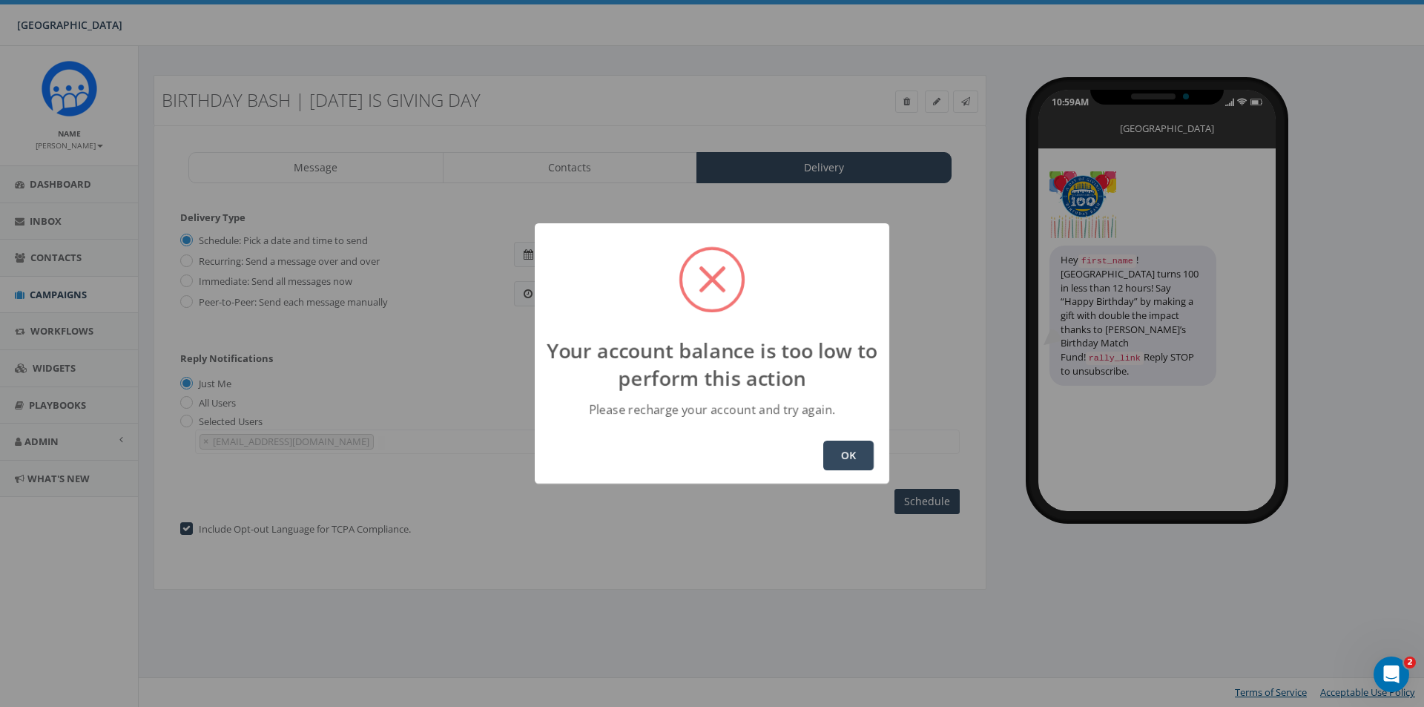
click at [844, 451] on button "OK" at bounding box center [848, 456] width 50 height 30
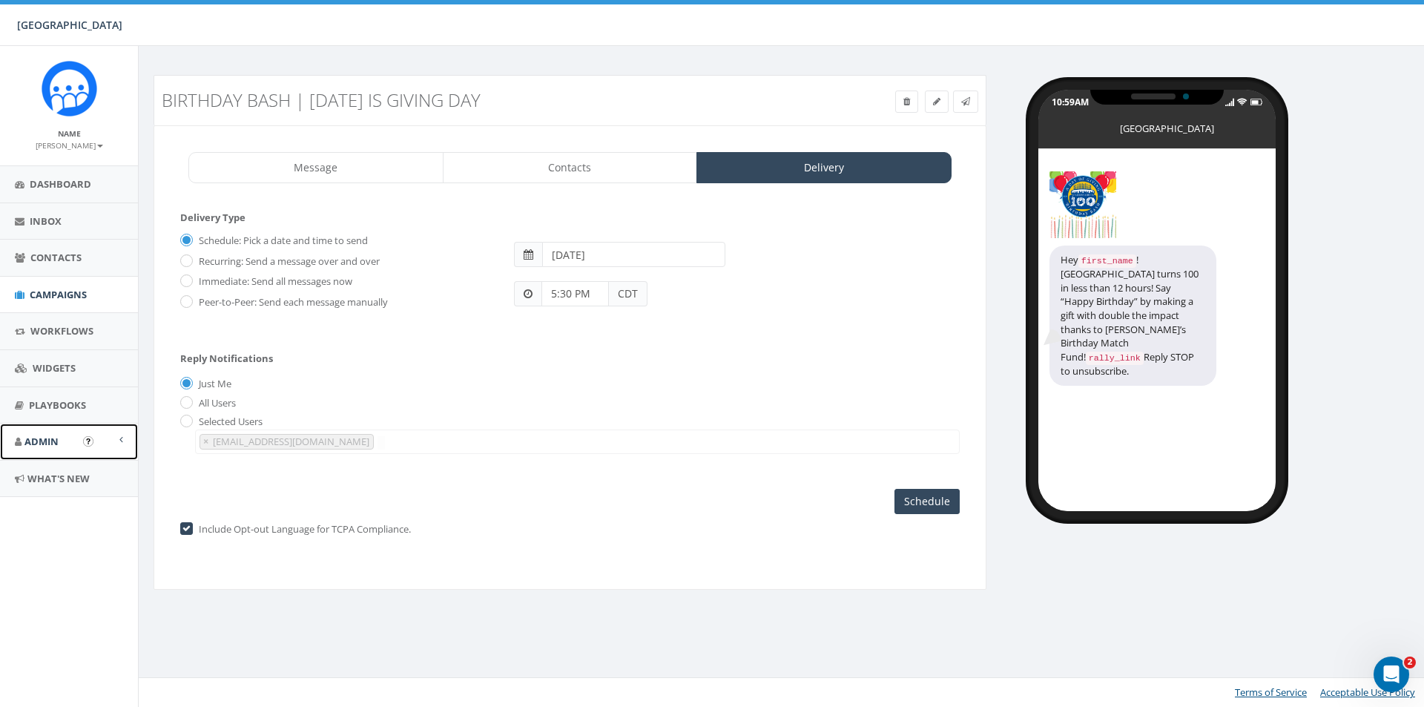
click at [57, 452] on link "Admin" at bounding box center [69, 441] width 138 height 36
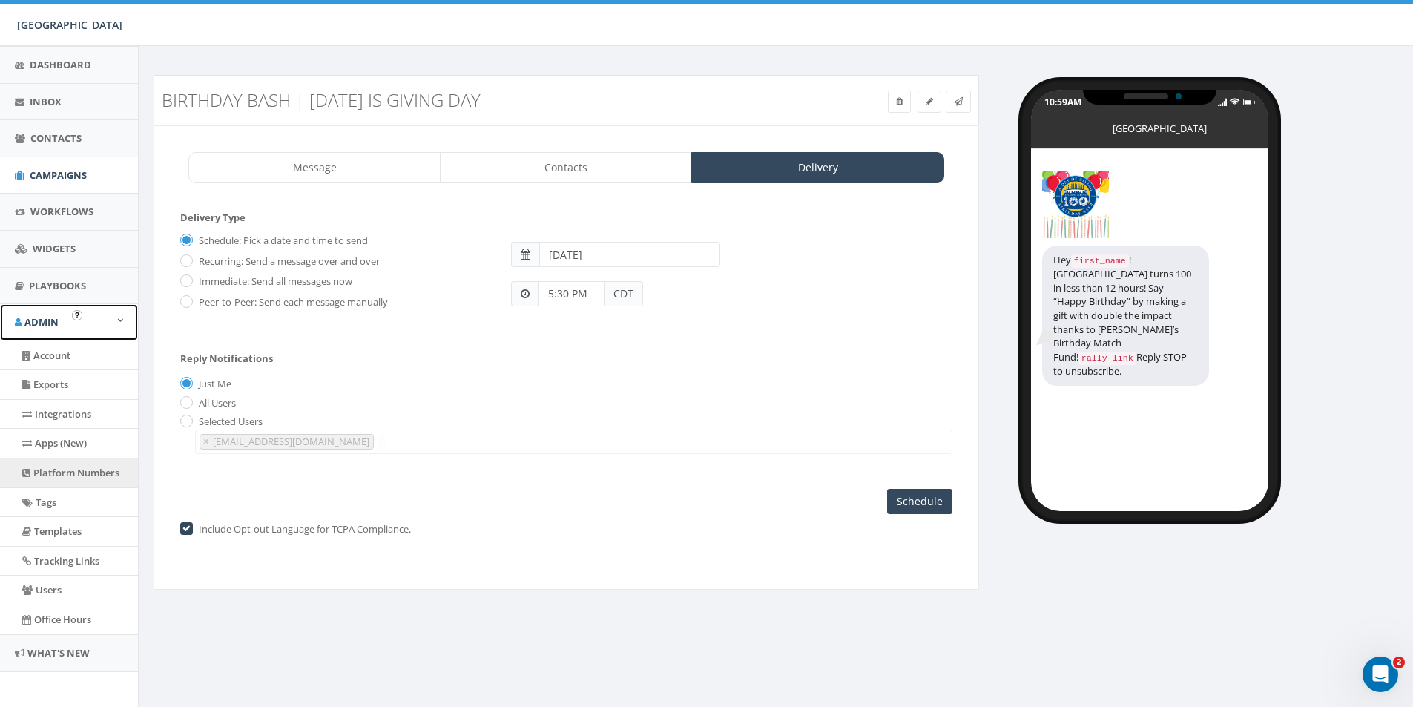
scroll to position [126, 0]
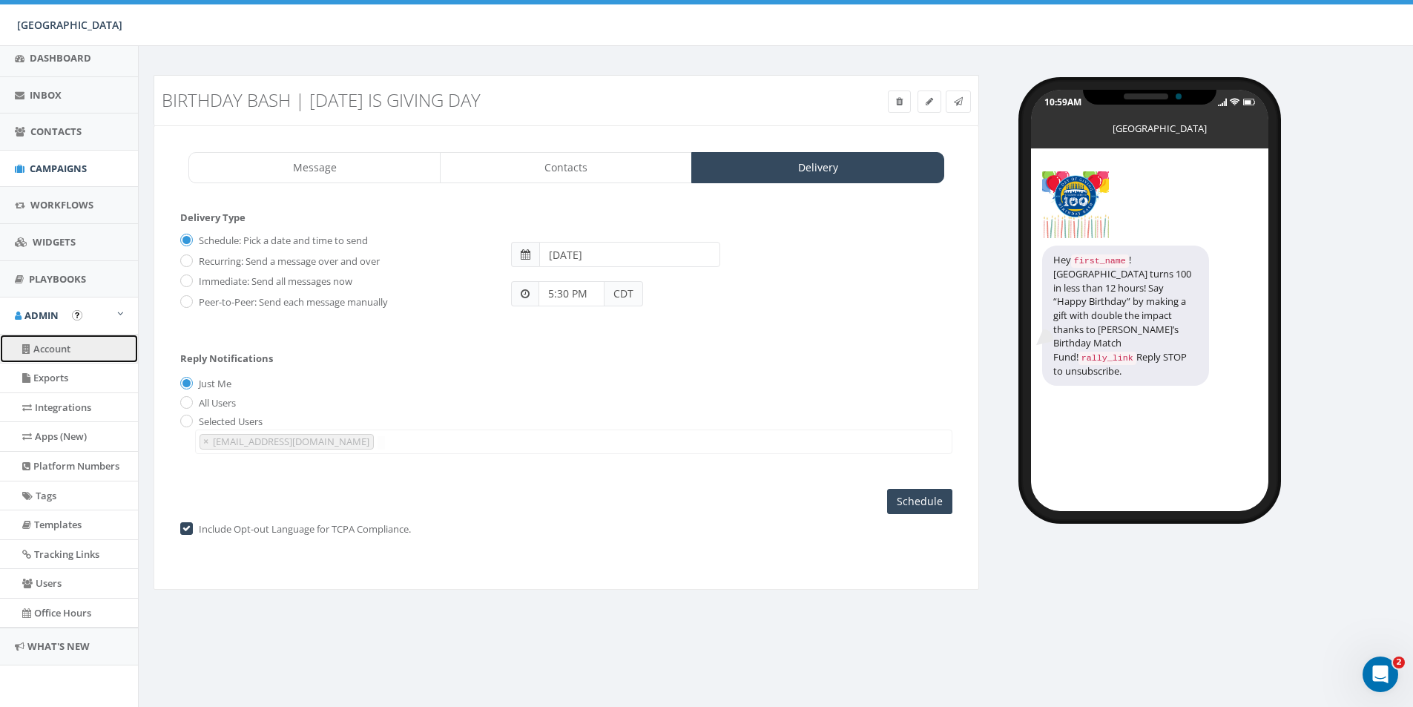
click at [56, 355] on link "Account" at bounding box center [69, 348] width 138 height 29
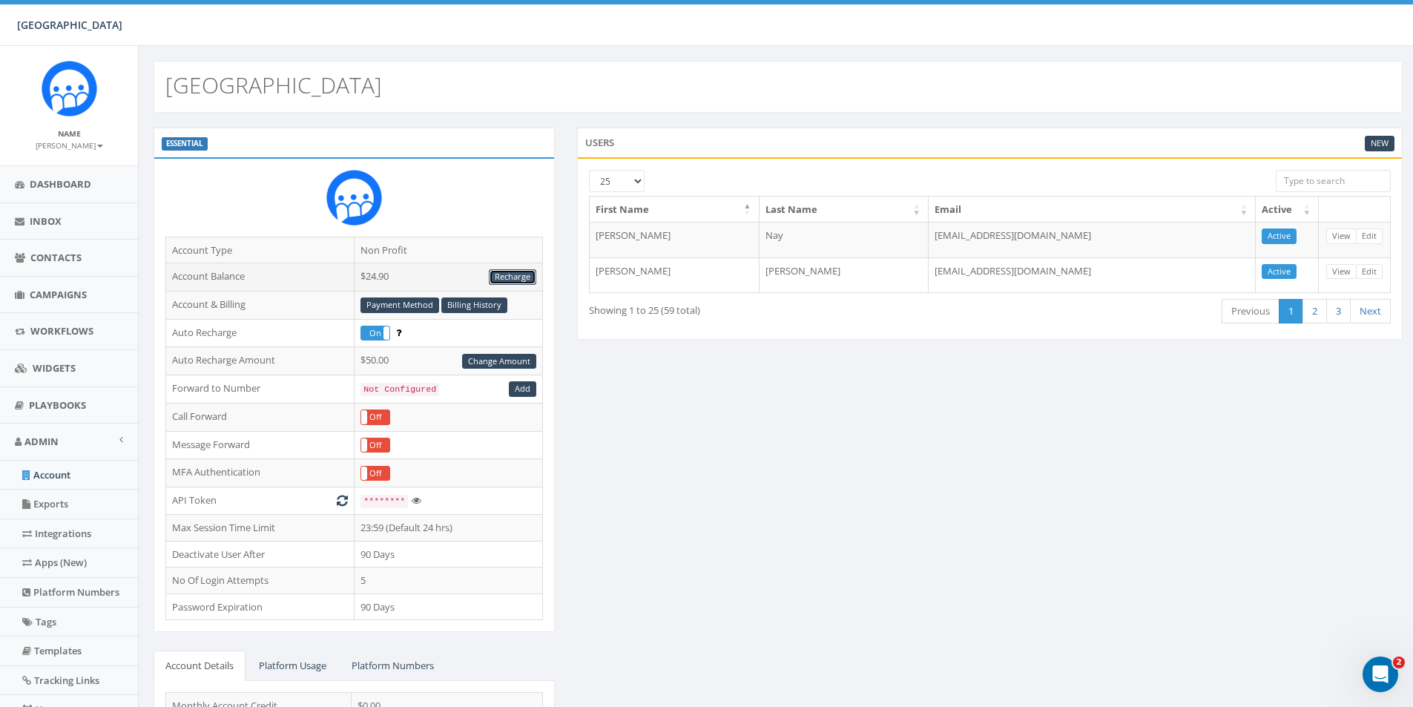
click at [513, 277] on link "Recharge" at bounding box center [512, 277] width 47 height 16
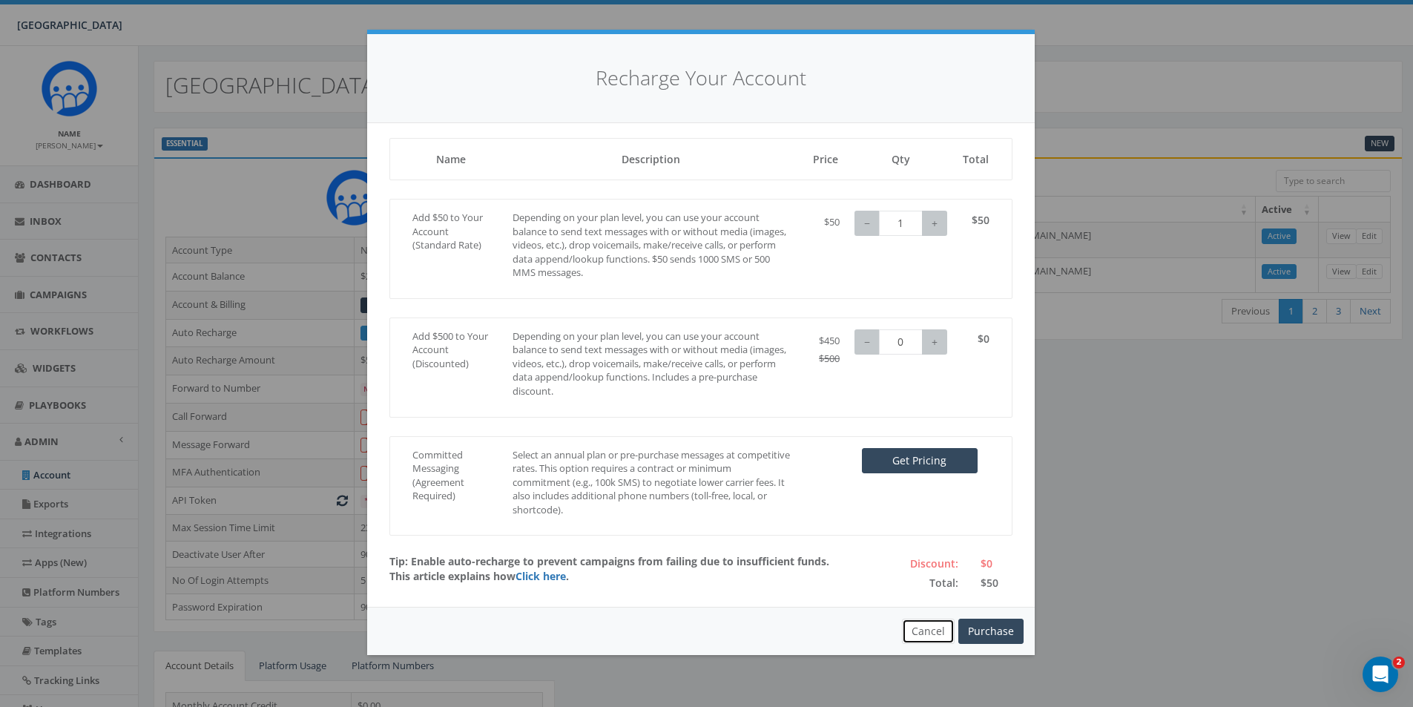
click at [928, 633] on button "Cancel" at bounding box center [928, 631] width 53 height 25
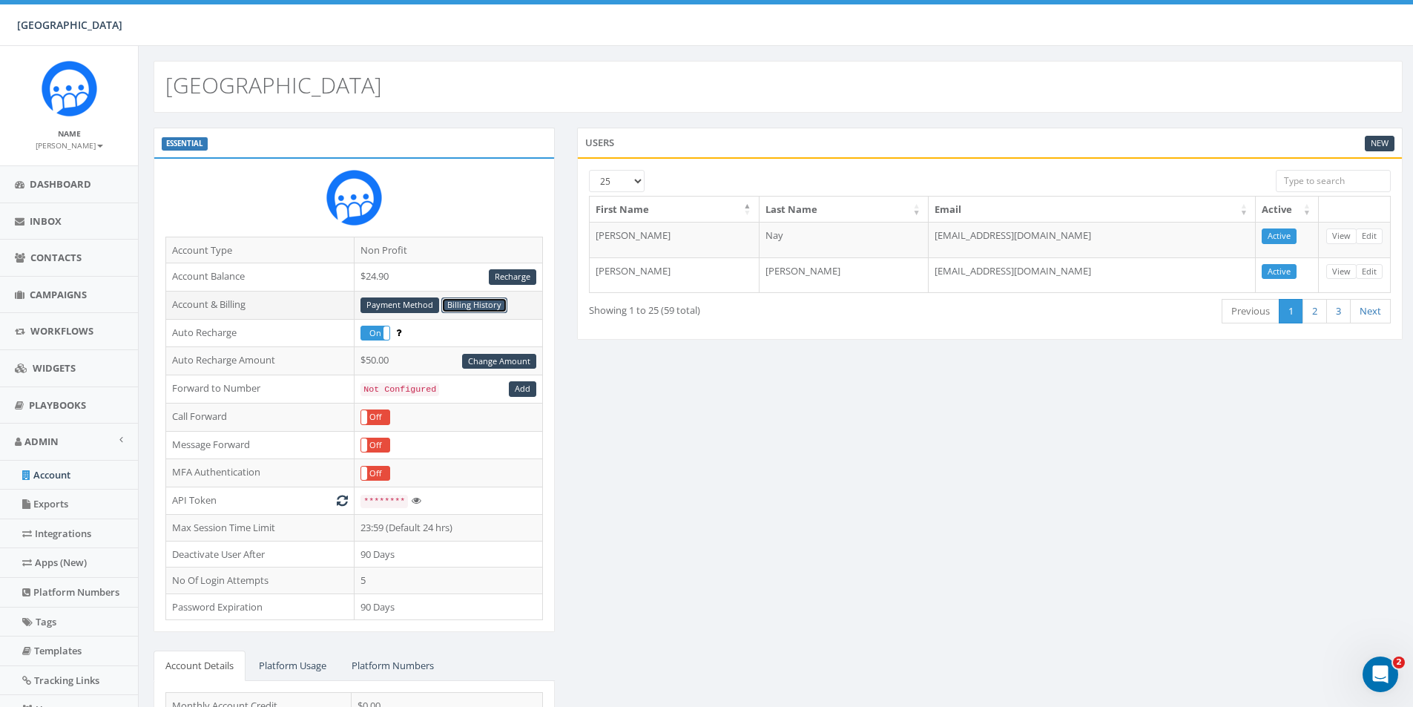
click at [484, 305] on link "Billing History" at bounding box center [474, 305] width 66 height 16
click at [503, 280] on link "Recharge" at bounding box center [512, 277] width 47 height 16
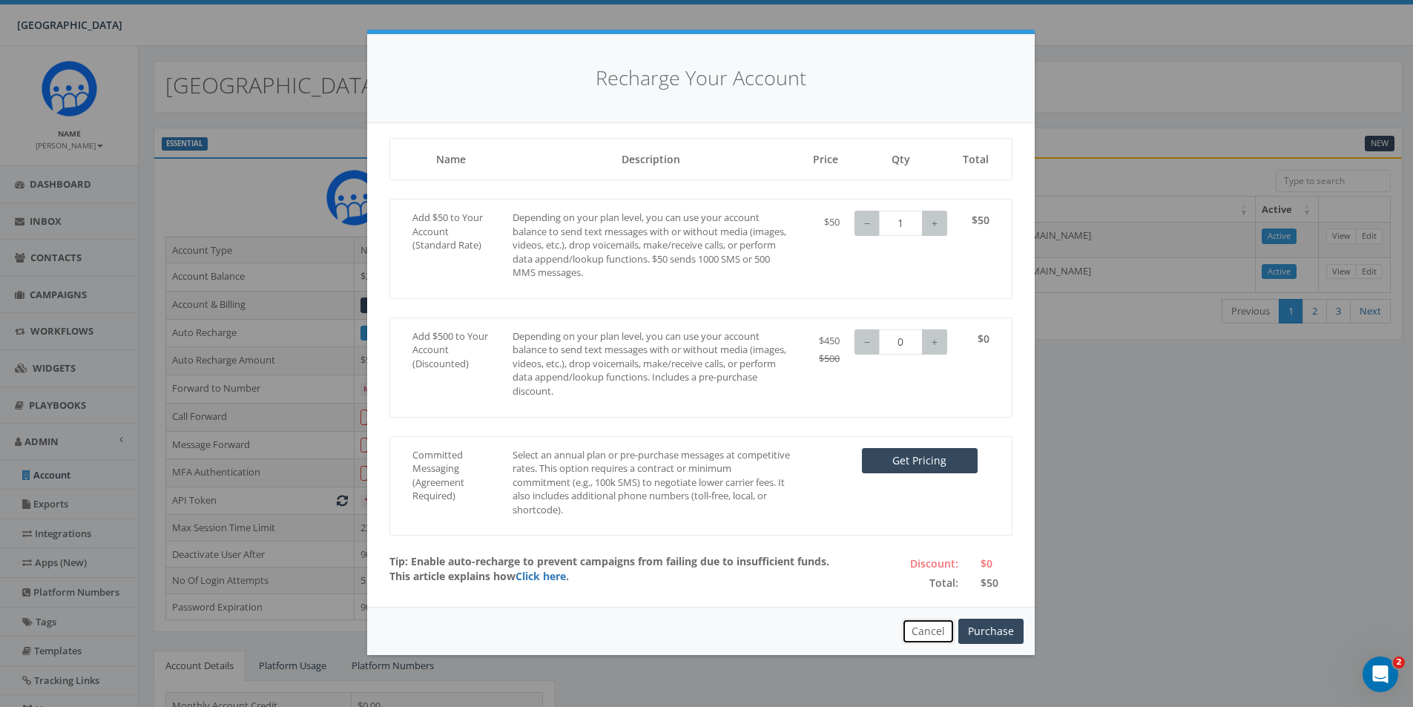
click at [934, 628] on button "Cancel" at bounding box center [928, 631] width 53 height 25
